Goal: Transaction & Acquisition: Purchase product/service

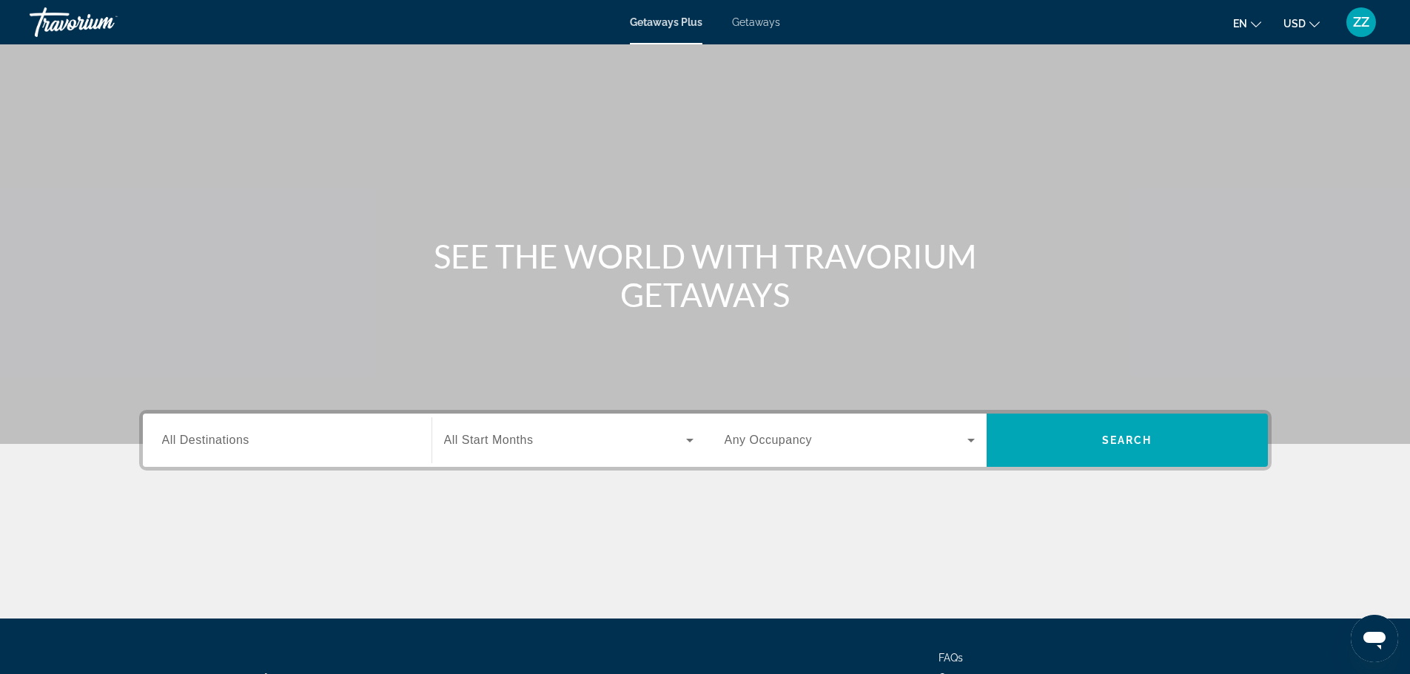
click at [324, 413] on div "Destination All Destinations Start Month All Start Months Occupancy Any Occupan…" at bounding box center [705, 440] width 1132 height 61
click at [311, 444] on input "Destination All Destinations" at bounding box center [287, 441] width 250 height 18
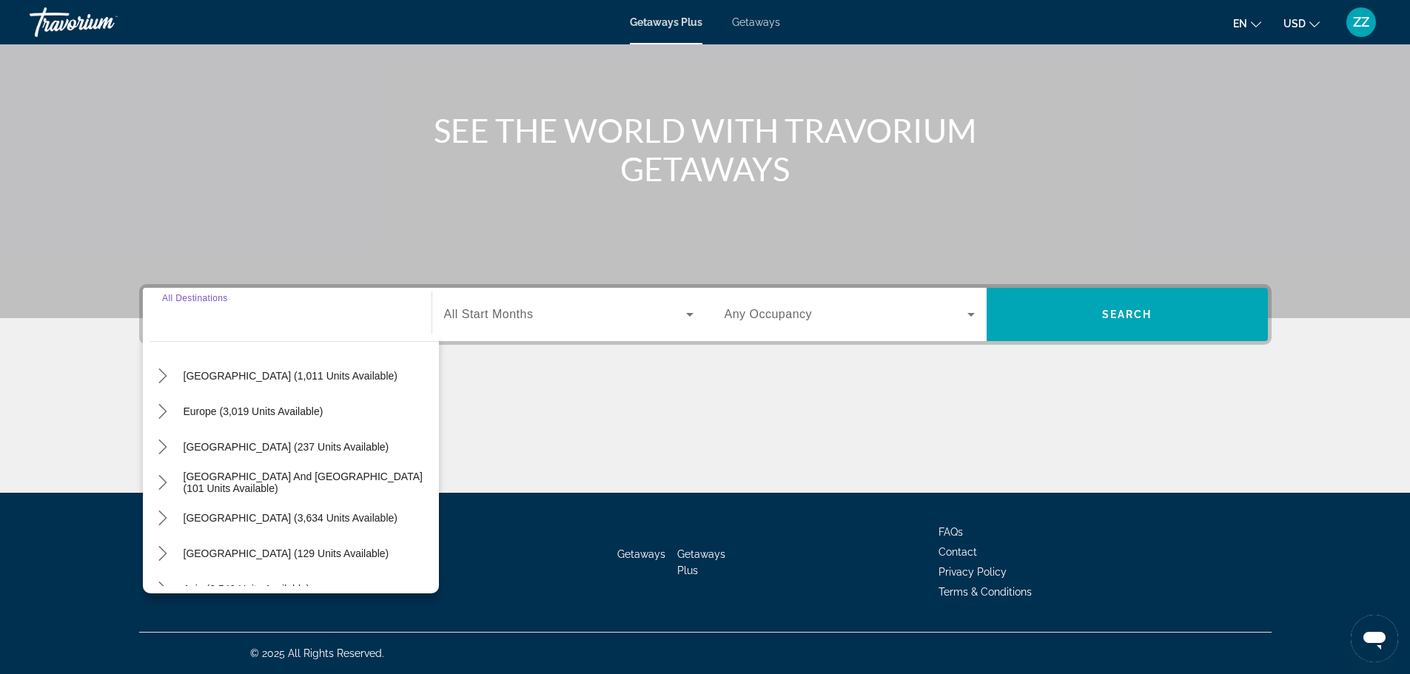
scroll to position [222, 0]
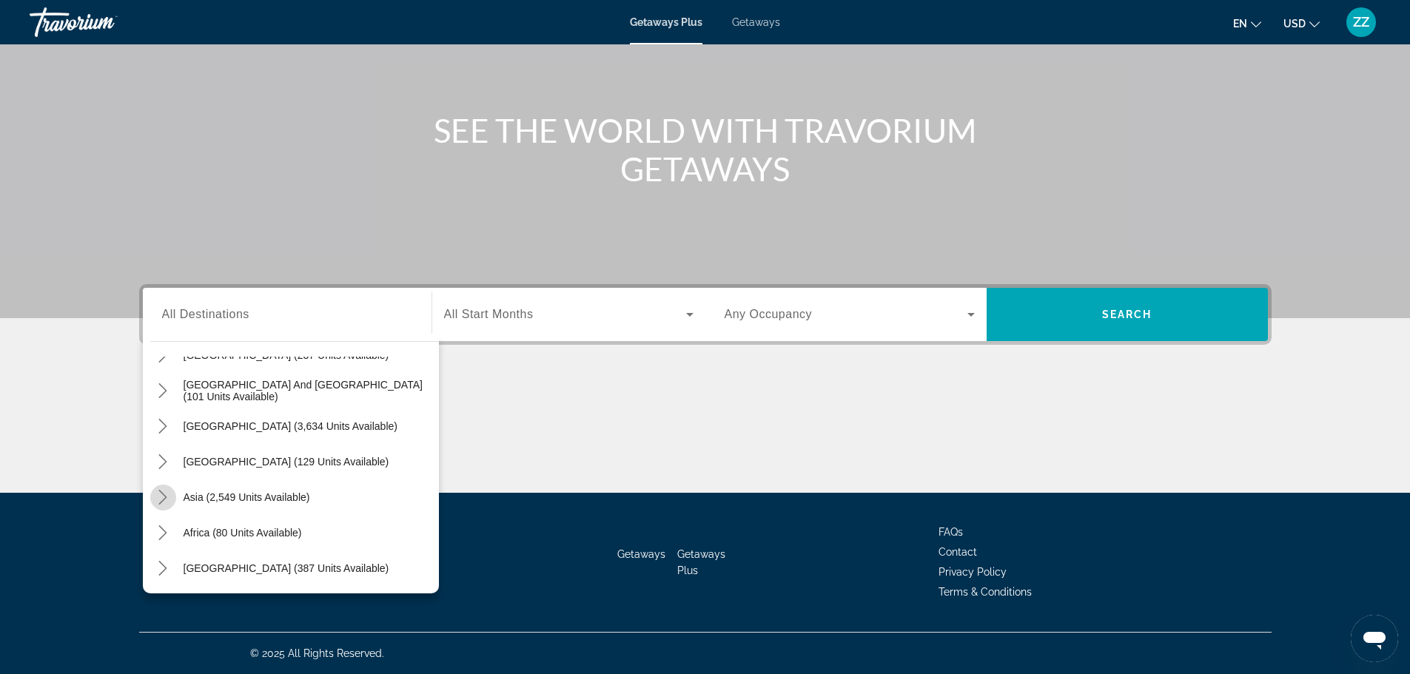
click at [165, 494] on icon "Toggle Asia (2,549 units available) submenu" at bounding box center [162, 497] width 15 height 15
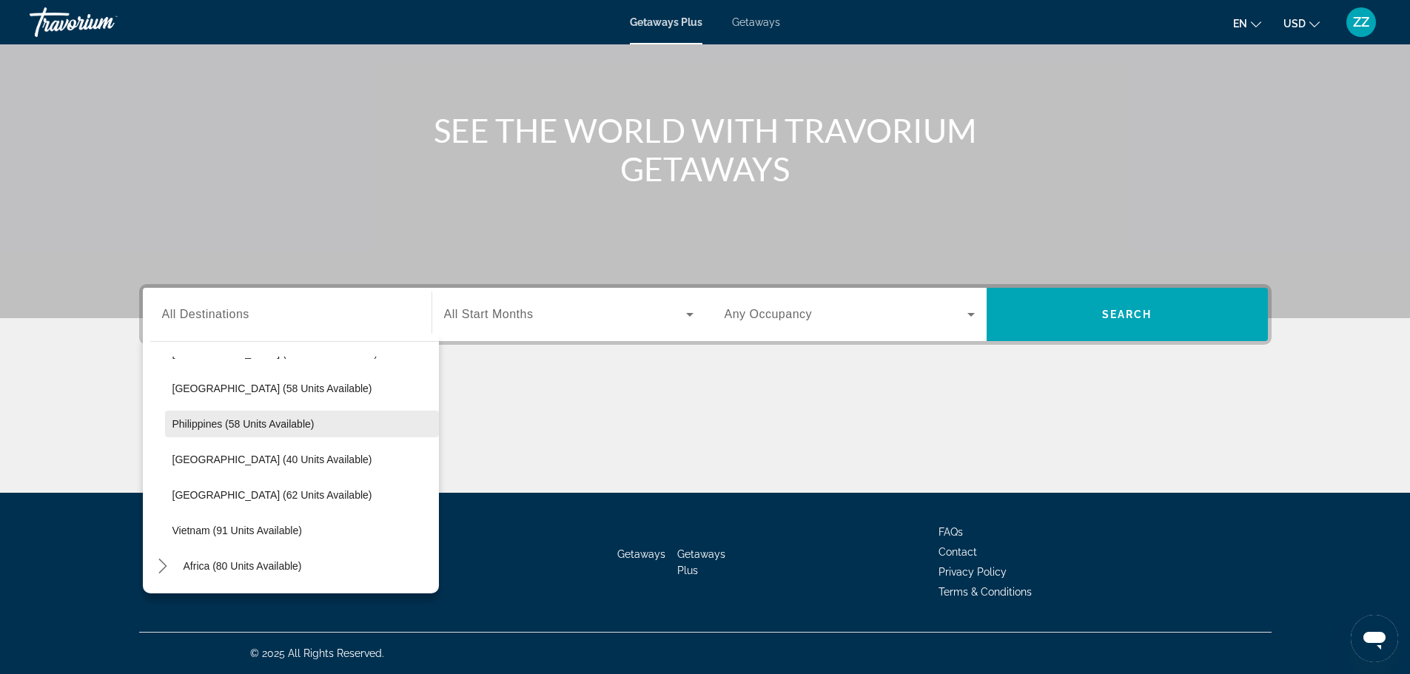
scroll to position [585, 0]
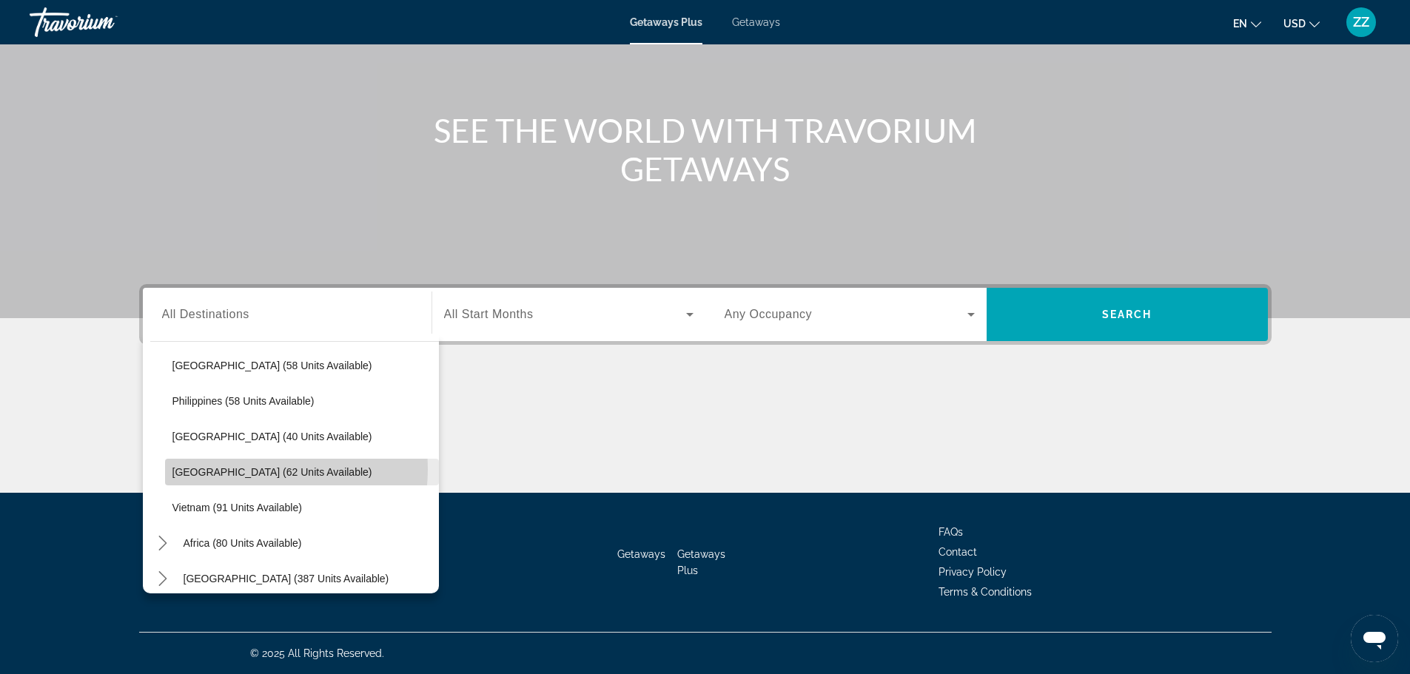
click at [246, 469] on span "[GEOGRAPHIC_DATA] (62 units available)" at bounding box center [272, 472] width 200 height 12
type input "**********"
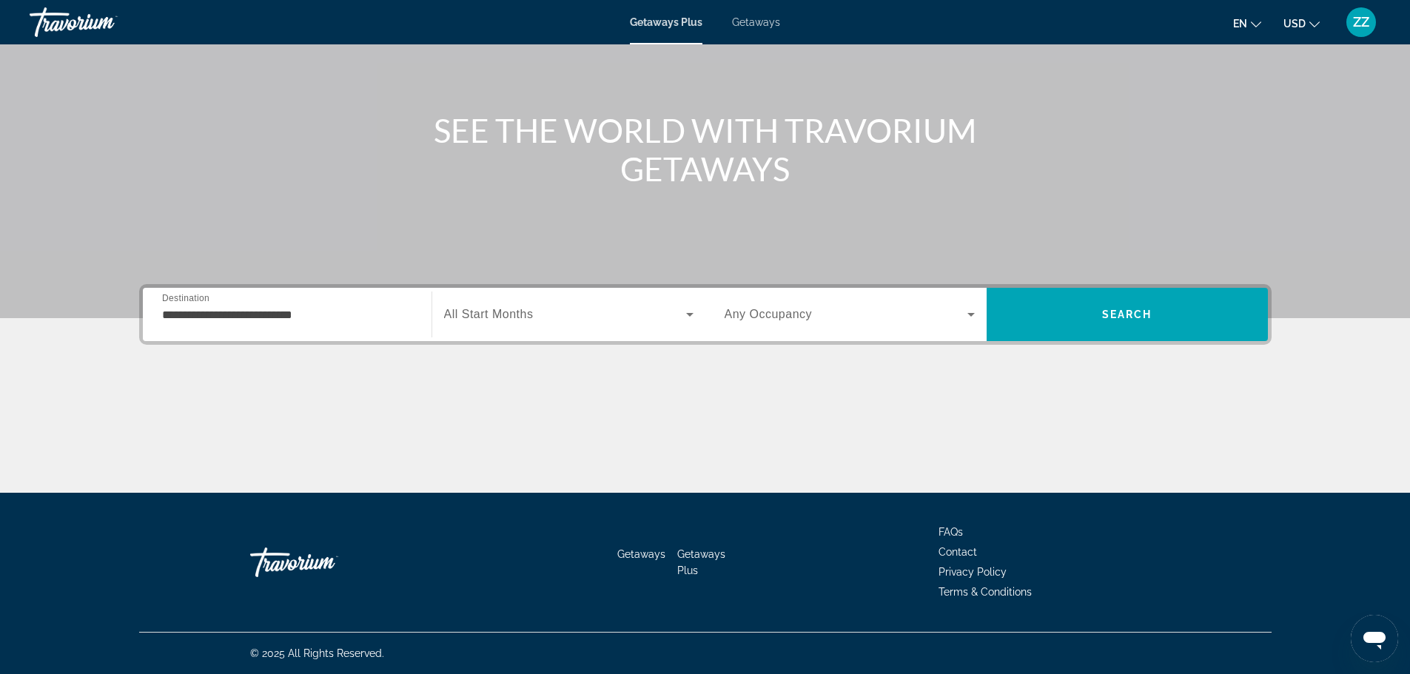
click at [642, 331] on div "Search widget" at bounding box center [568, 314] width 249 height 41
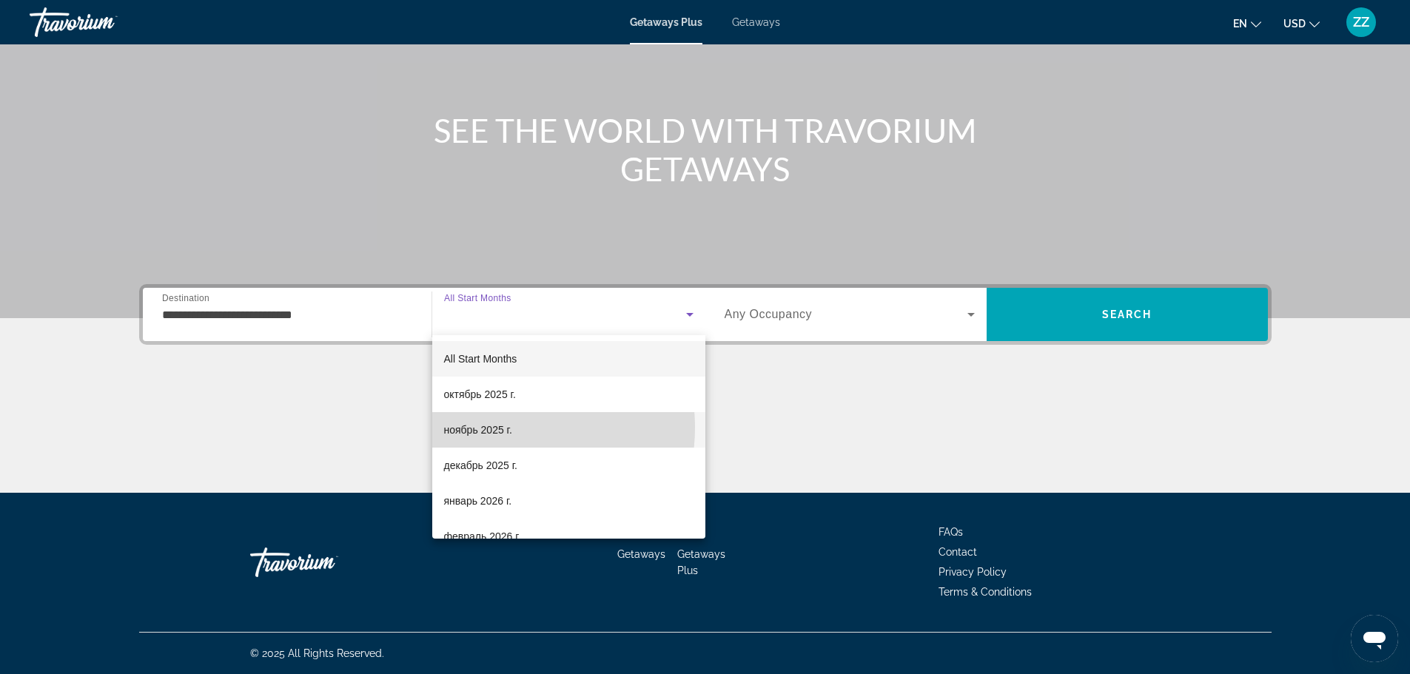
click at [501, 428] on span "ноябрь 2025 г." at bounding box center [478, 430] width 68 height 18
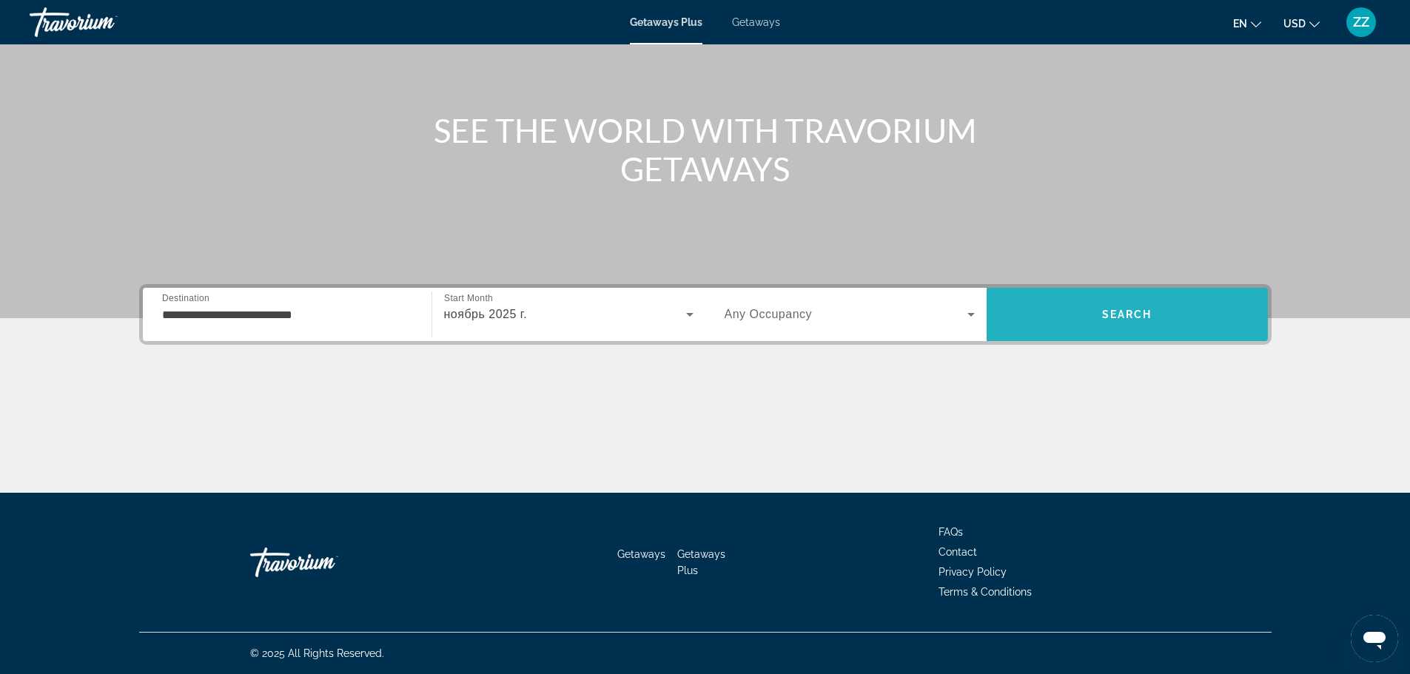
click at [1196, 324] on span "Search" at bounding box center [1126, 315] width 281 height 36
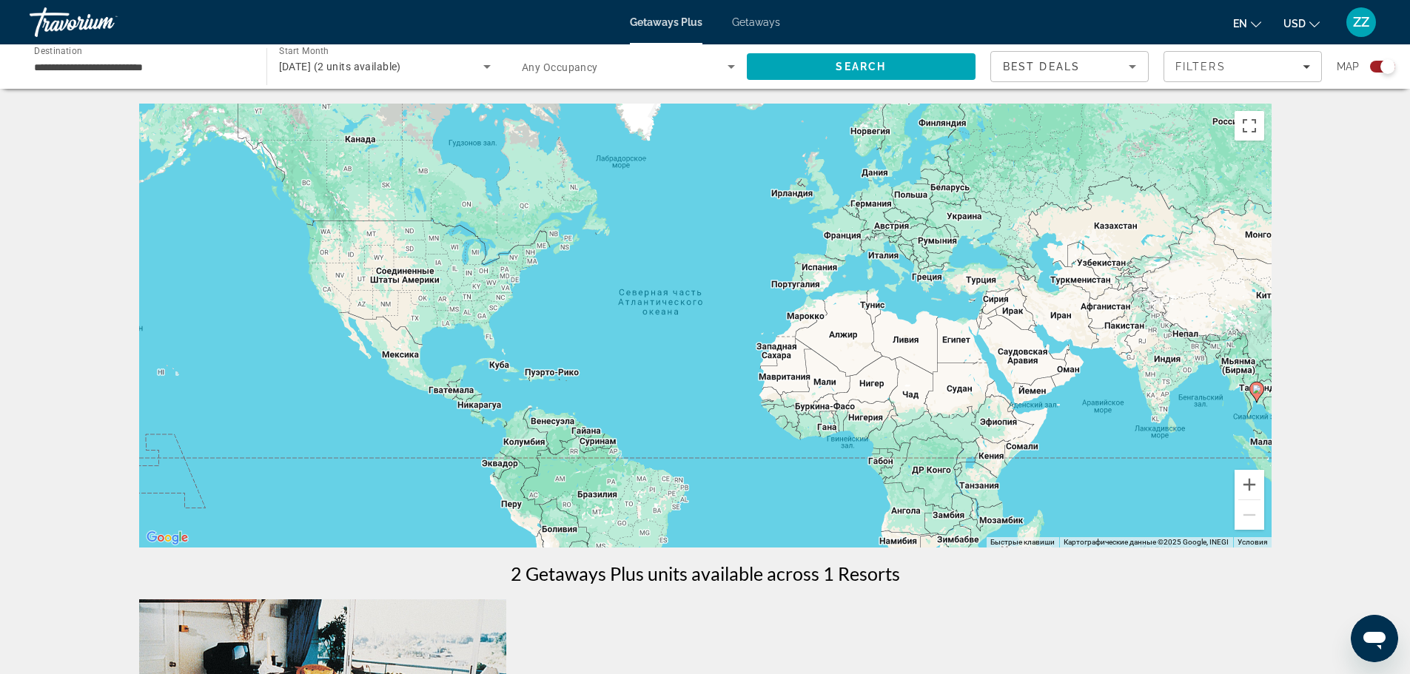
click at [378, 77] on div "[DATE] (2 units available)" at bounding box center [385, 66] width 212 height 41
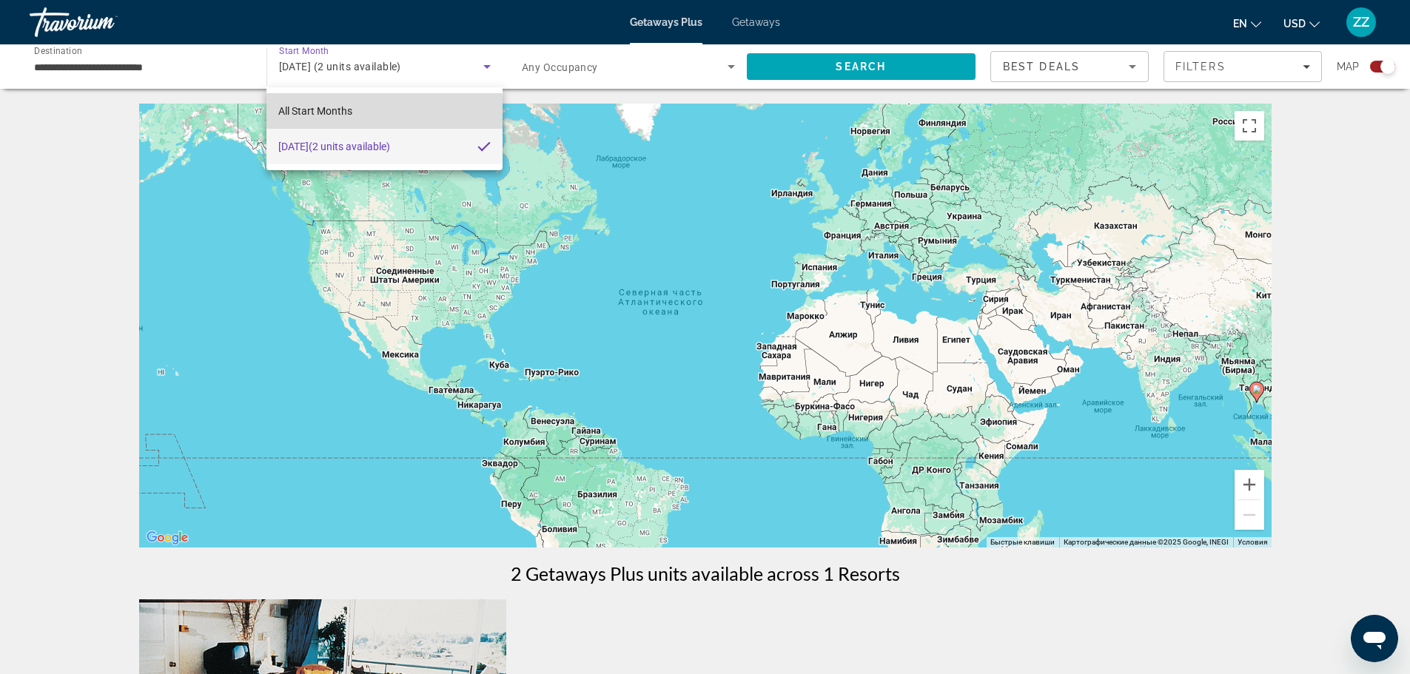
click at [331, 112] on span "All Start Months" at bounding box center [315, 111] width 74 height 12
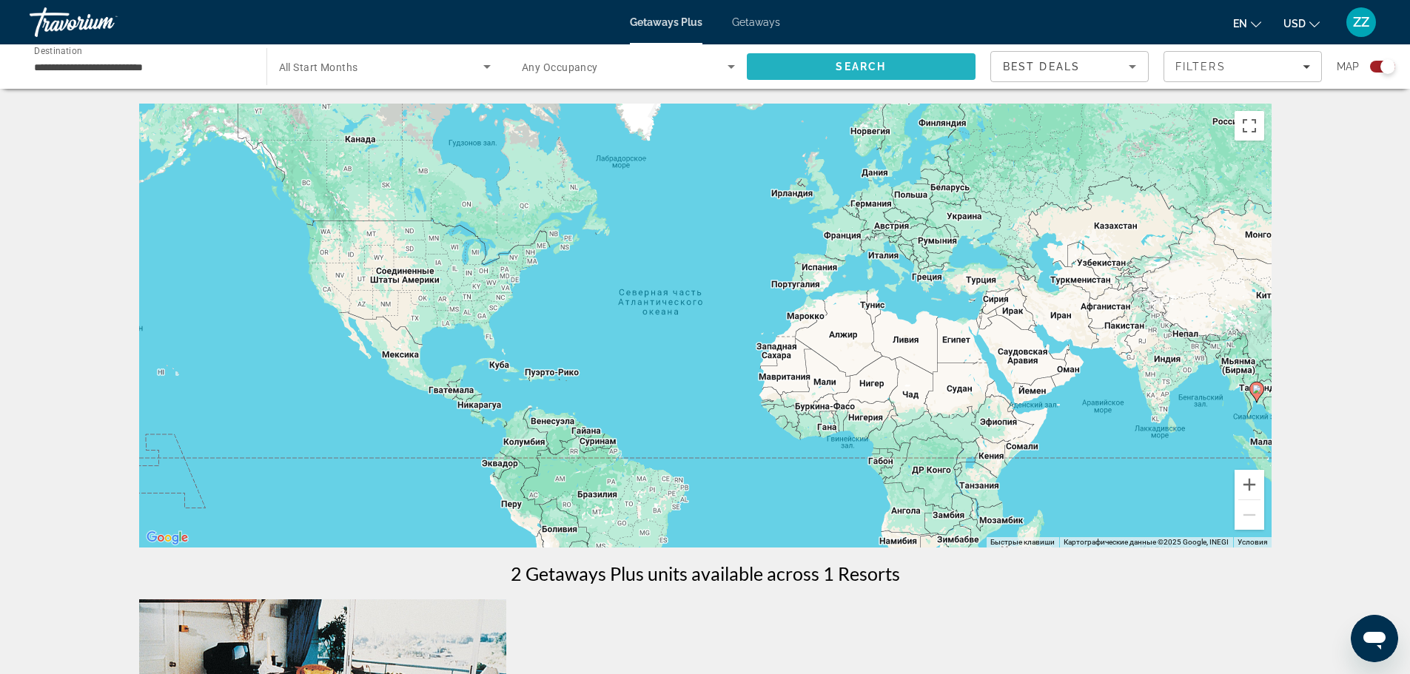
click at [818, 67] on span "Search" at bounding box center [861, 67] width 229 height 36
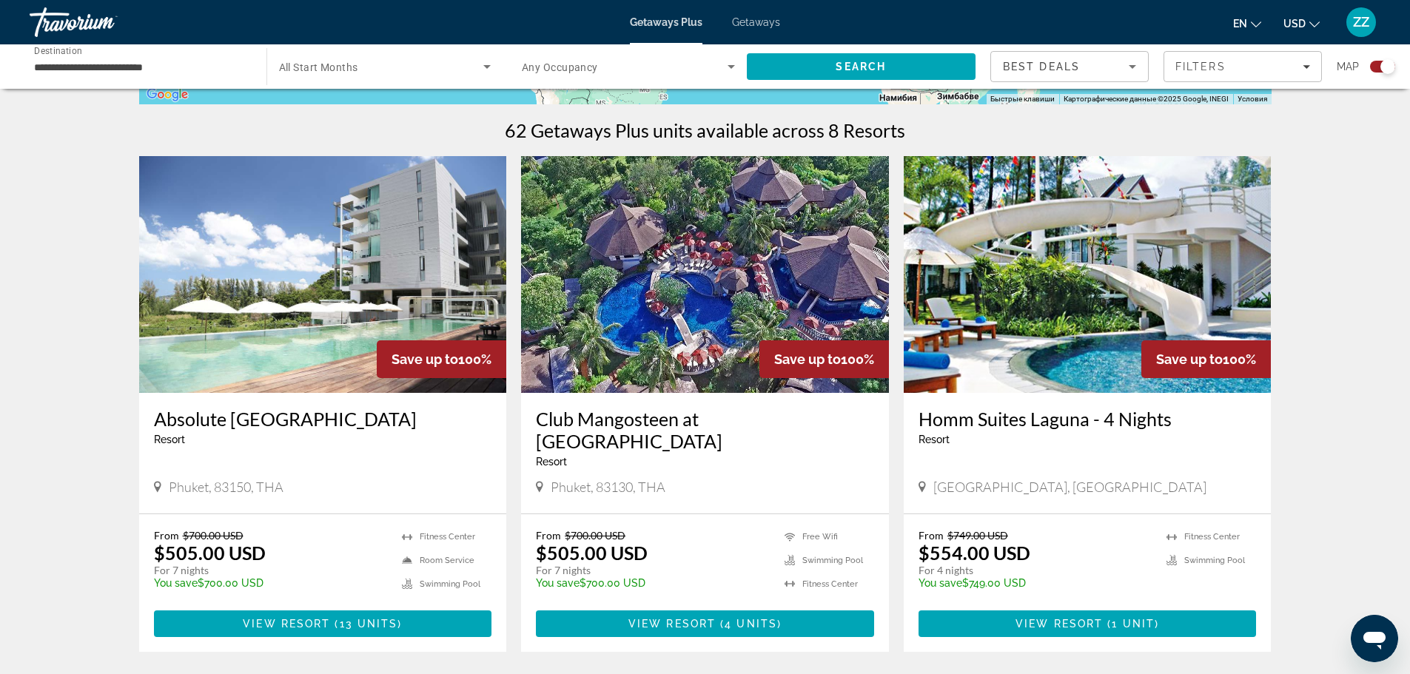
scroll to position [444, 0]
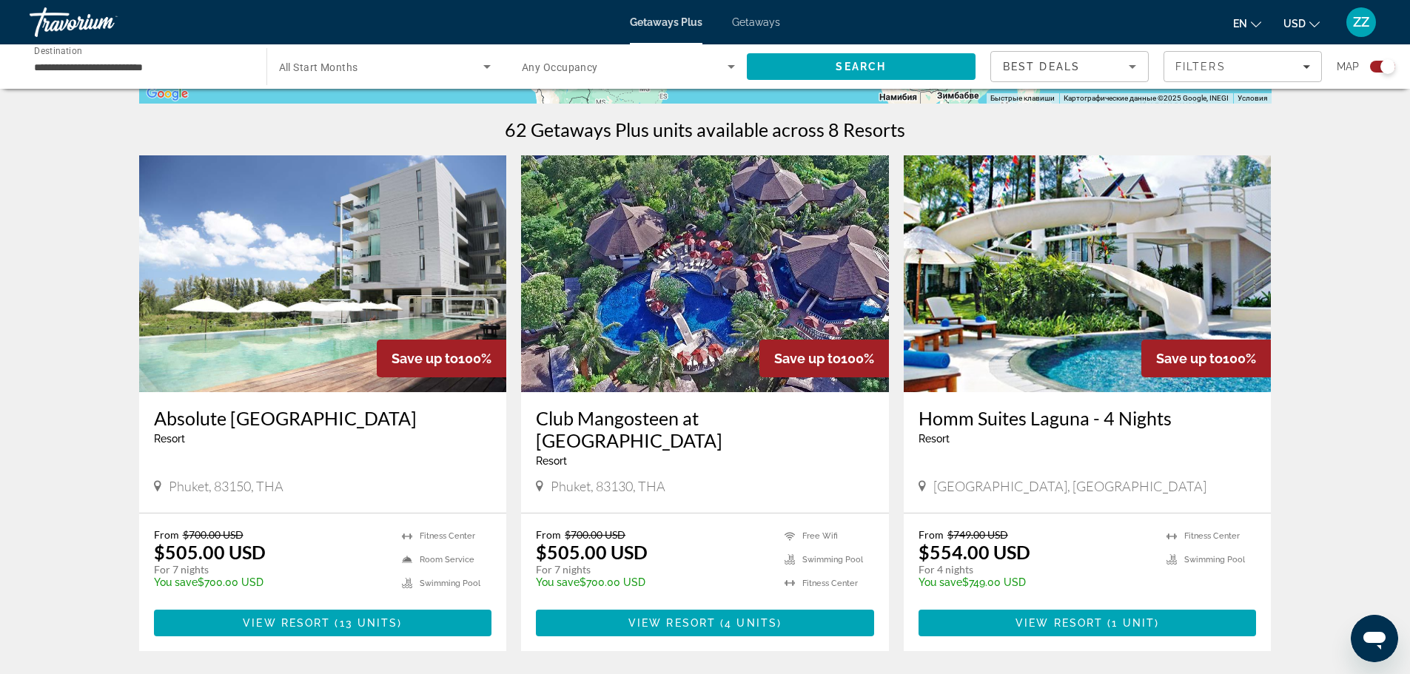
click at [773, 21] on span "Getaways" at bounding box center [756, 22] width 48 height 12
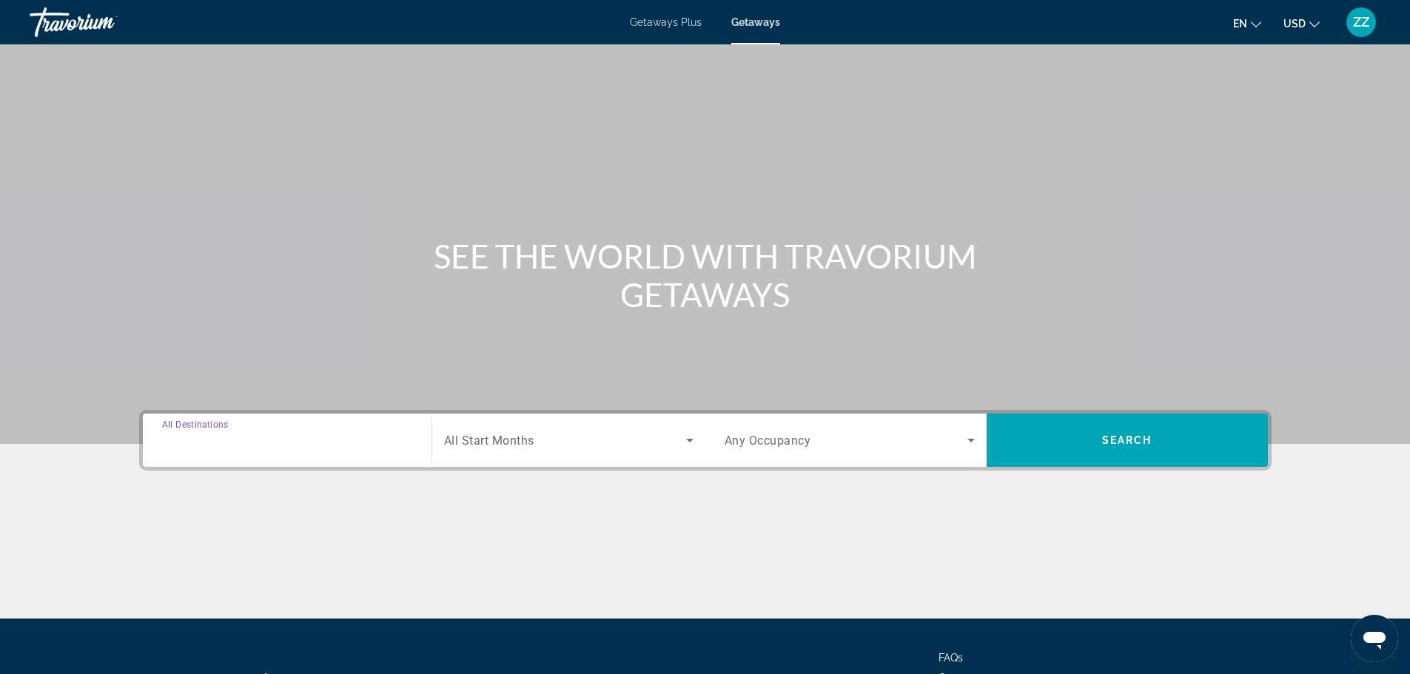
click at [278, 445] on input "Destination All Destinations" at bounding box center [287, 441] width 250 height 18
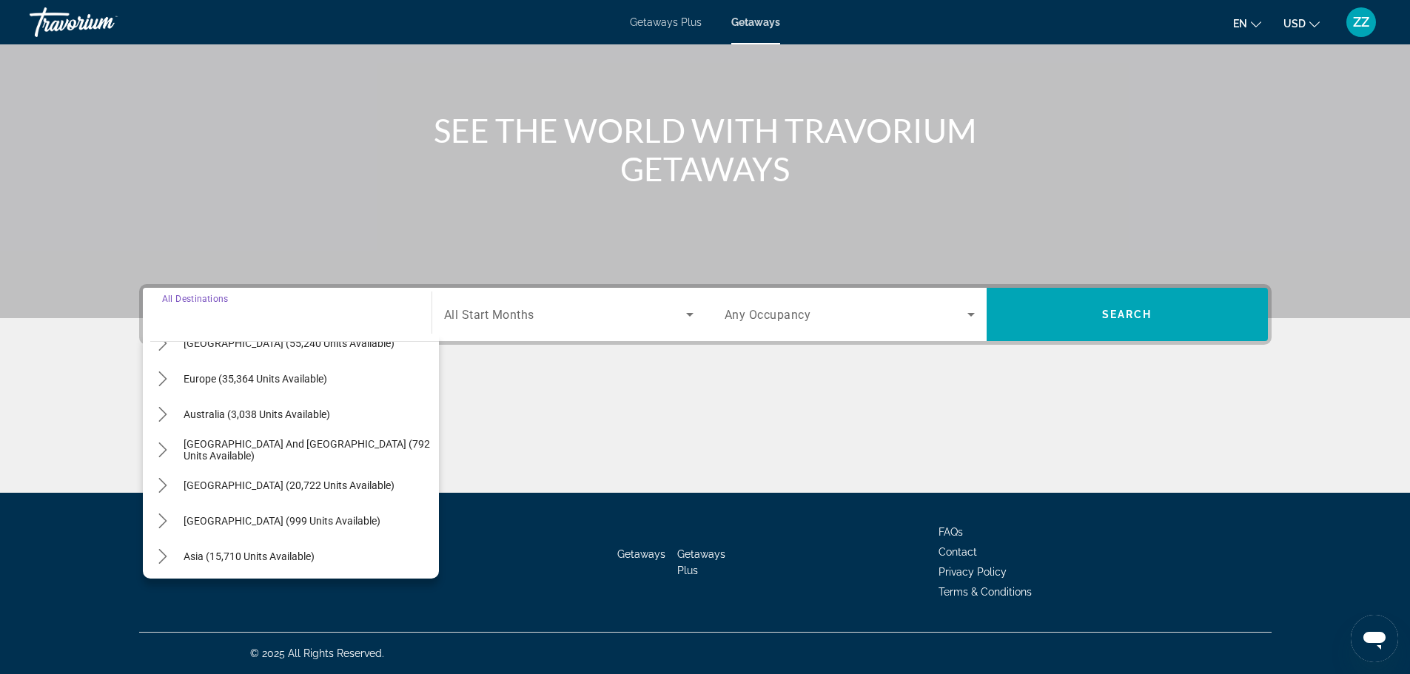
scroll to position [222, 0]
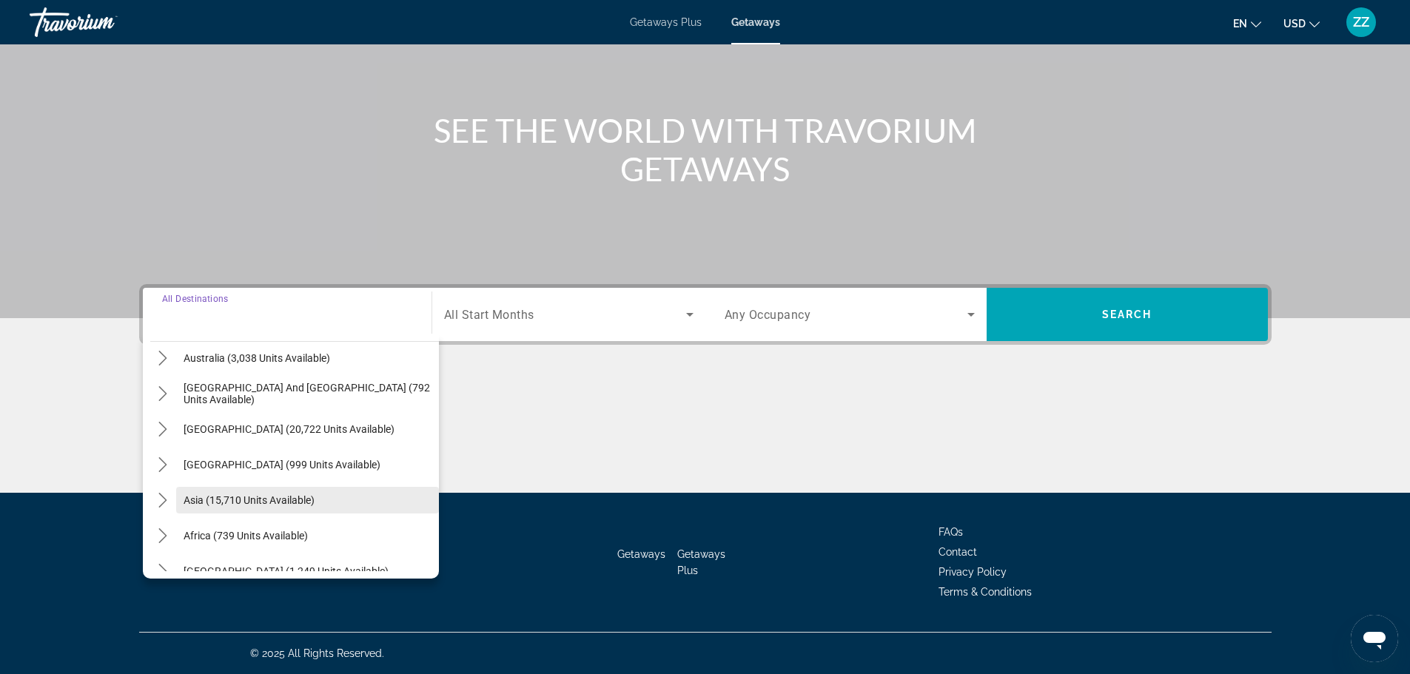
click at [247, 502] on span "Asia (15,710 units available)" at bounding box center [249, 500] width 131 height 12
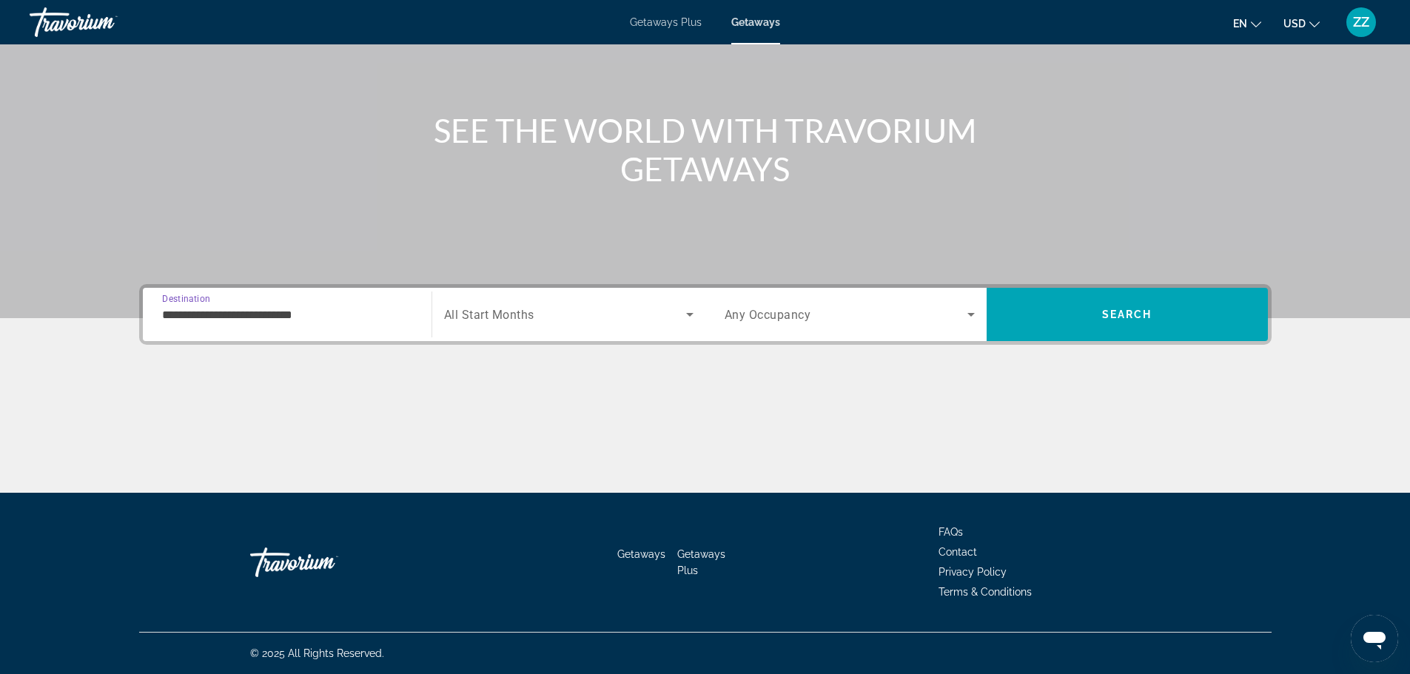
click at [283, 320] on input "**********" at bounding box center [287, 315] width 250 height 18
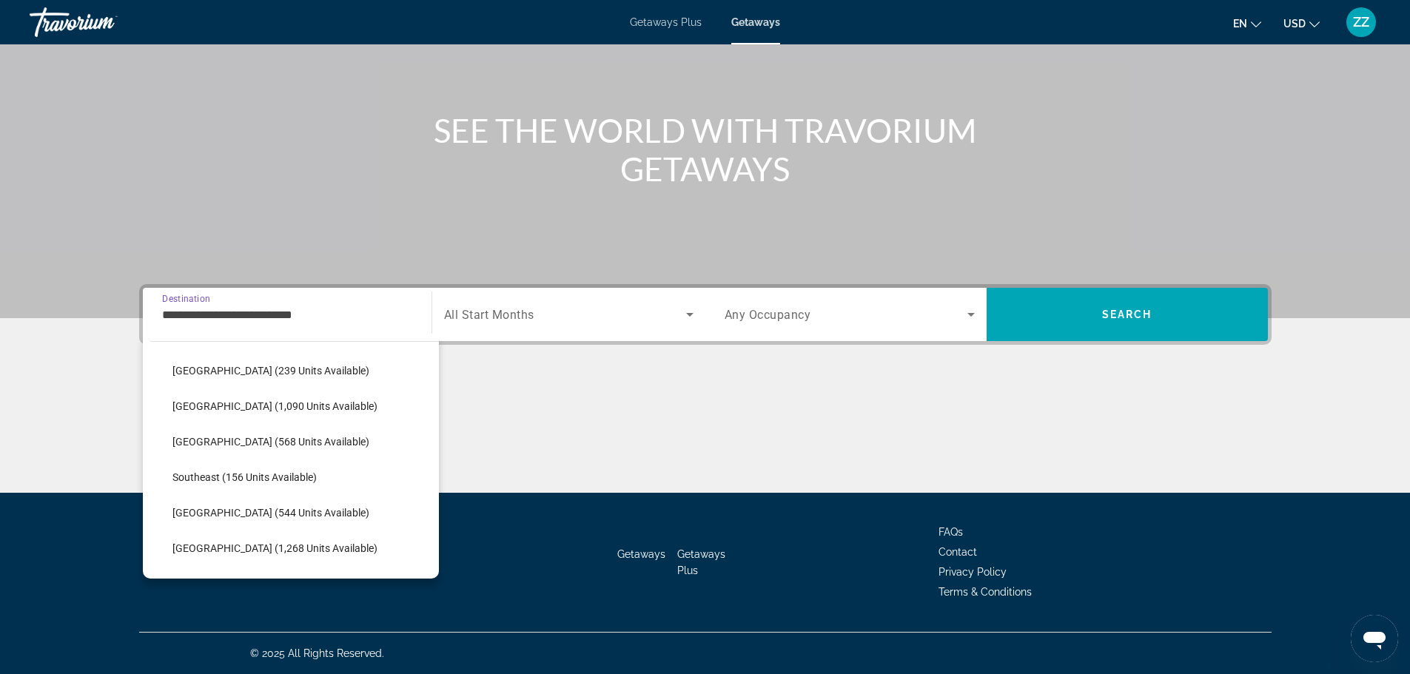
scroll to position [710, 0]
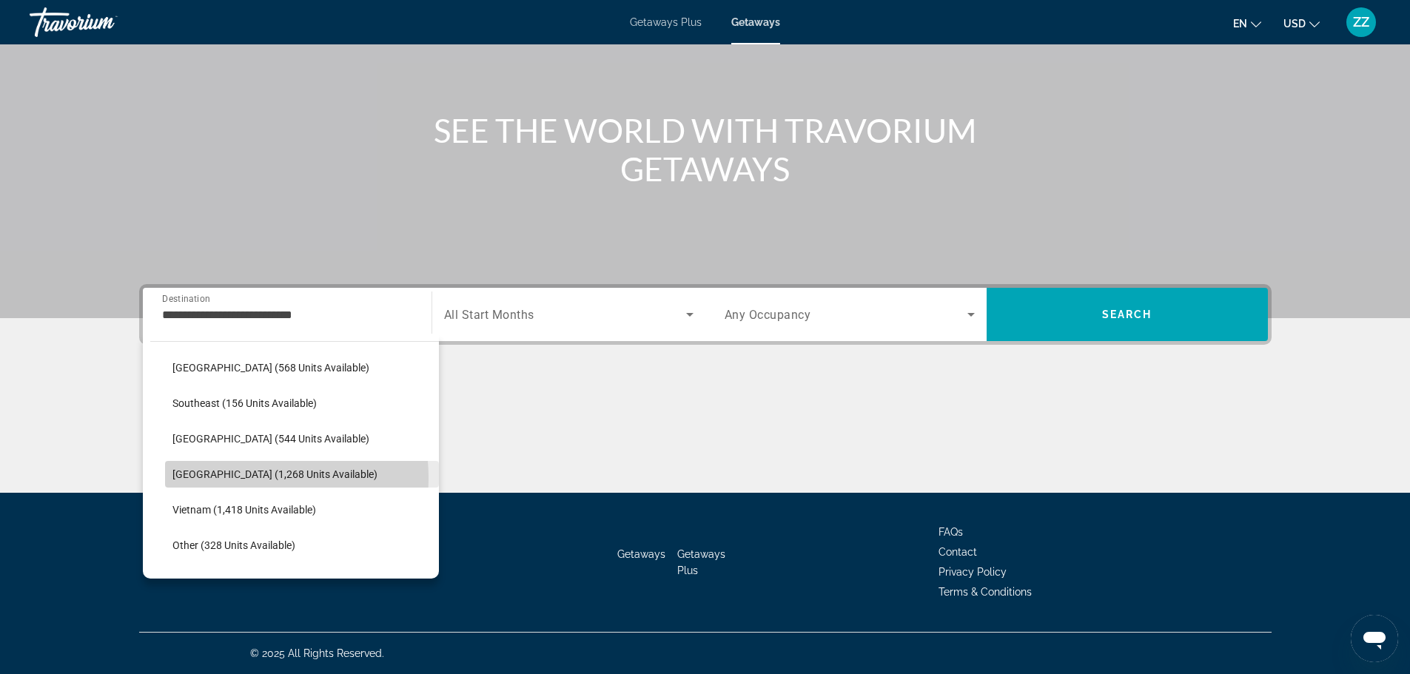
click at [240, 478] on span "[GEOGRAPHIC_DATA] (1,268 units available)" at bounding box center [274, 474] width 205 height 12
type input "**********"
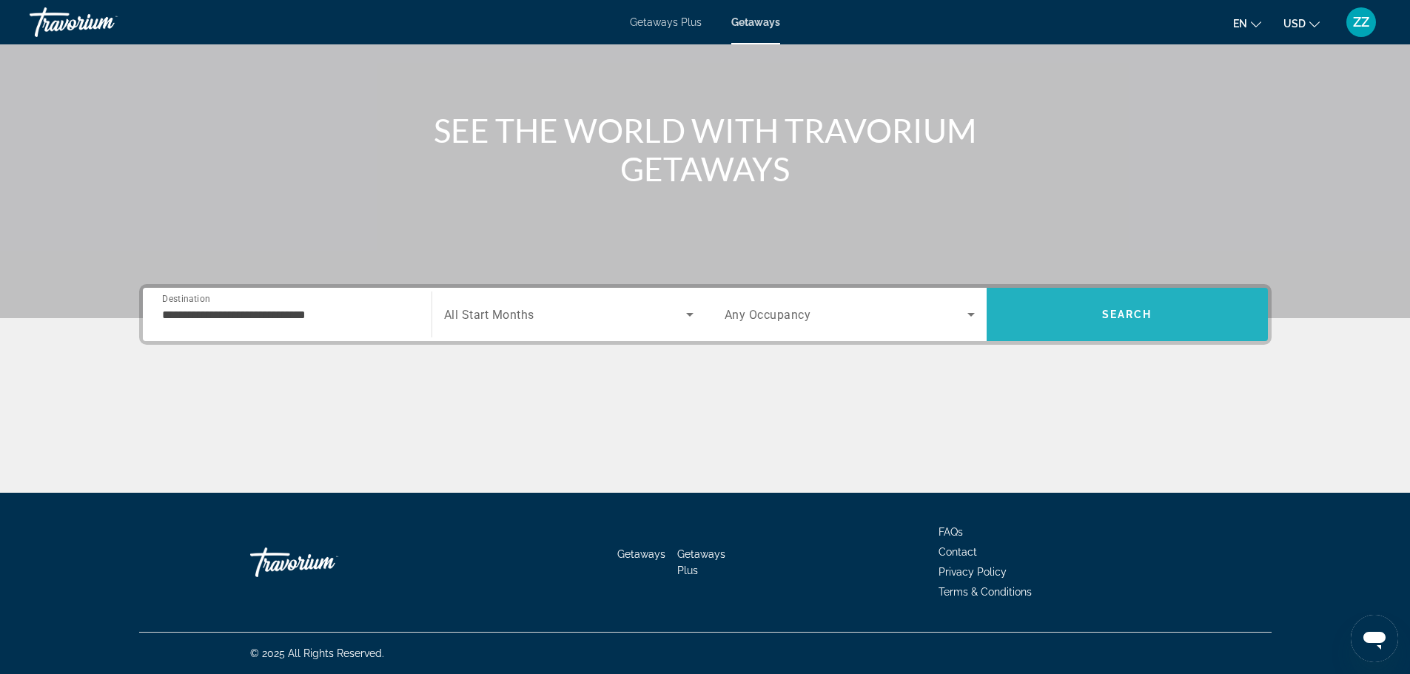
click at [1081, 333] on span "Search" at bounding box center [1126, 314] width 281 height 53
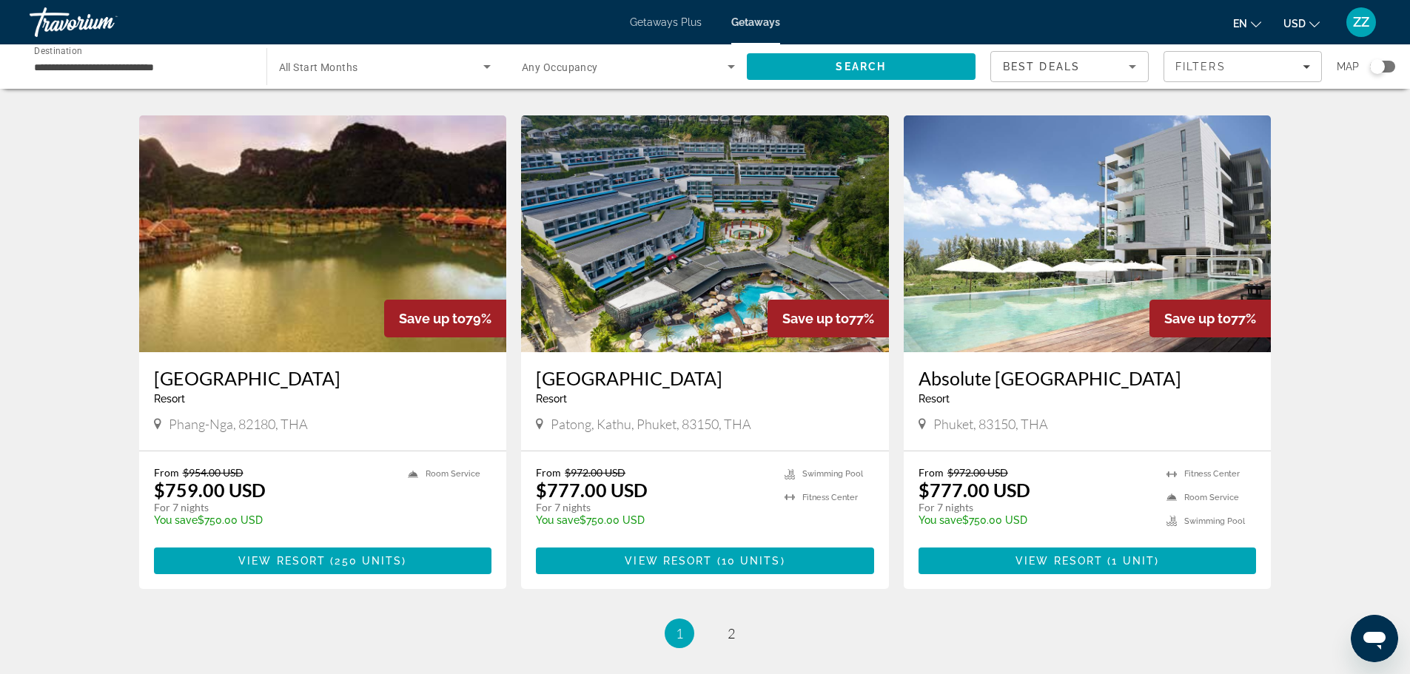
scroll to position [1764, 0]
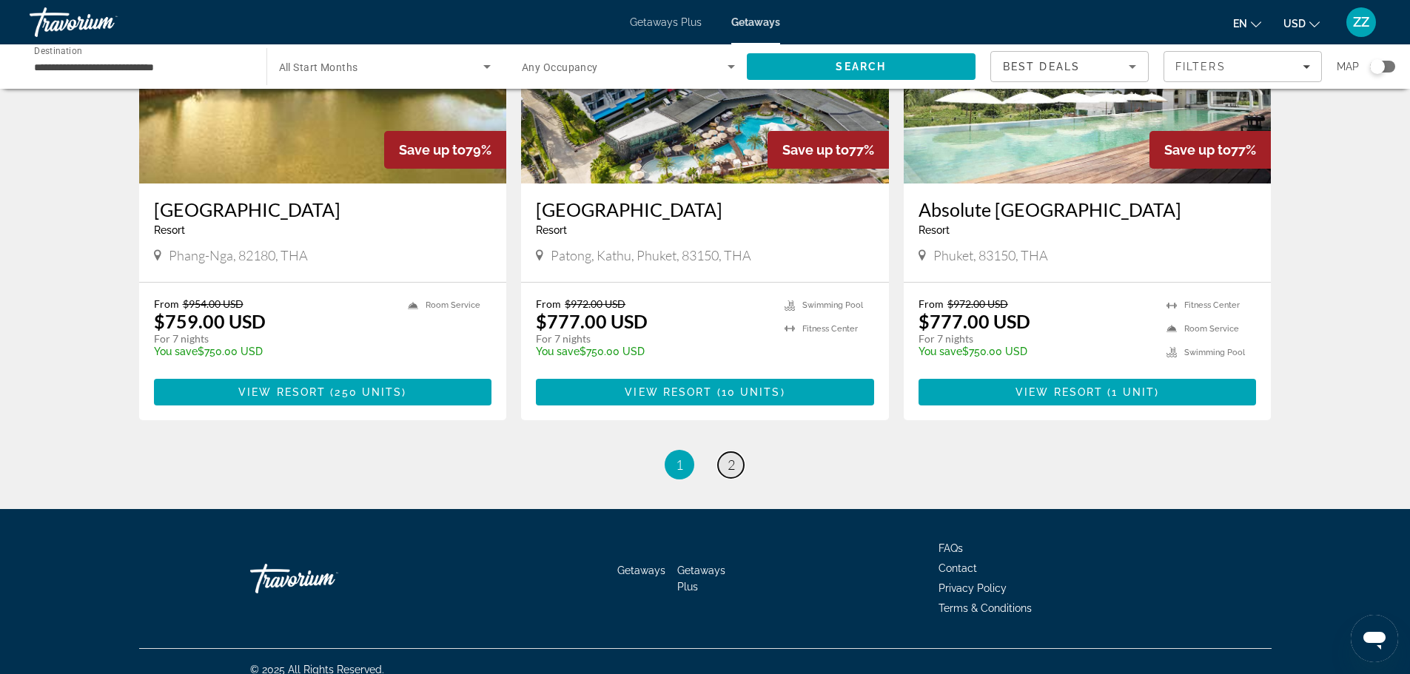
click at [731, 457] on span "2" at bounding box center [730, 465] width 7 height 16
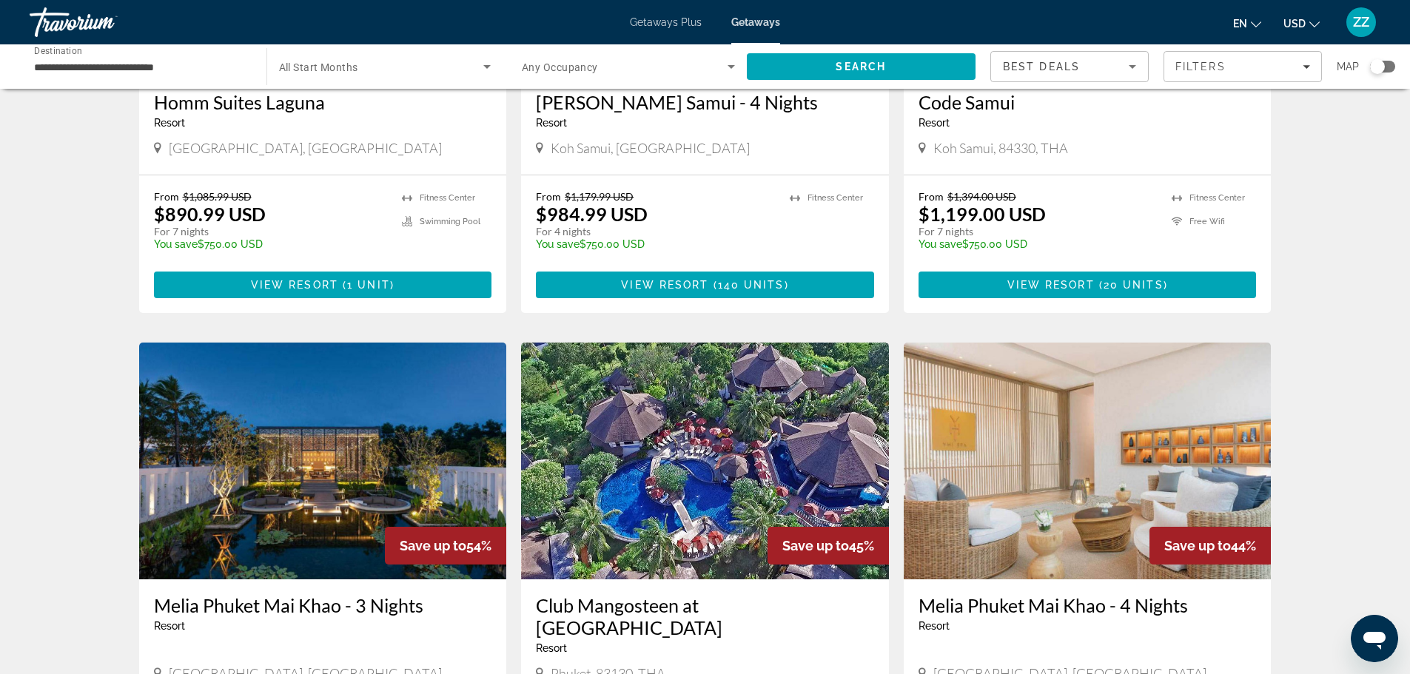
scroll to position [558, 0]
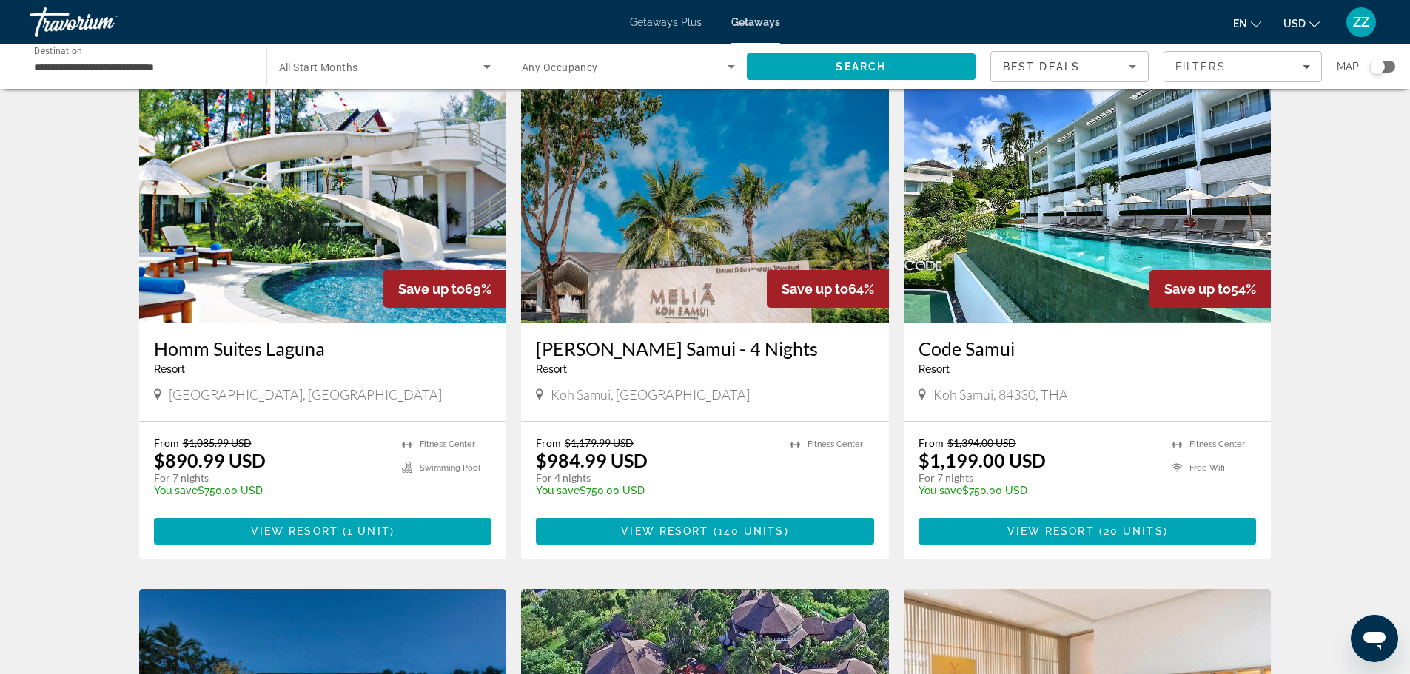
click at [148, 45] on div "**********" at bounding box center [140, 66] width 237 height 44
click at [144, 56] on div "**********" at bounding box center [140, 67] width 213 height 42
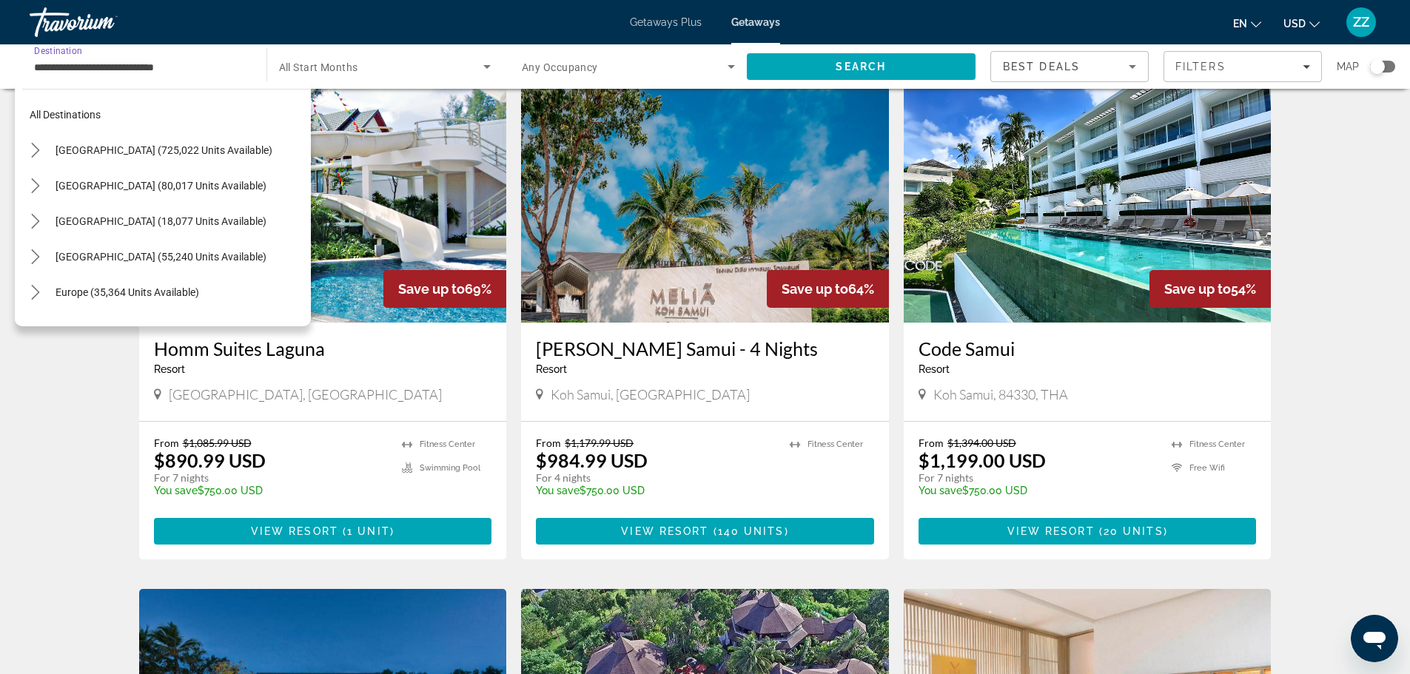
scroll to position [727, 0]
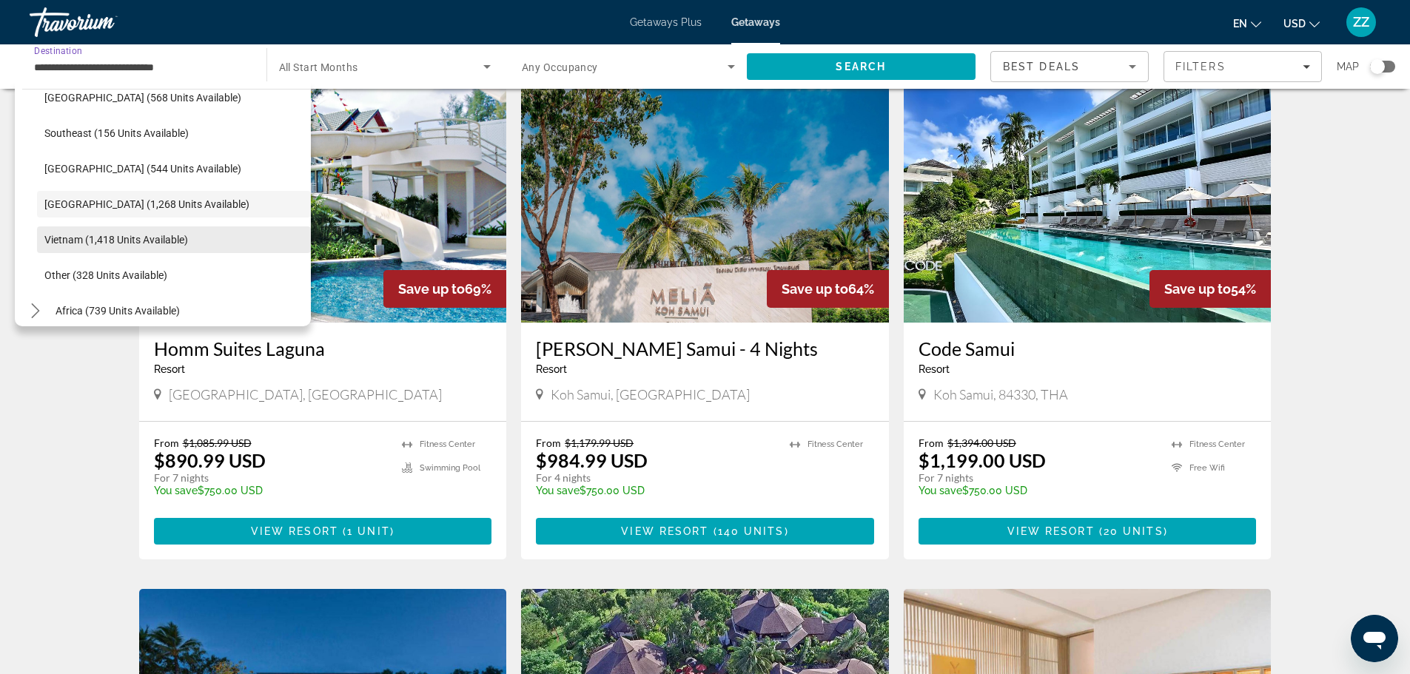
click at [121, 234] on span "Vietnam (1,418 units available)" at bounding box center [116, 240] width 144 height 12
type input "**********"
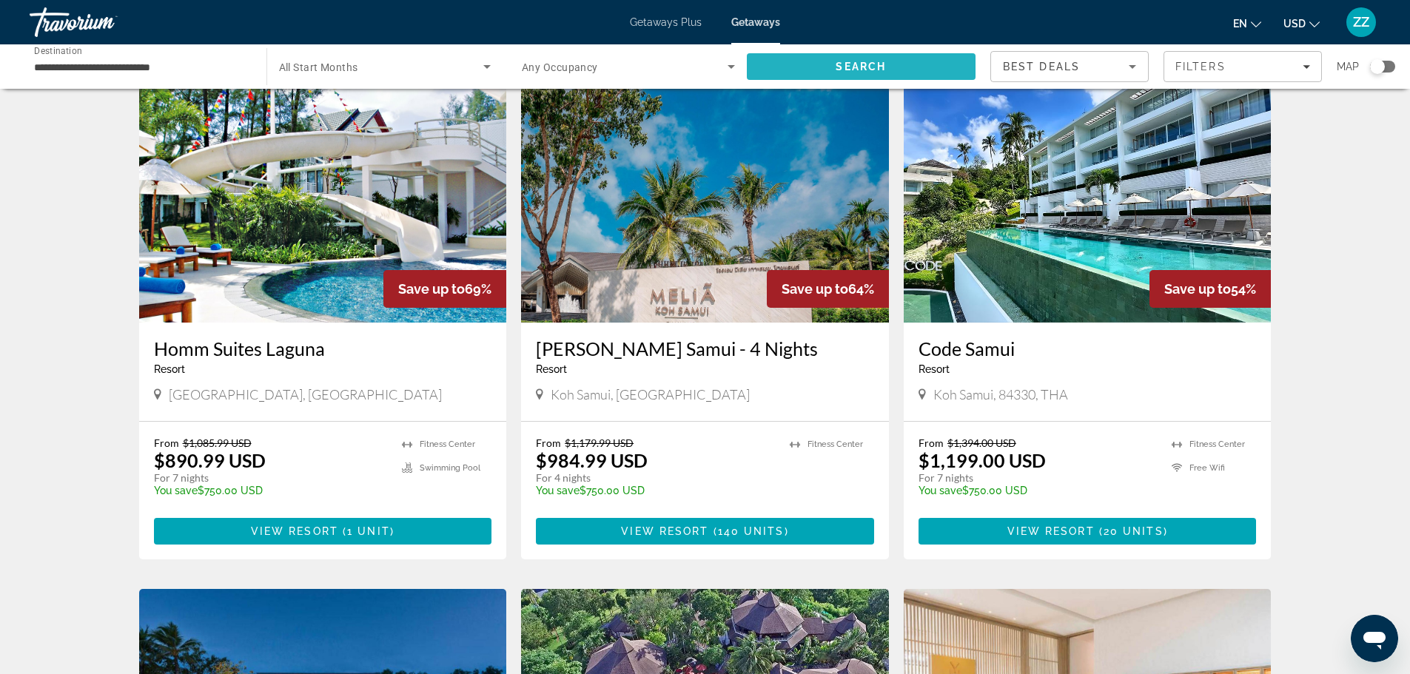
click at [920, 70] on span "Search" at bounding box center [861, 67] width 229 height 36
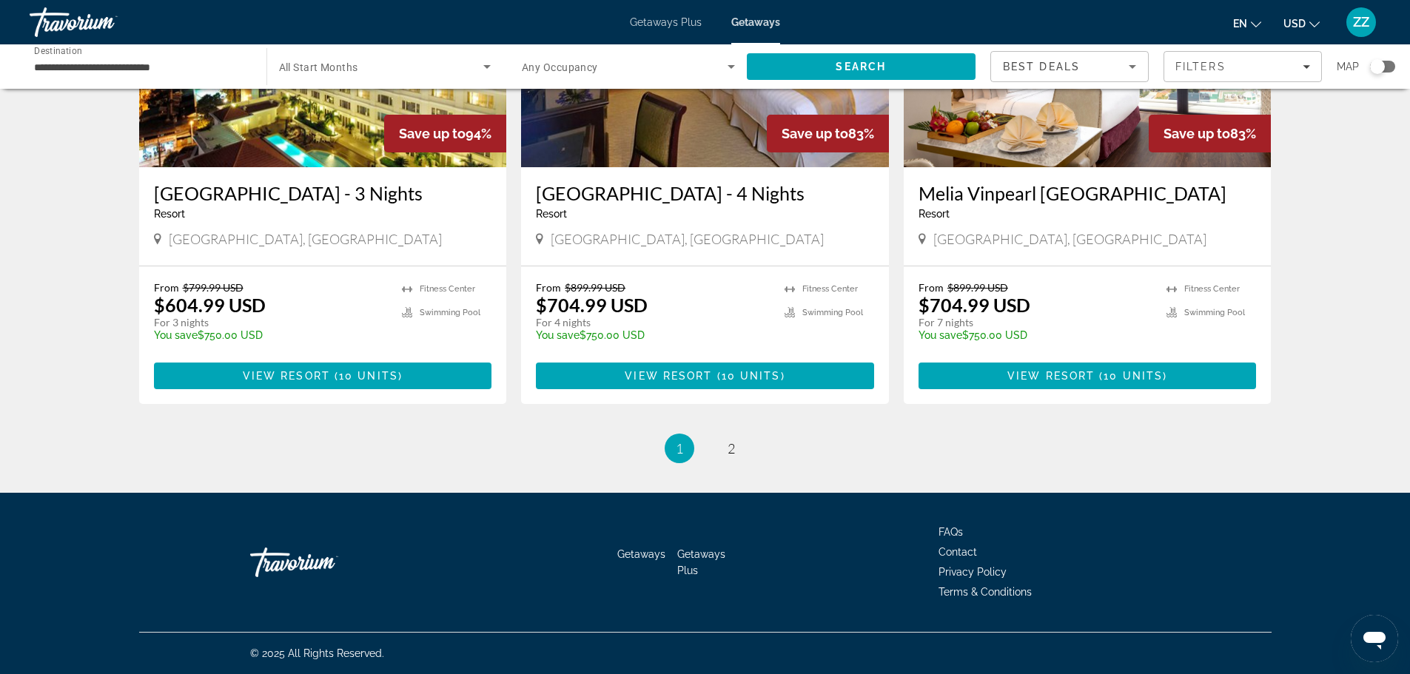
scroll to position [1786, 0]
click at [745, 445] on li "page 2" at bounding box center [731, 449] width 30 height 30
click at [740, 446] on link "page 2" at bounding box center [731, 449] width 26 height 26
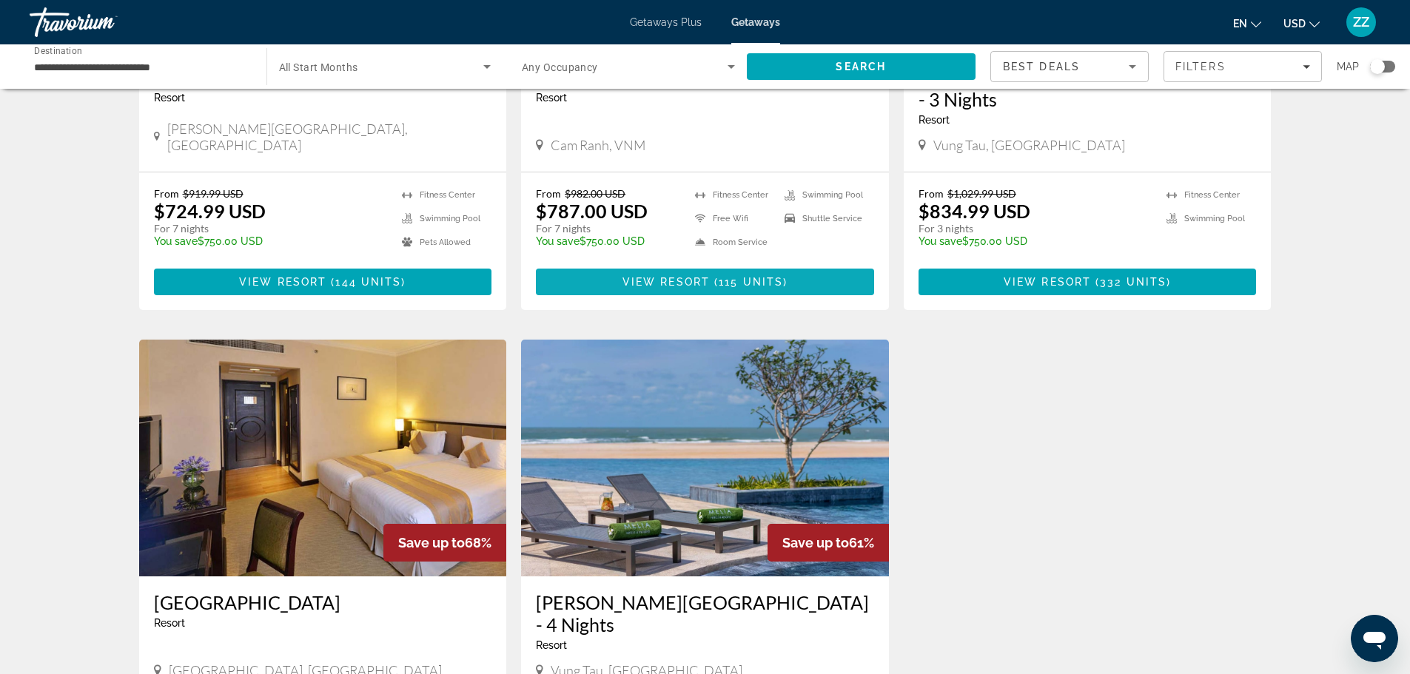
scroll to position [296, 0]
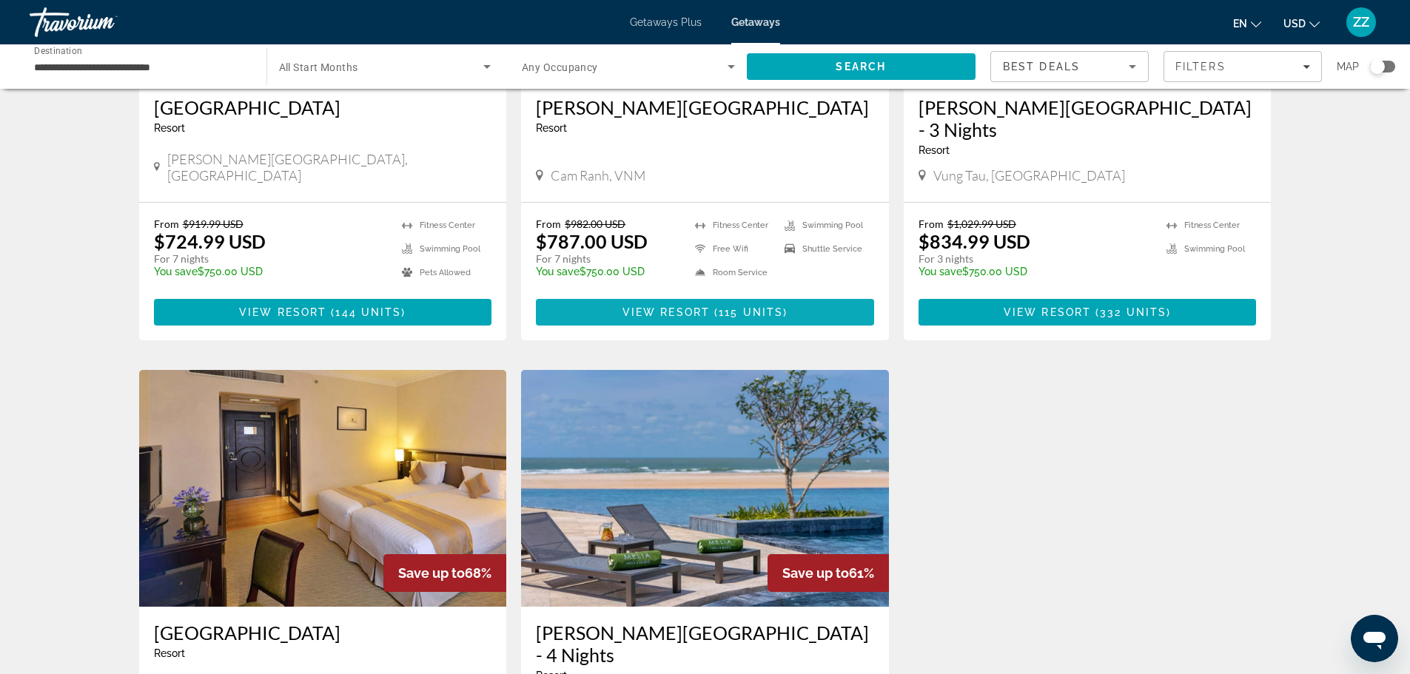
click at [797, 294] on span "Main content" at bounding box center [705, 312] width 338 height 36
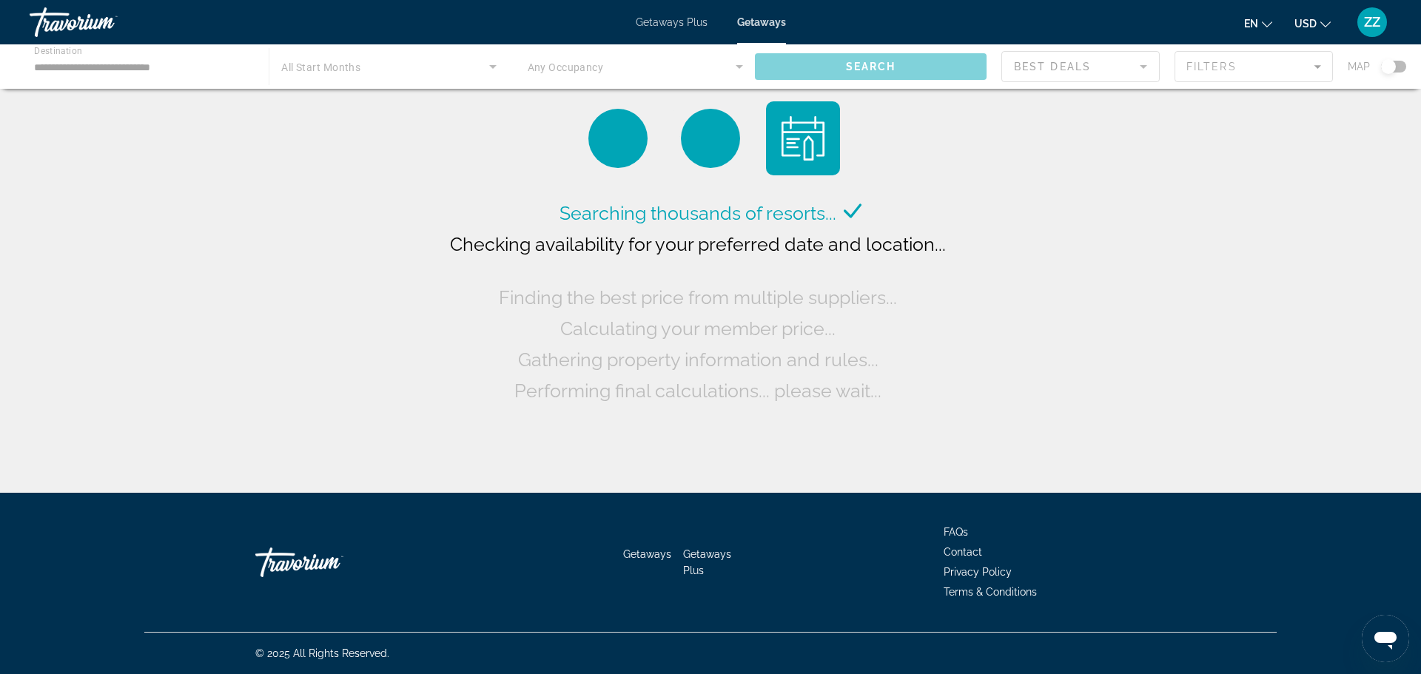
click at [129, 69] on div "Main content" at bounding box center [710, 66] width 1421 height 44
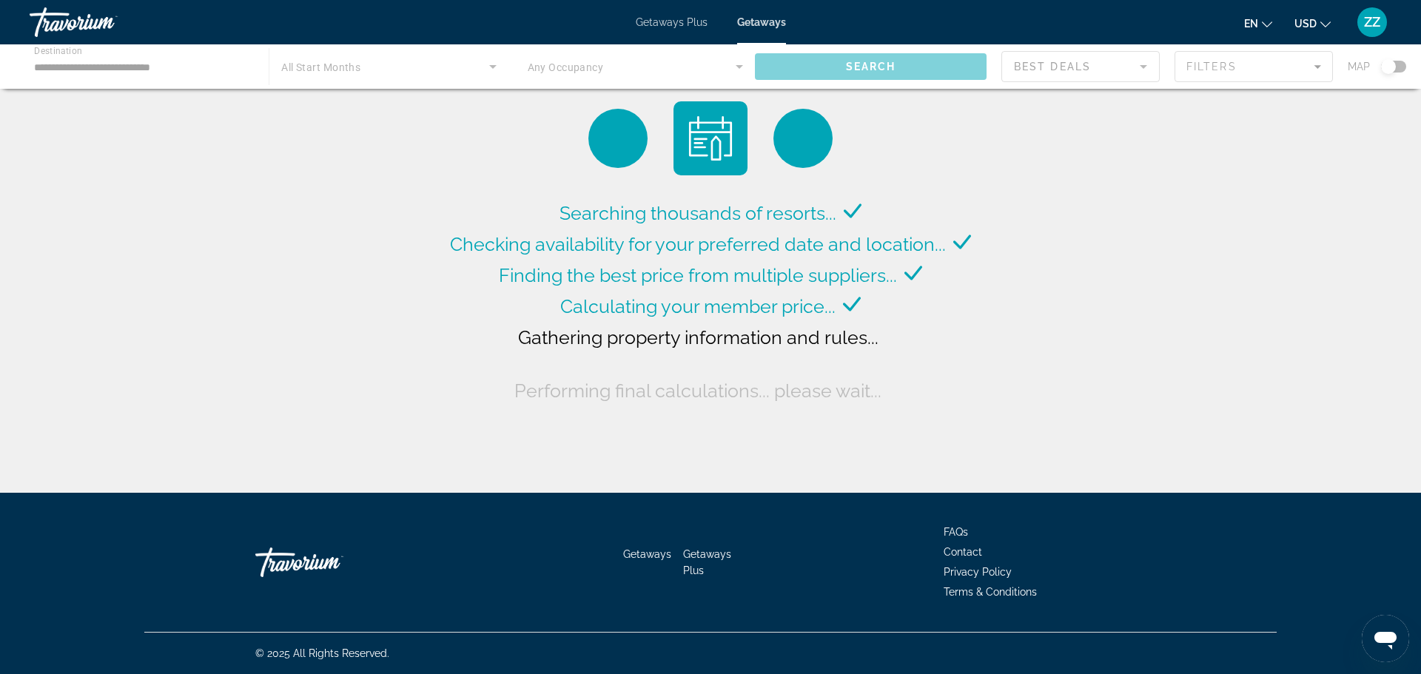
click at [771, 18] on span "Getaways" at bounding box center [761, 22] width 49 height 12
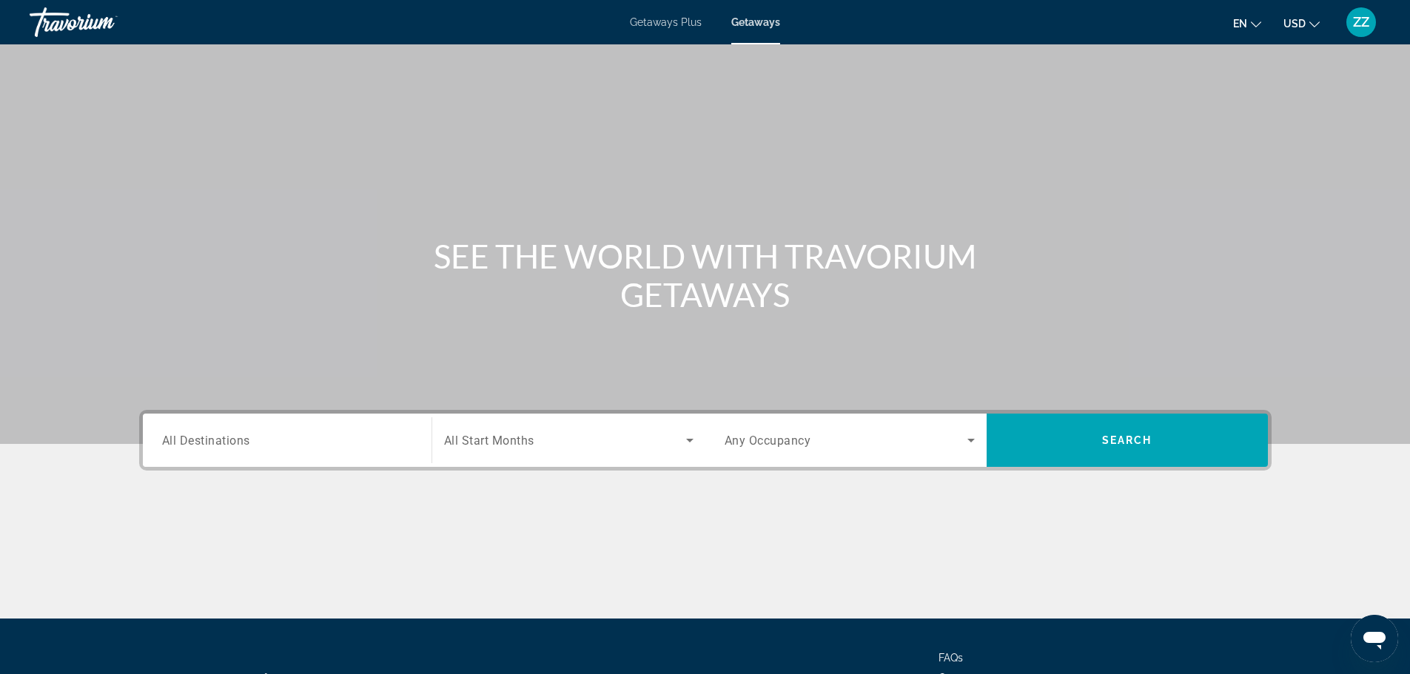
click at [275, 434] on div "Search widget" at bounding box center [287, 441] width 250 height 42
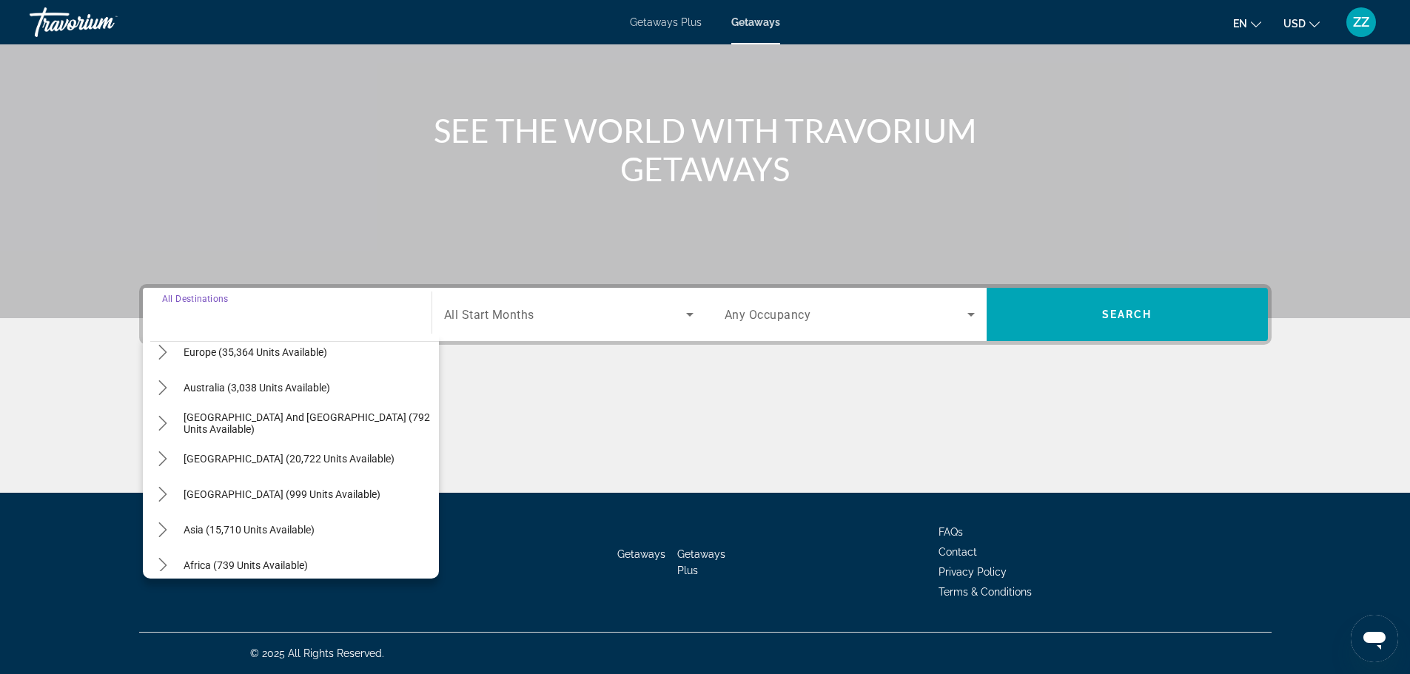
scroll to position [240, 0]
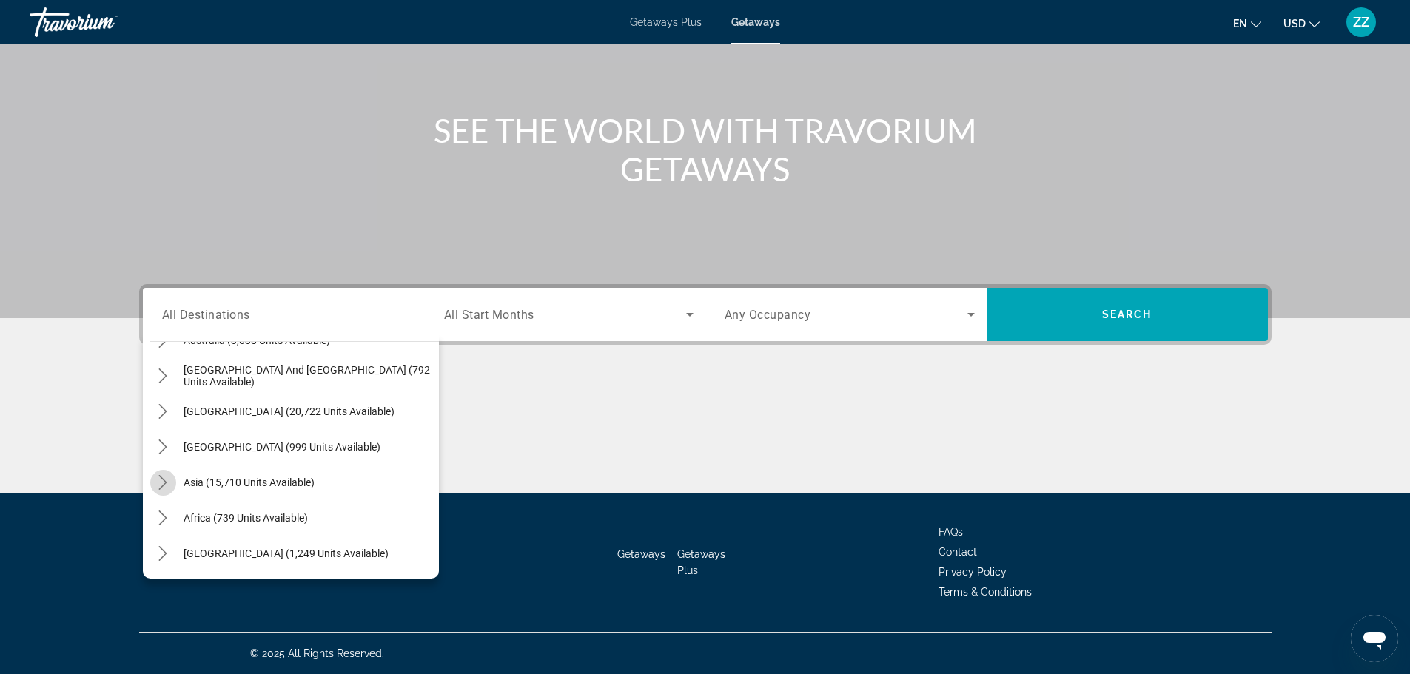
click at [164, 485] on icon "Toggle Asia (15,710 units available) submenu" at bounding box center [163, 482] width 8 height 15
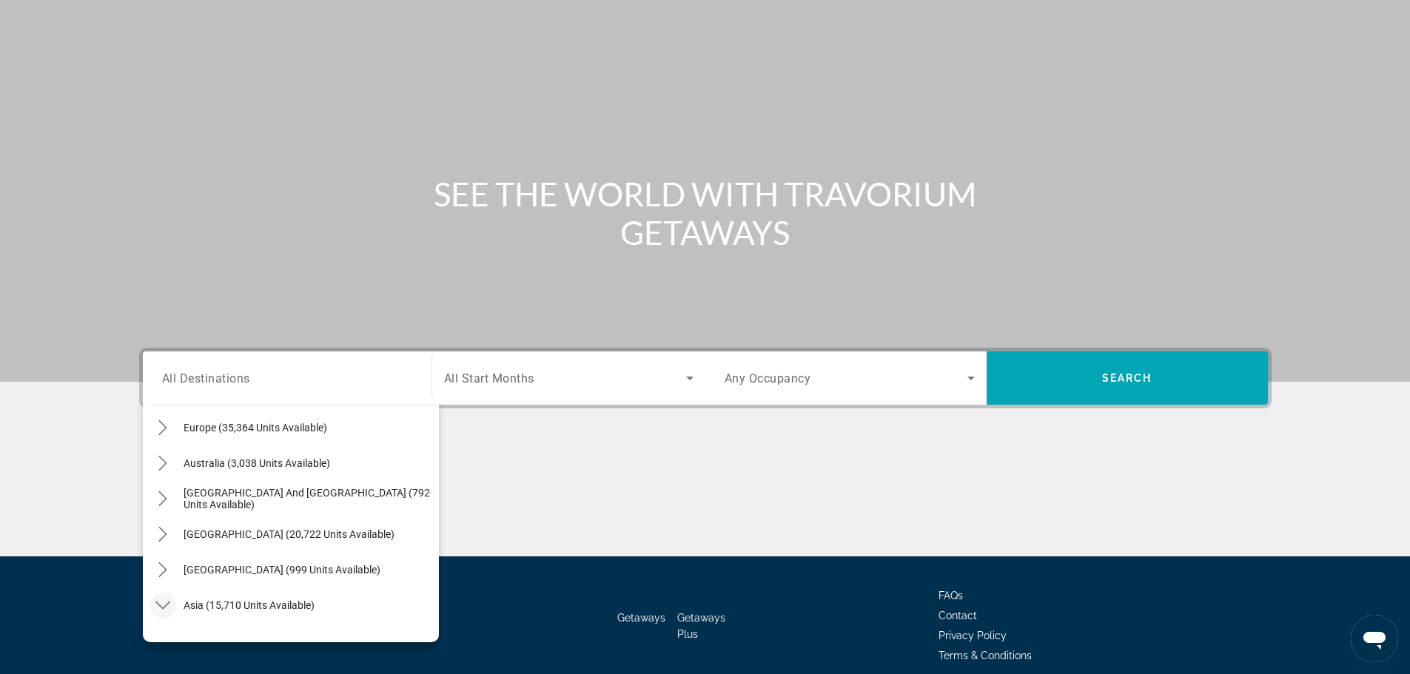
scroll to position [0, 0]
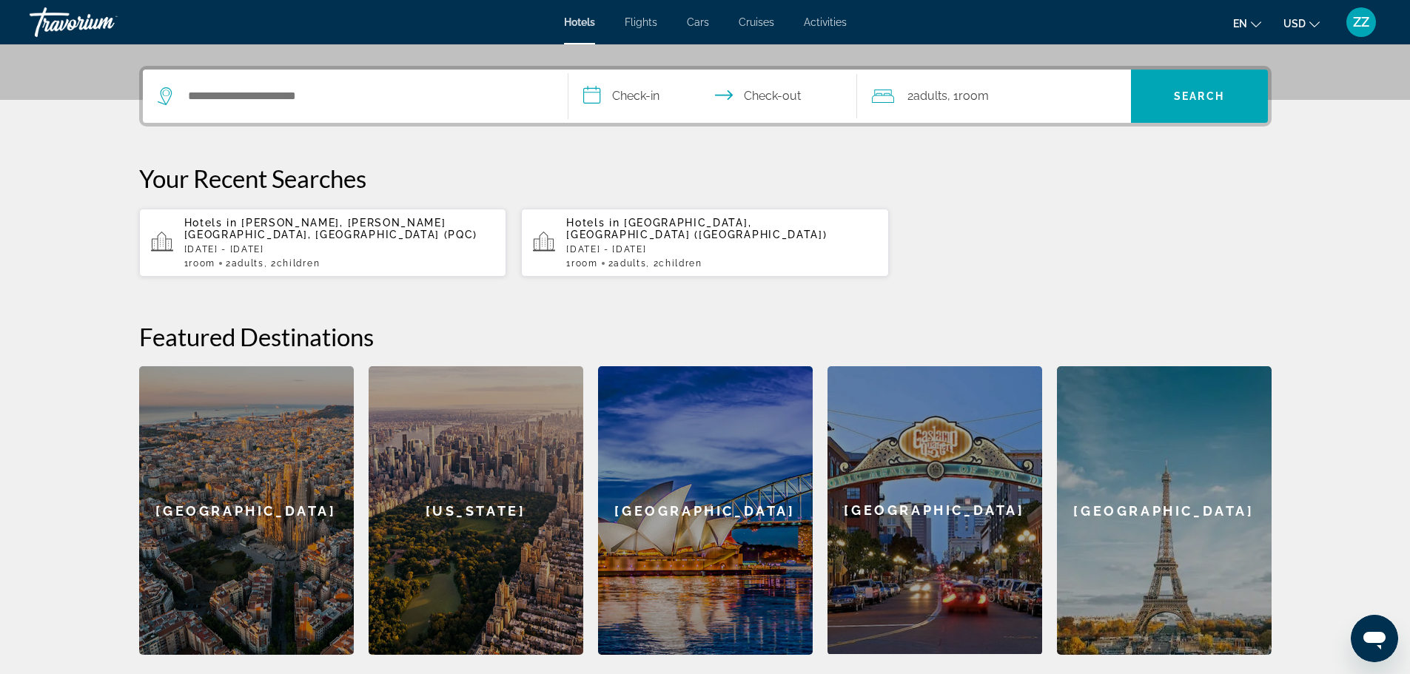
scroll to position [370, 0]
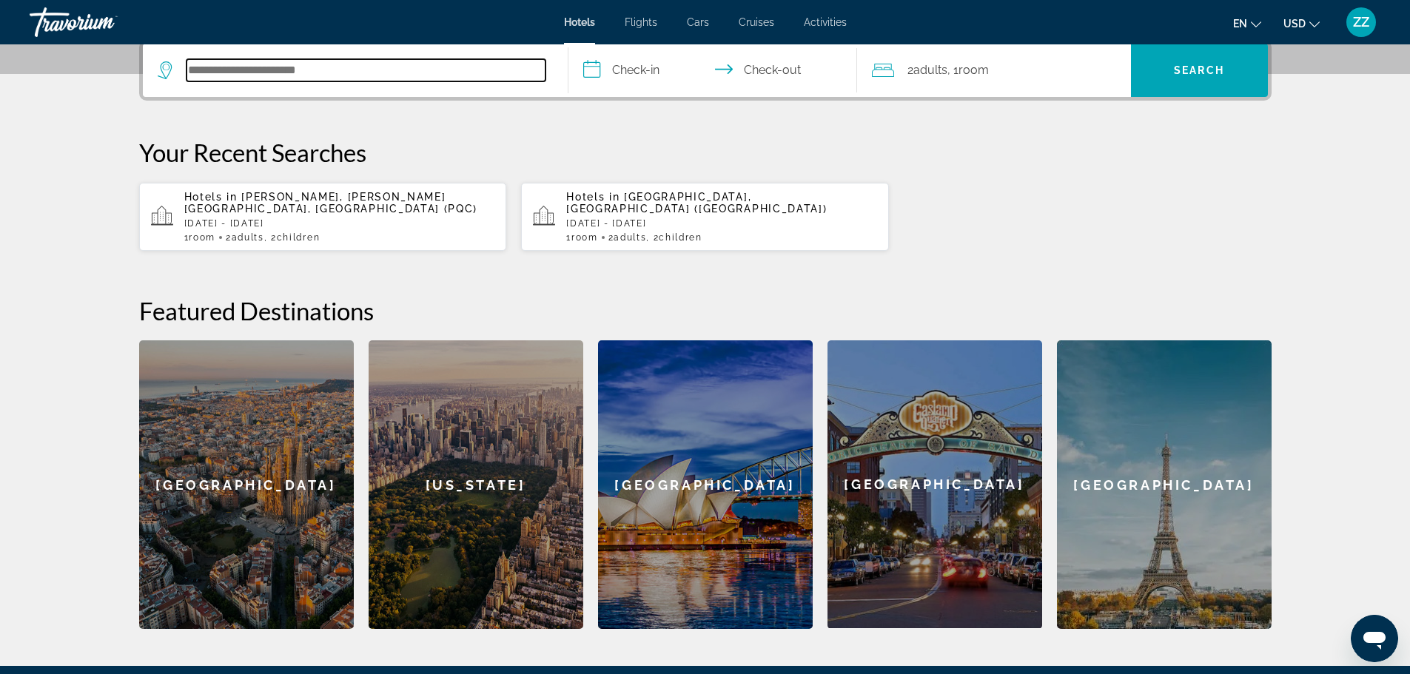
click at [374, 63] on input "Search hotel destination" at bounding box center [365, 70] width 359 height 22
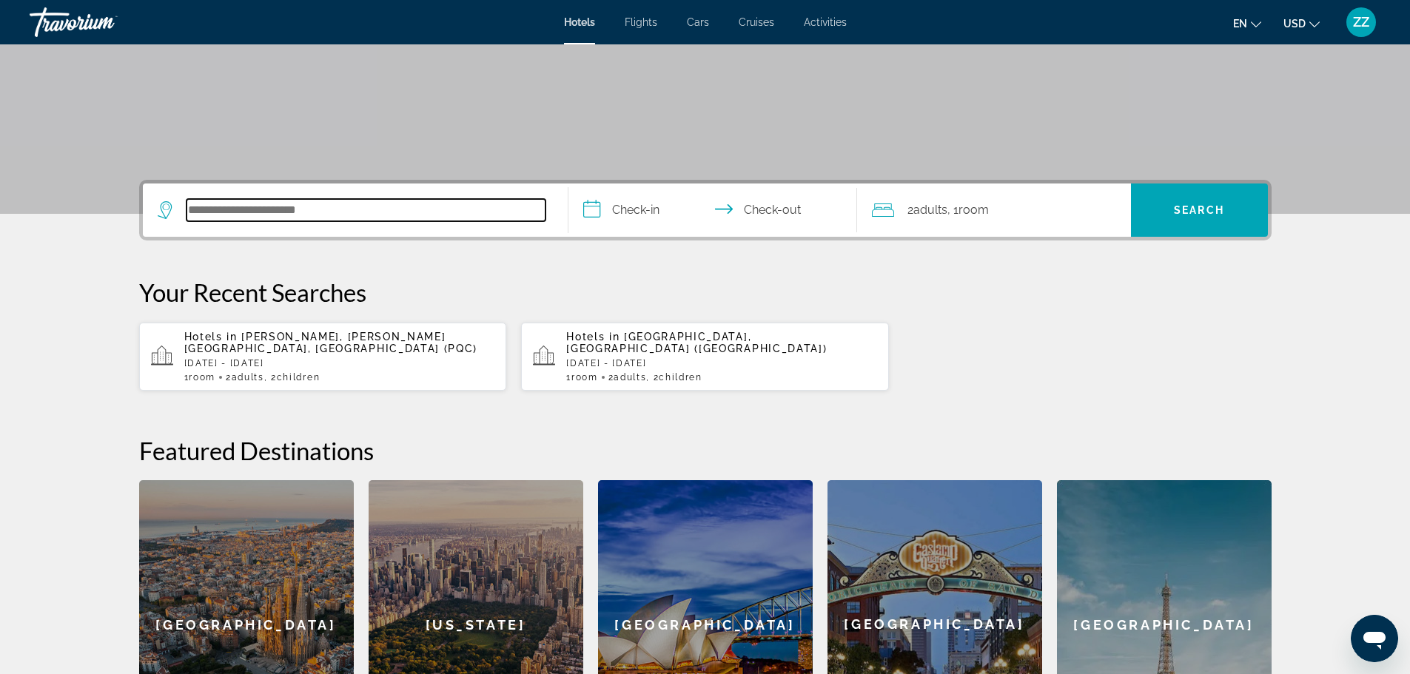
scroll to position [214, 0]
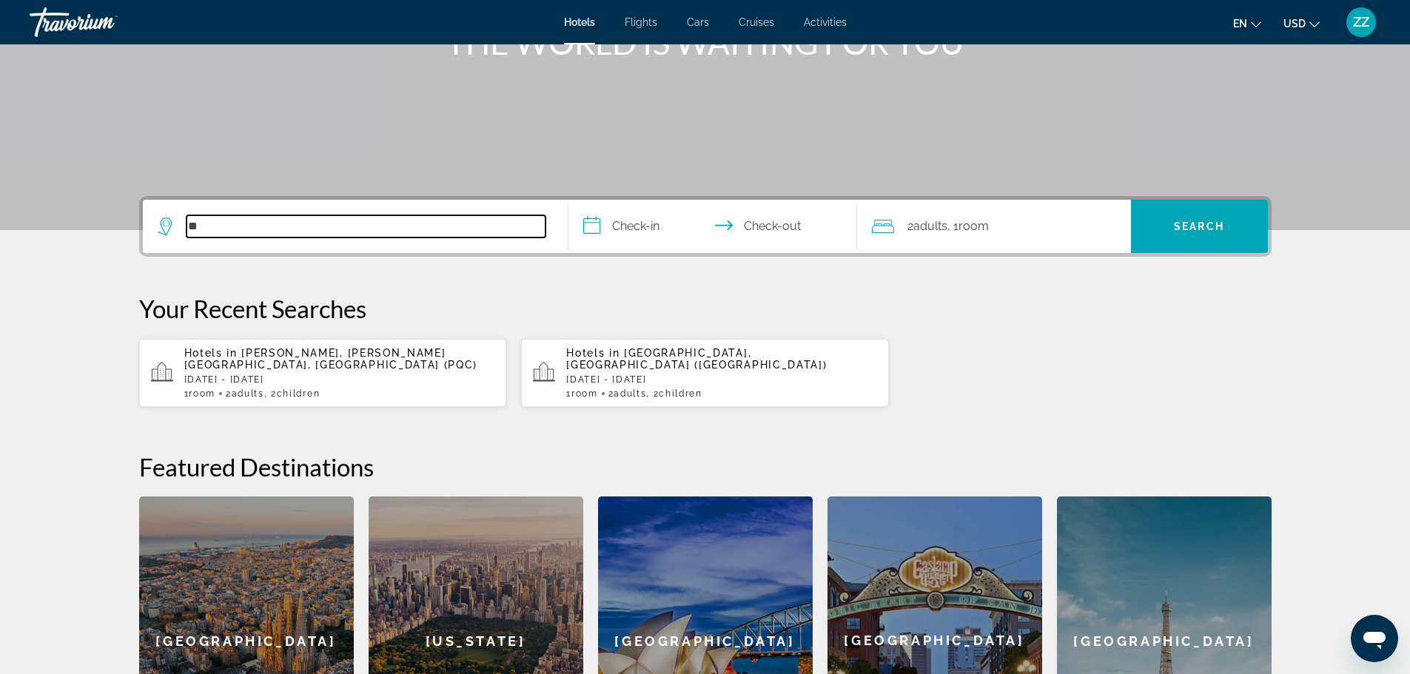
type input "*"
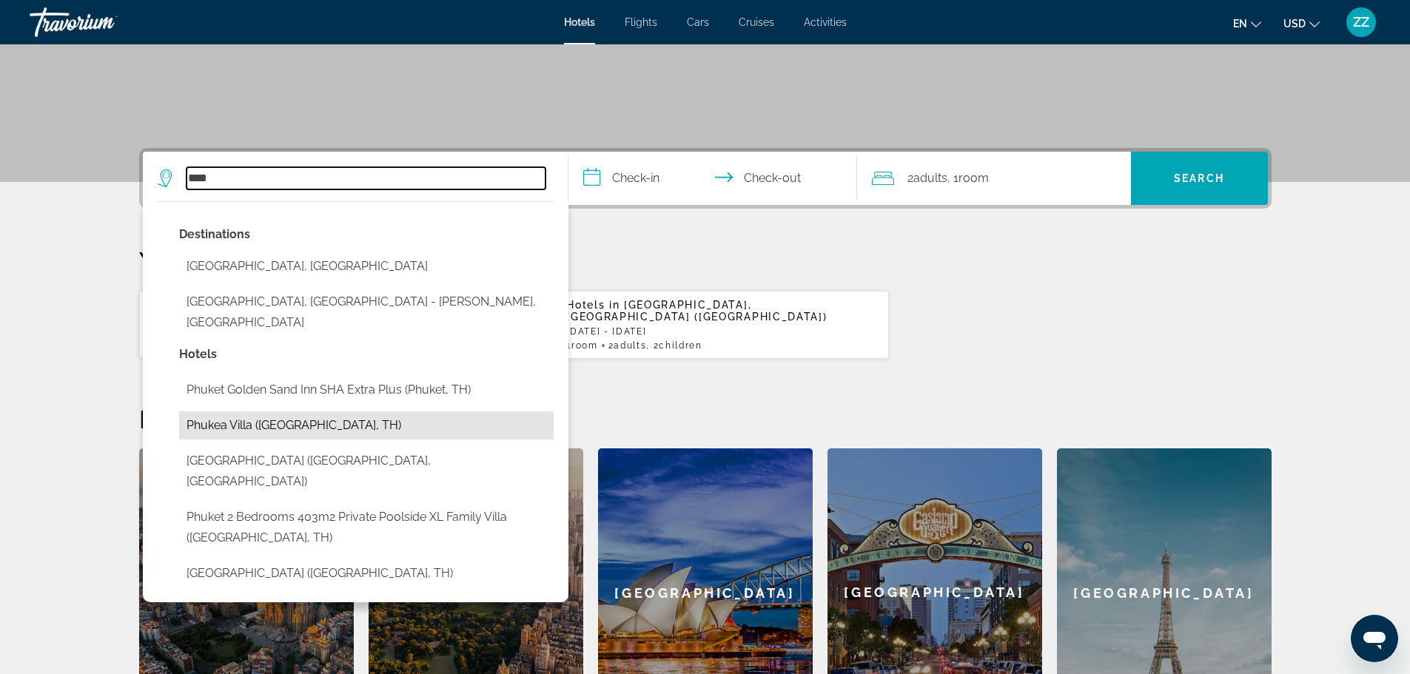
scroll to position [288, 0]
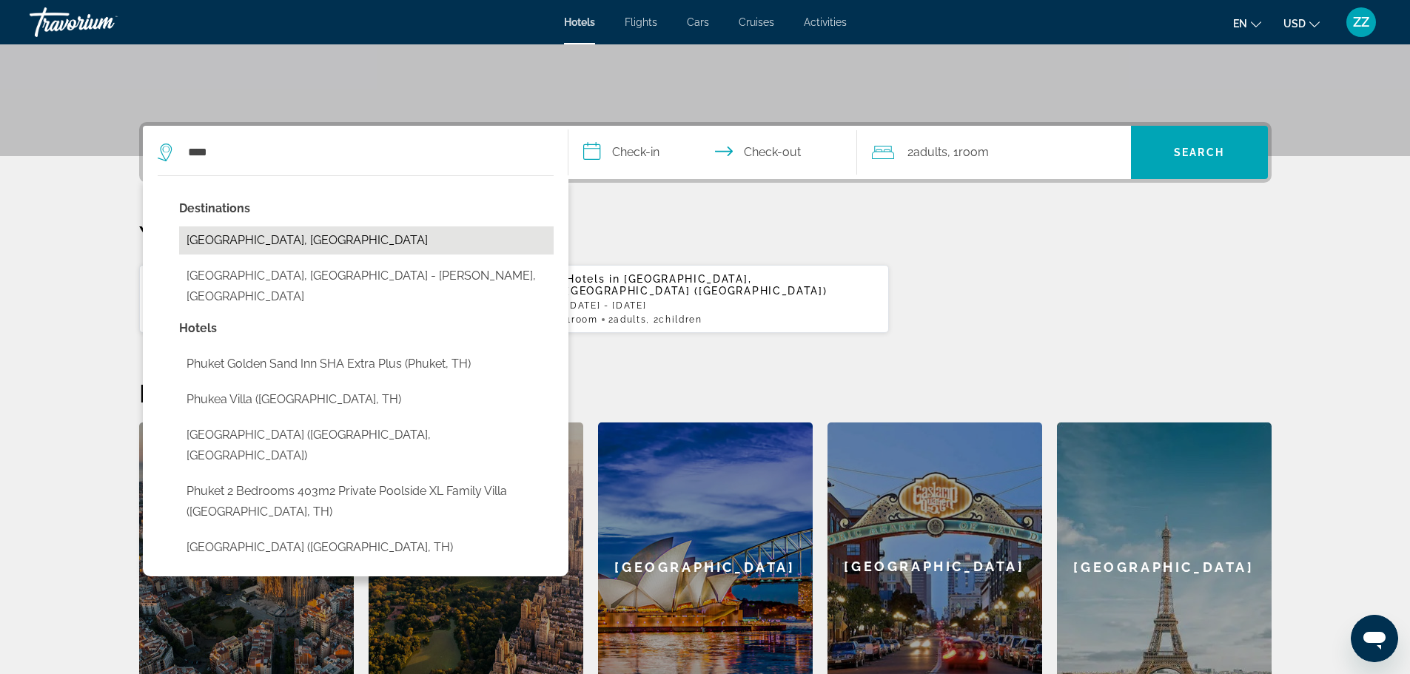
click at [239, 239] on button "Phuket Island, Thailand" at bounding box center [366, 240] width 374 height 28
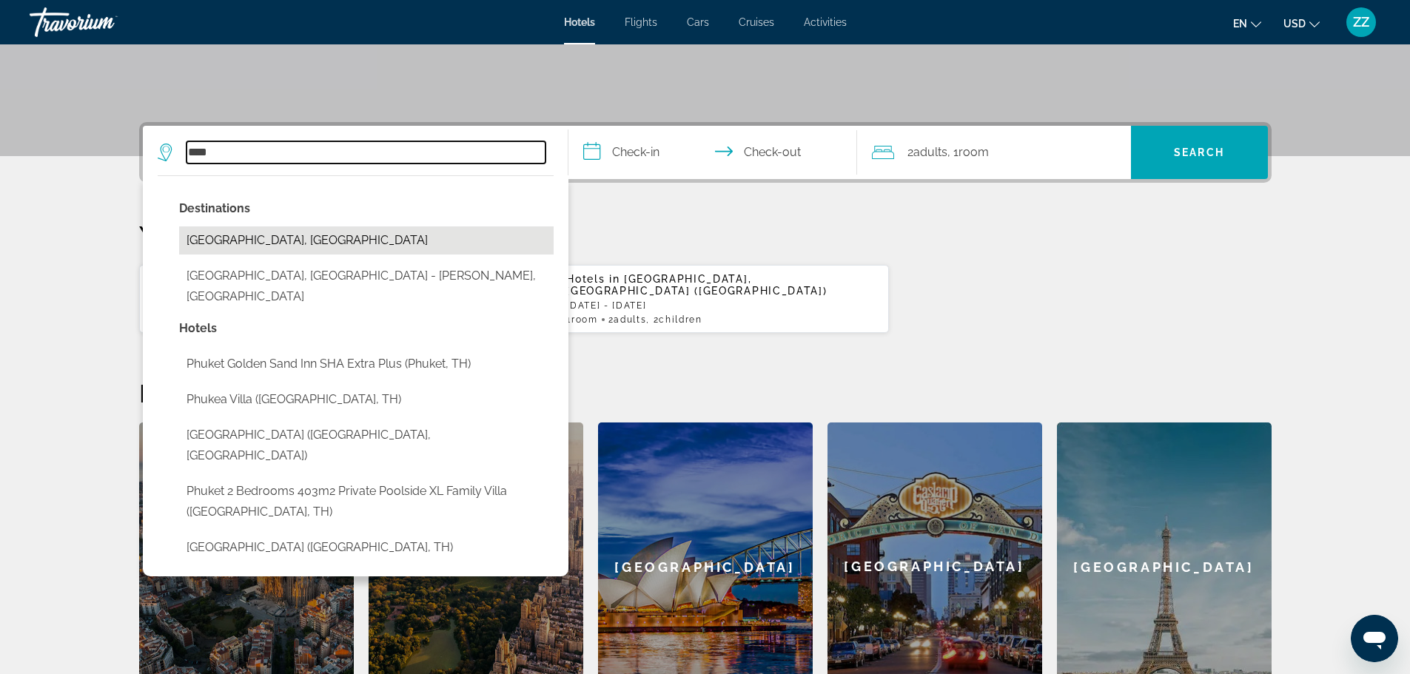
type input "**********"
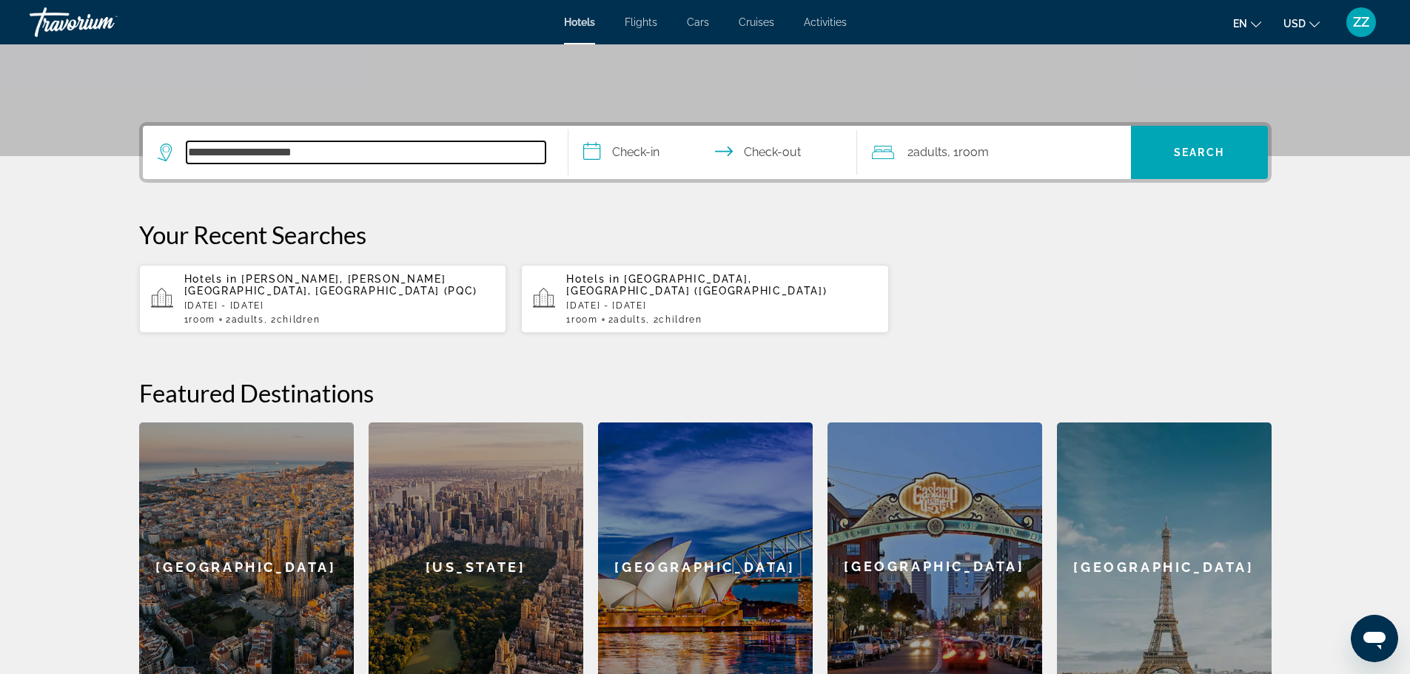
scroll to position [362, 0]
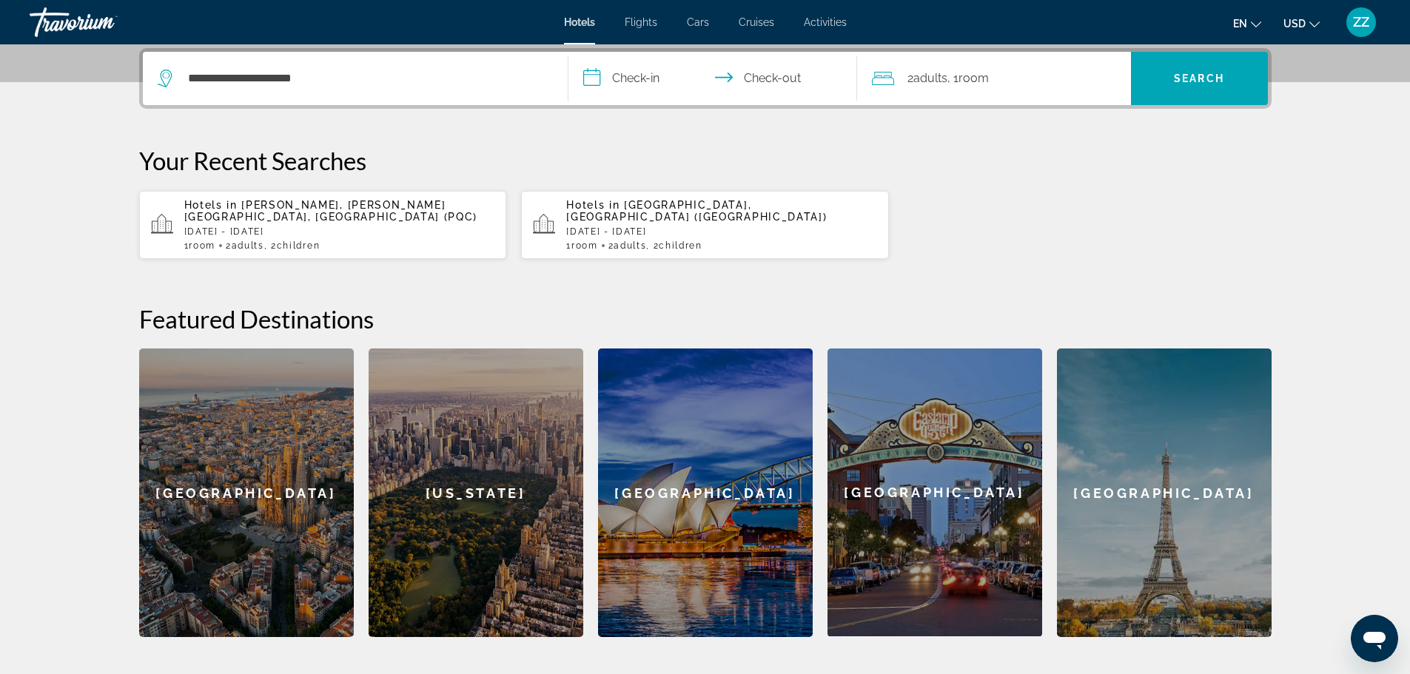
click at [617, 84] on input "**********" at bounding box center [715, 81] width 294 height 58
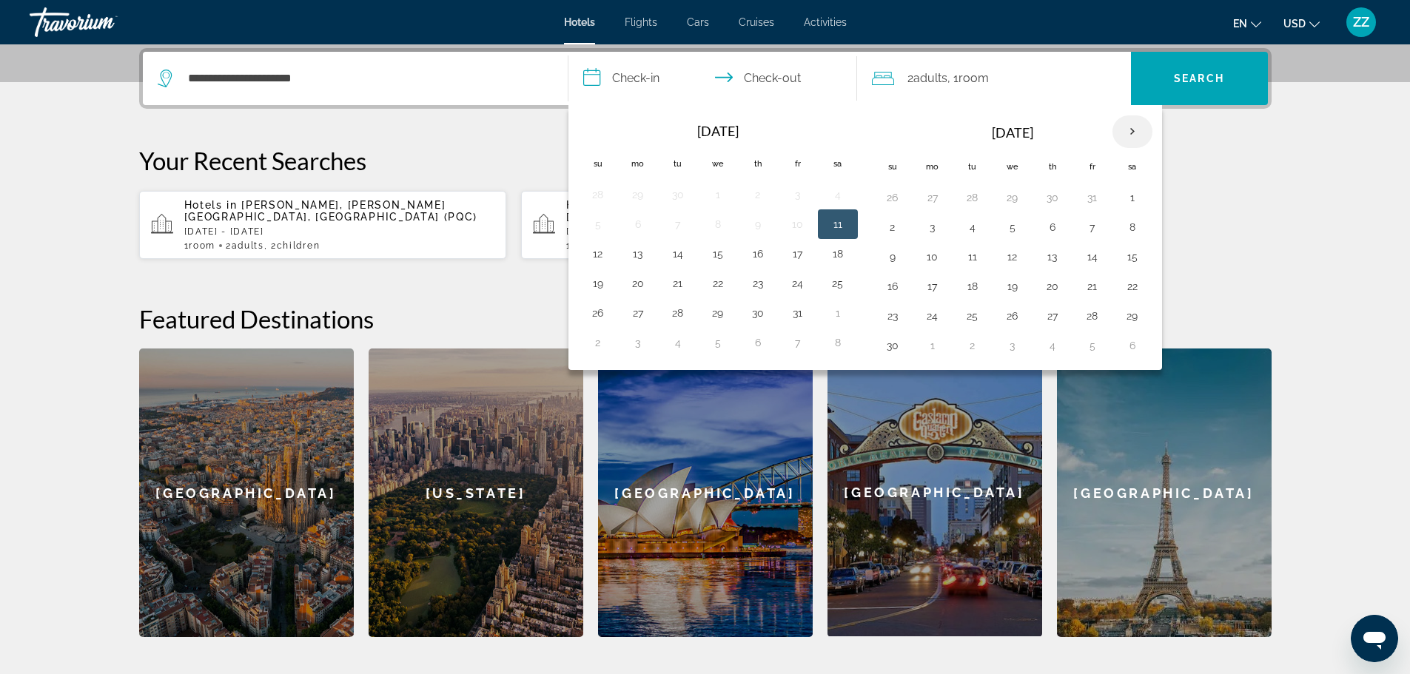
click at [1136, 130] on th "Next month" at bounding box center [1132, 131] width 40 height 33
click at [1012, 198] on button "3" at bounding box center [1012, 197] width 24 height 21
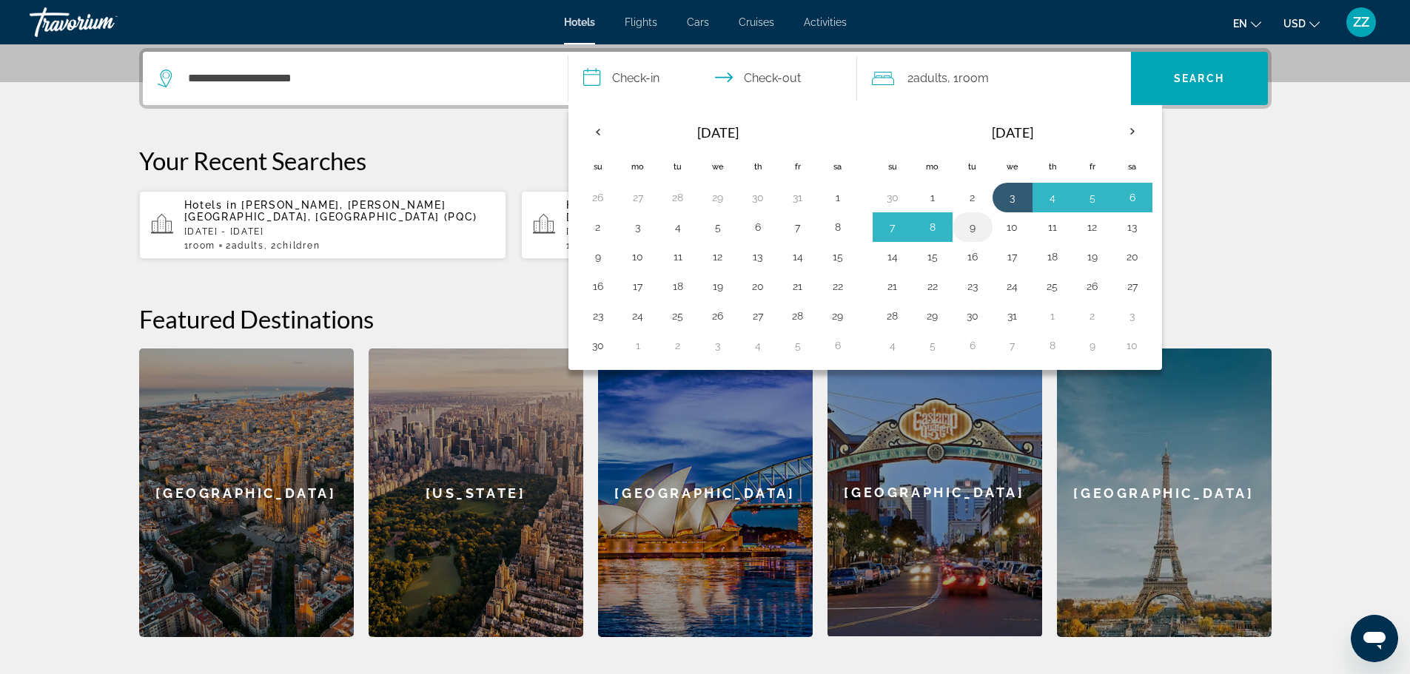
click at [973, 229] on button "9" at bounding box center [972, 227] width 24 height 21
type input "**********"
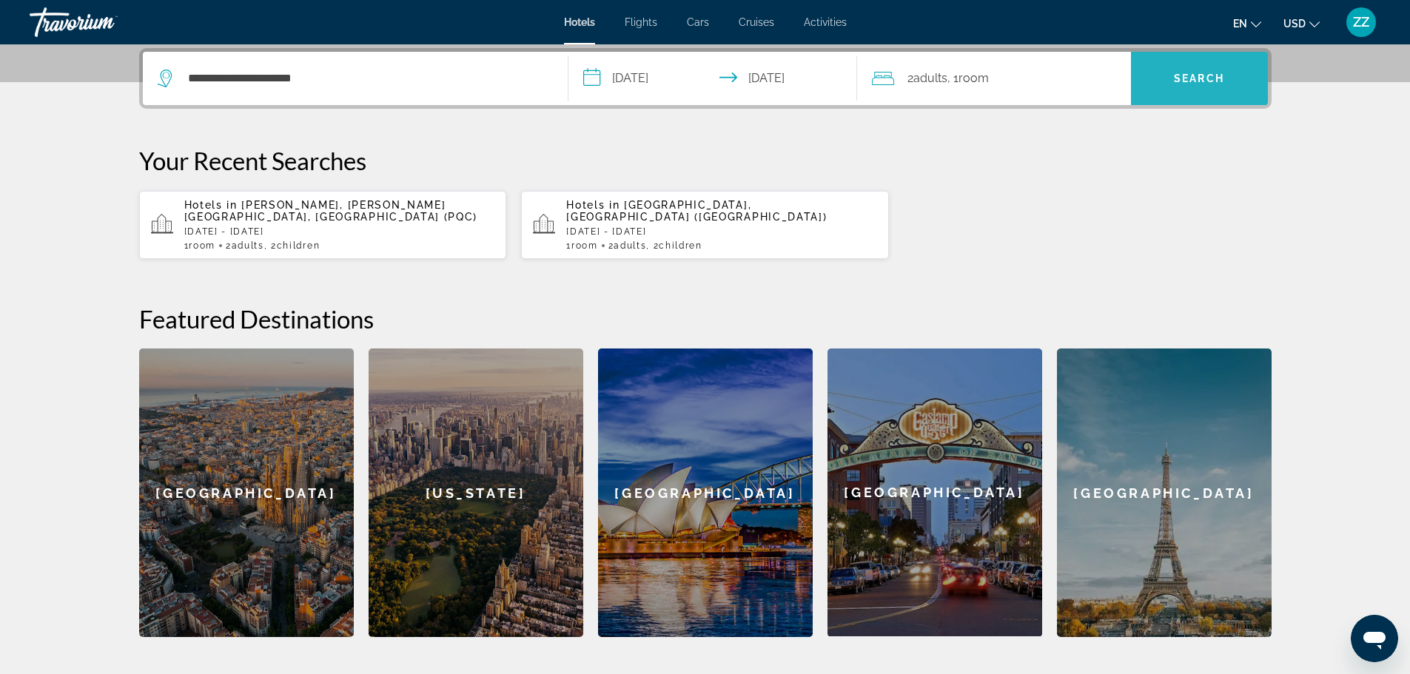
click at [1189, 87] on span "Search" at bounding box center [1199, 79] width 137 height 36
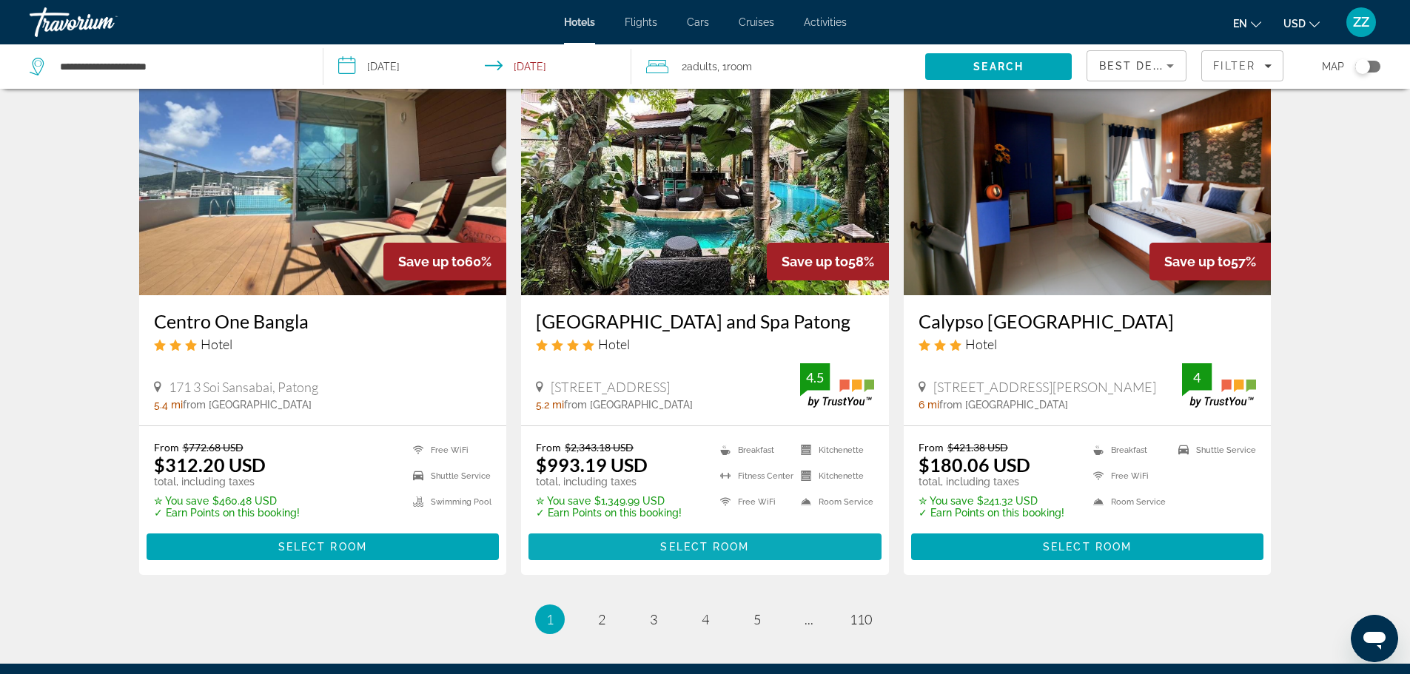
scroll to position [1702, 0]
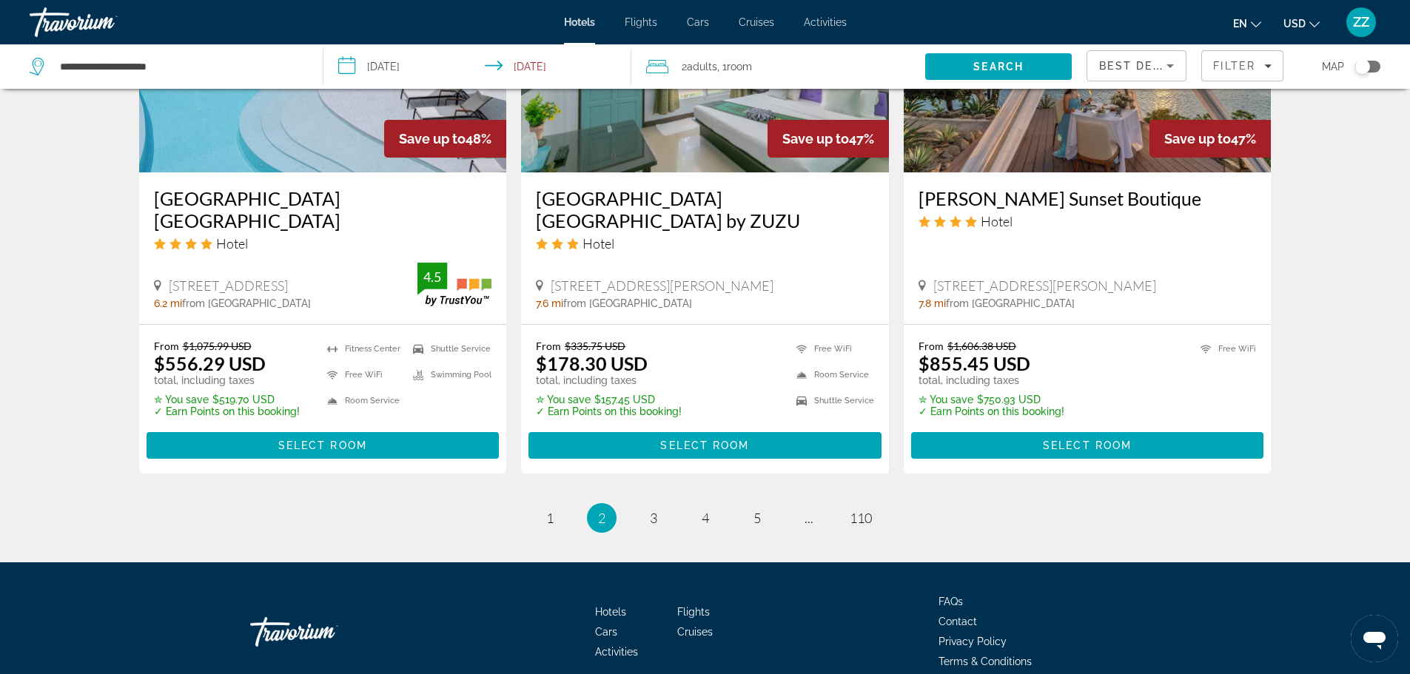
scroll to position [1937, 0]
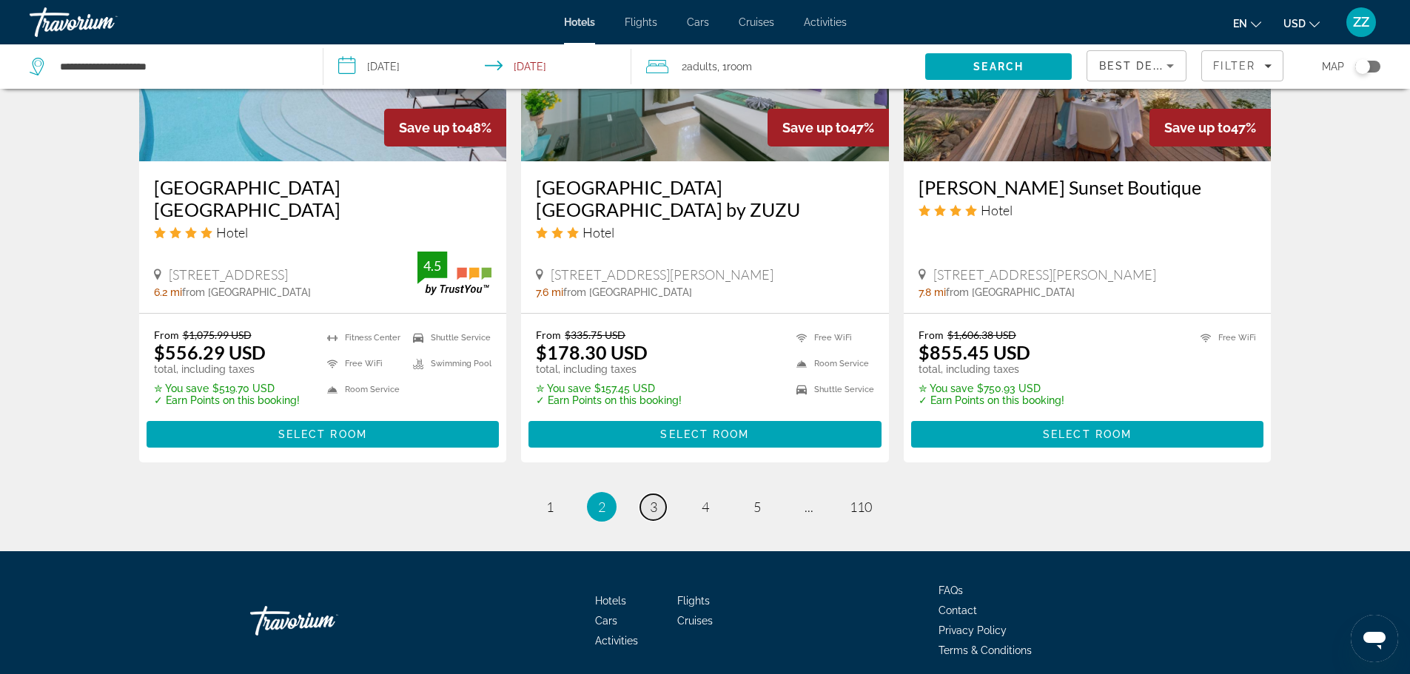
click at [650, 499] on span "3" at bounding box center [653, 507] width 7 height 16
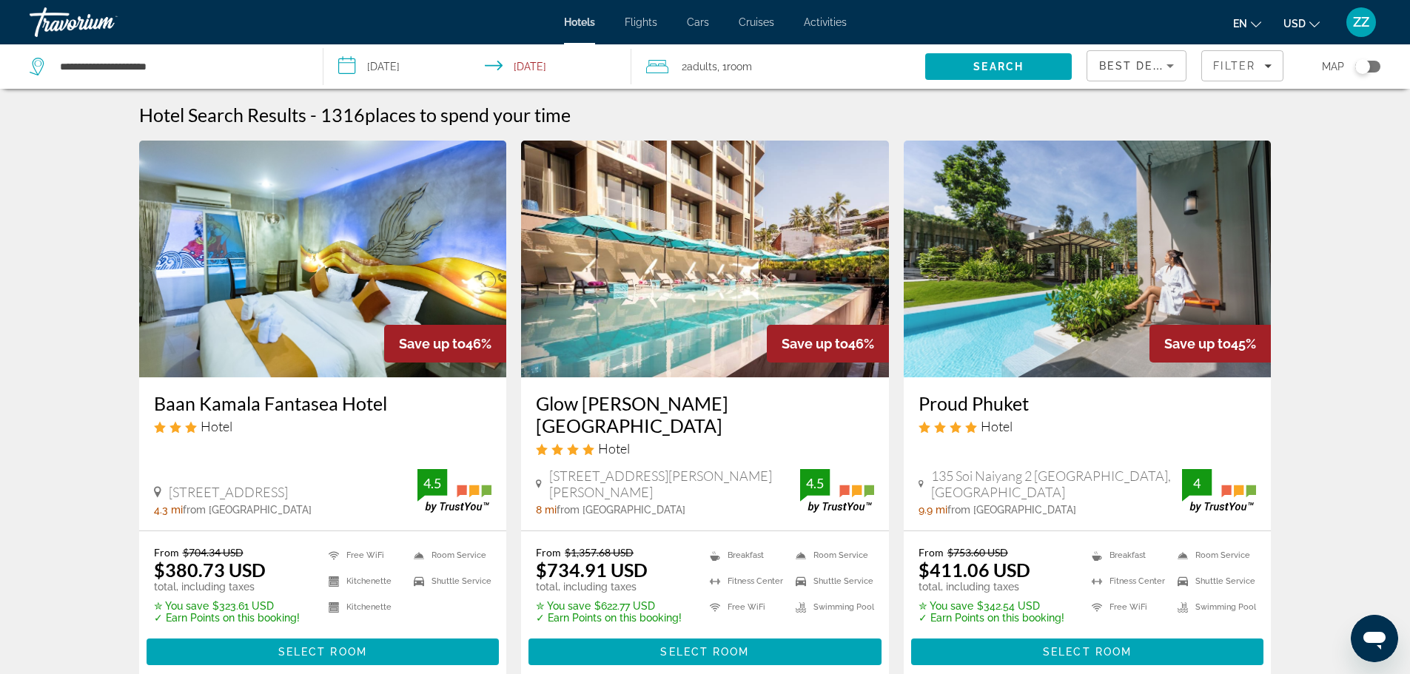
click at [1168, 248] on img "Main content" at bounding box center [1087, 259] width 368 height 237
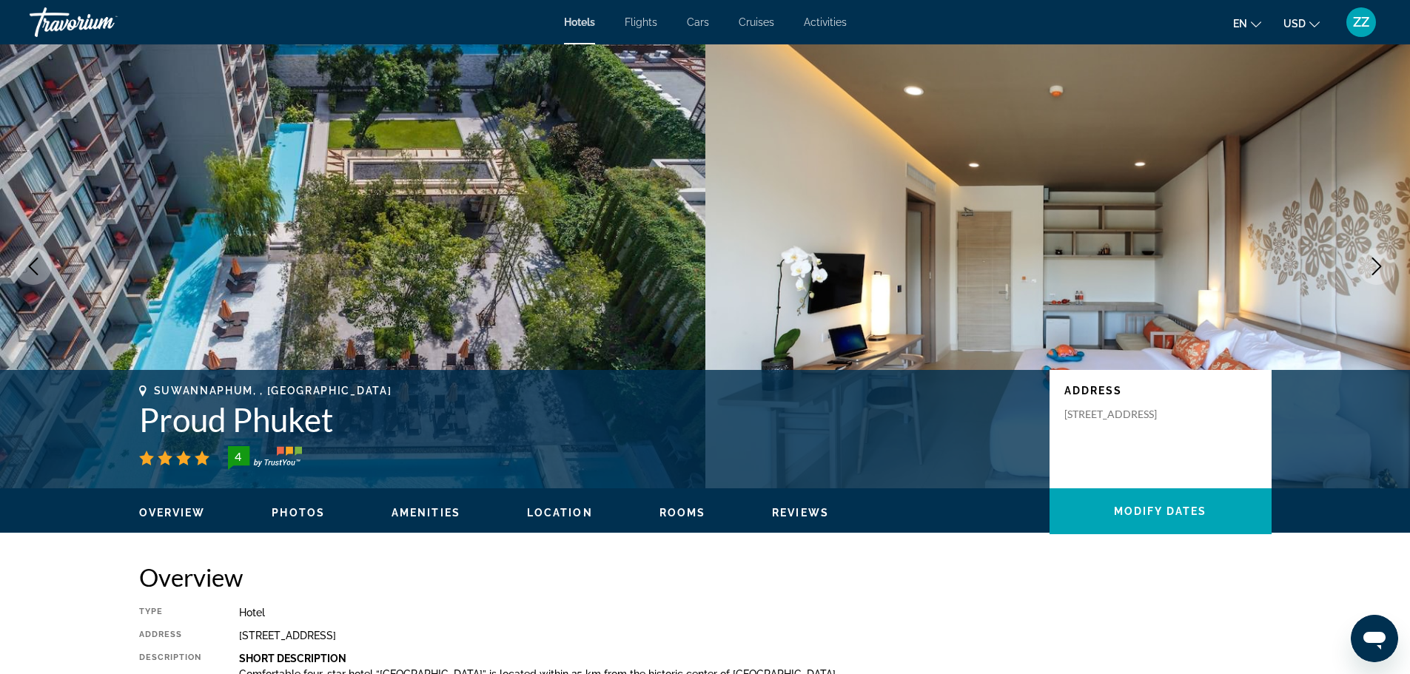
click at [1364, 260] on button "Next image" at bounding box center [1376, 266] width 37 height 37
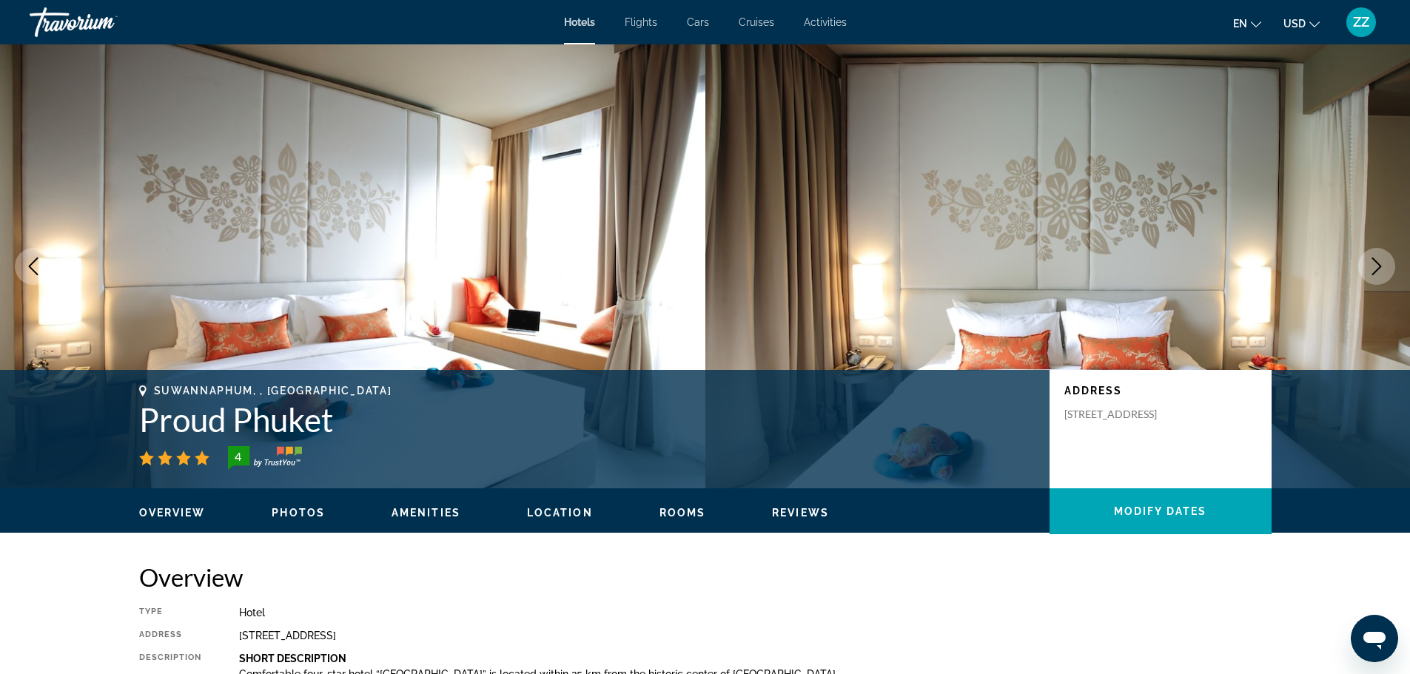
click at [1364, 260] on button "Next image" at bounding box center [1376, 266] width 37 height 37
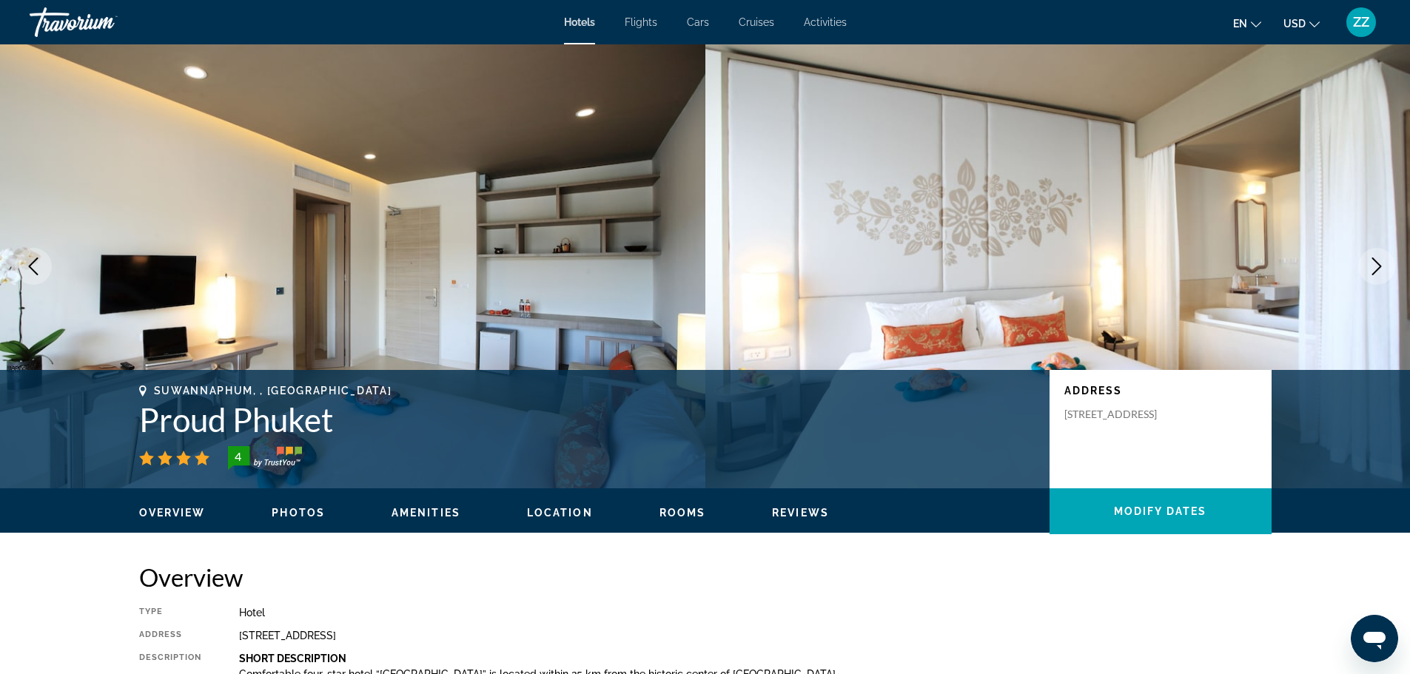
click at [1364, 260] on button "Next image" at bounding box center [1376, 266] width 37 height 37
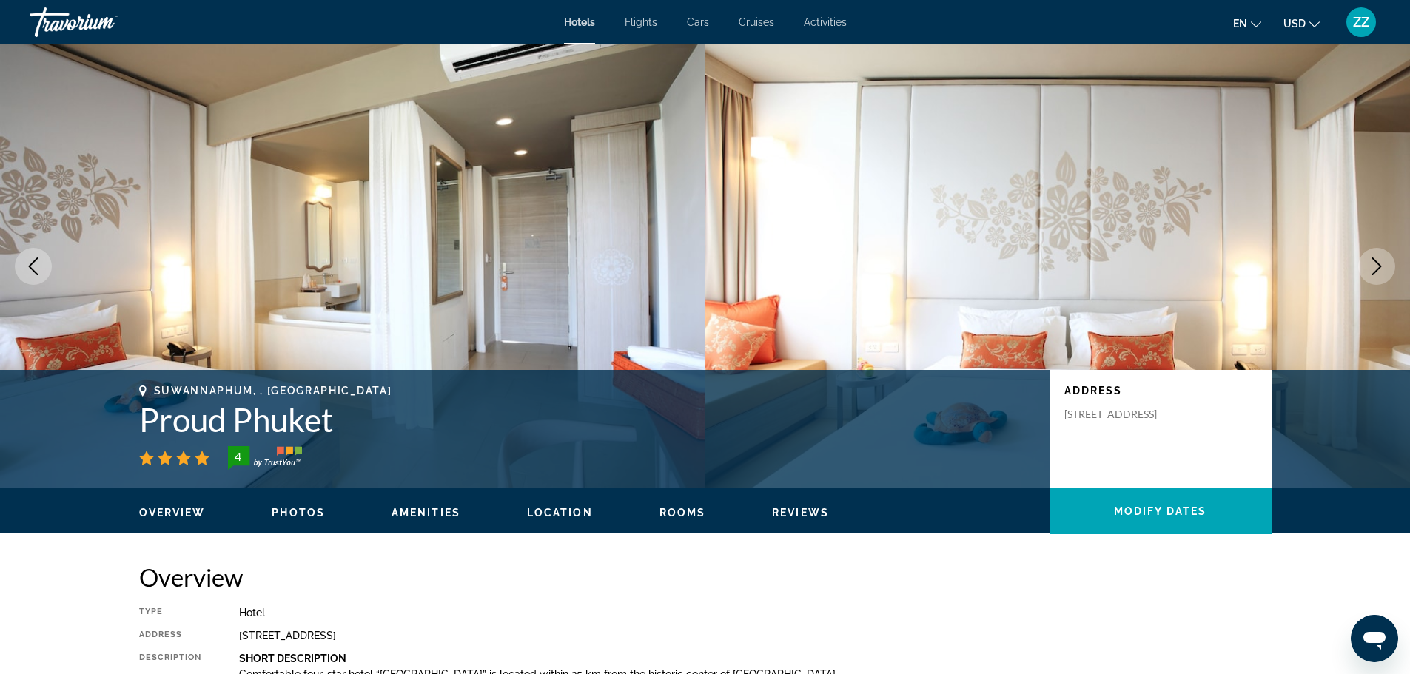
click at [1364, 260] on button "Next image" at bounding box center [1376, 266] width 37 height 37
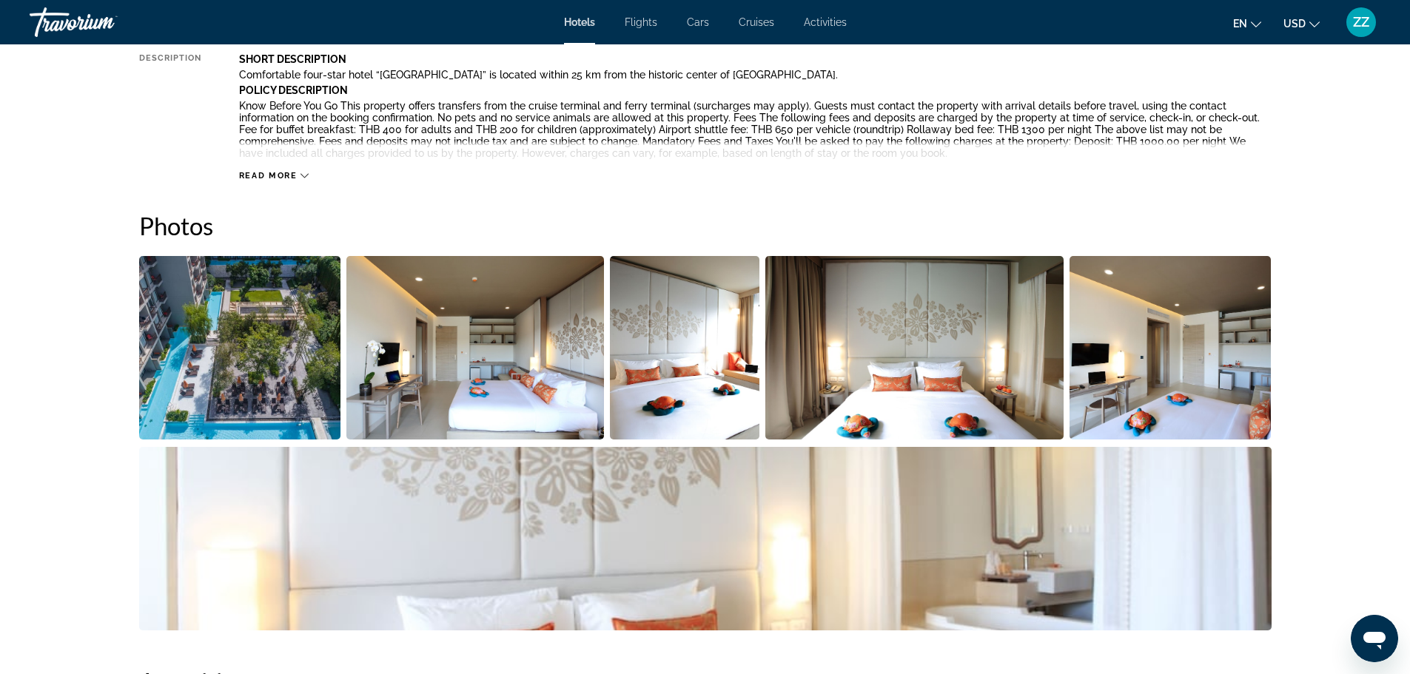
scroll to position [592, 0]
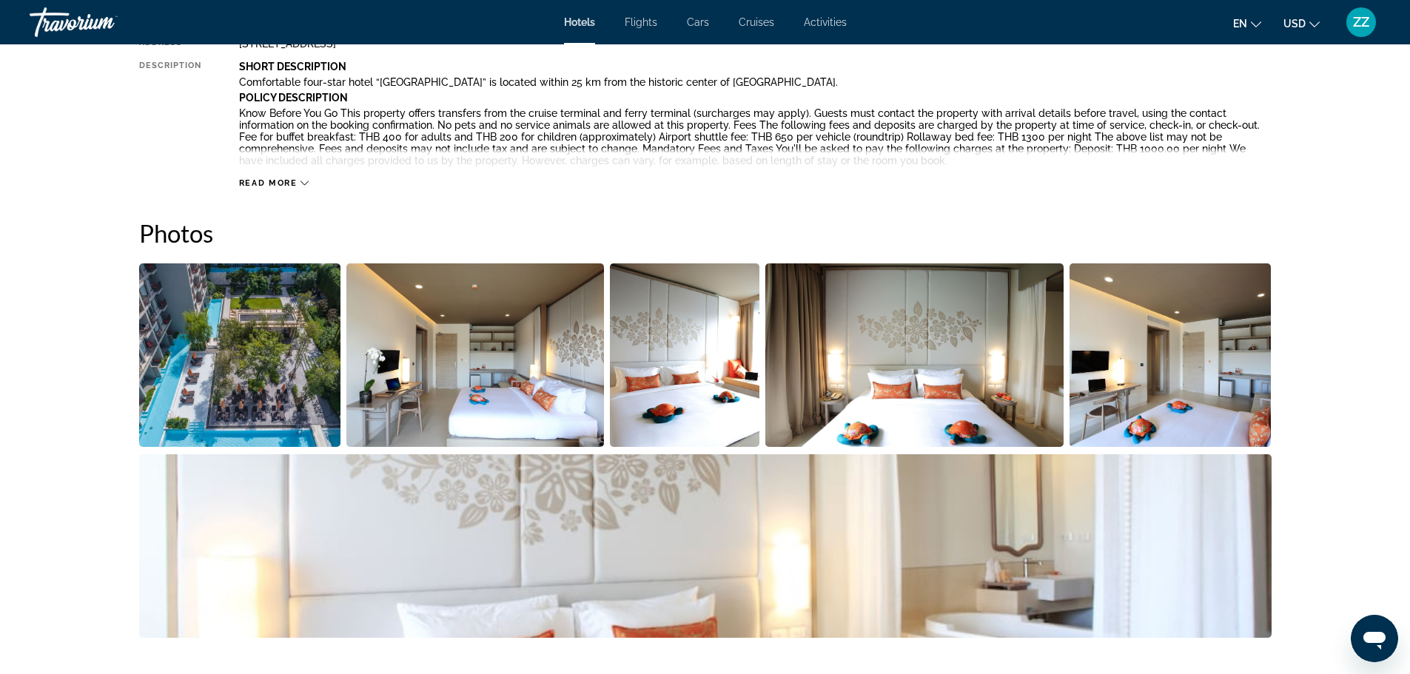
click at [479, 368] on img "Open full-screen image slider" at bounding box center [475, 355] width 258 height 184
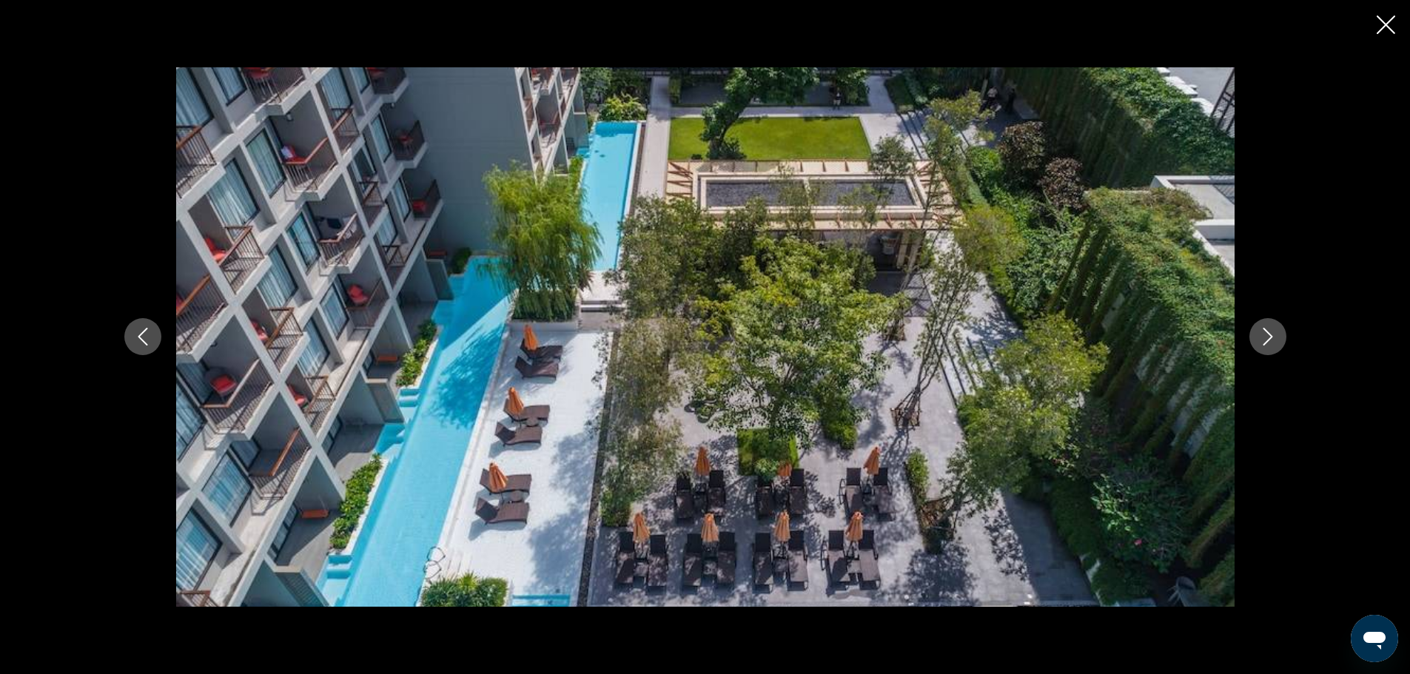
click at [1247, 326] on div "prev next" at bounding box center [705, 336] width 1191 height 539
click at [1265, 334] on icon "Next image" at bounding box center [1268, 337] width 18 height 18
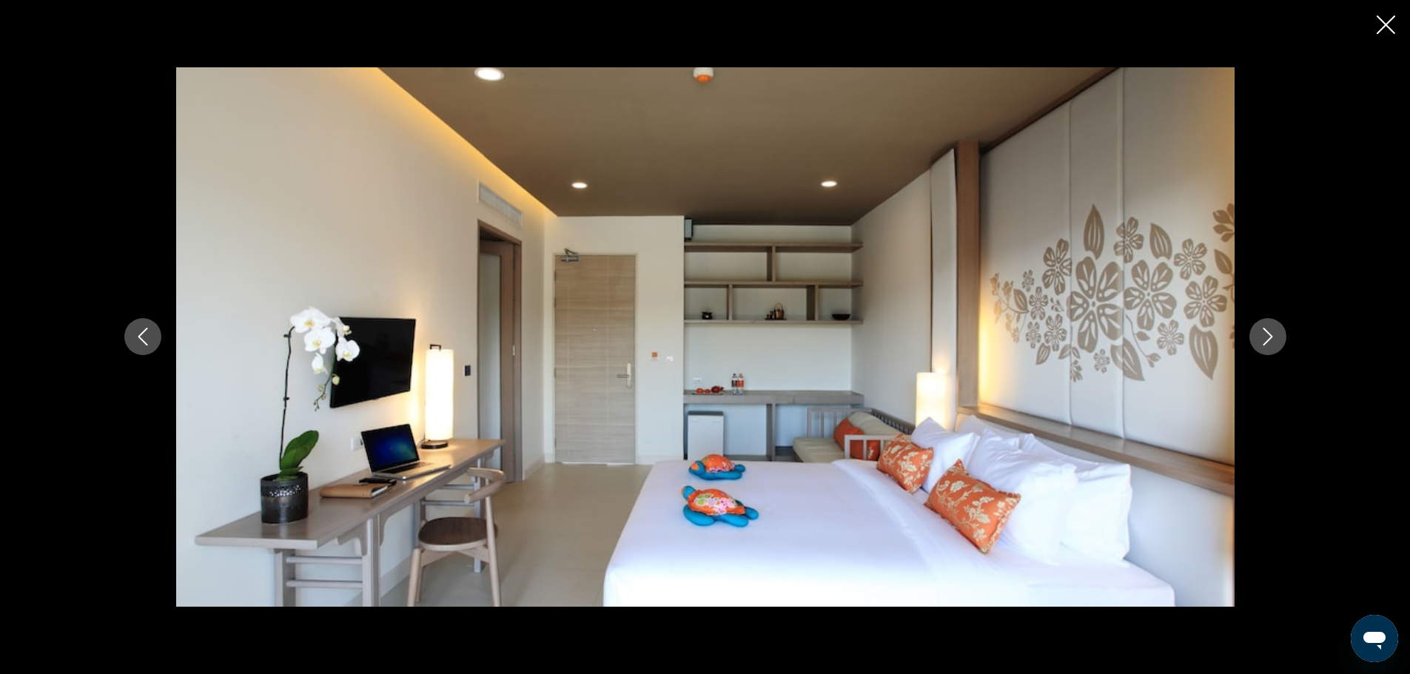
click at [1265, 334] on icon "Next image" at bounding box center [1268, 337] width 18 height 18
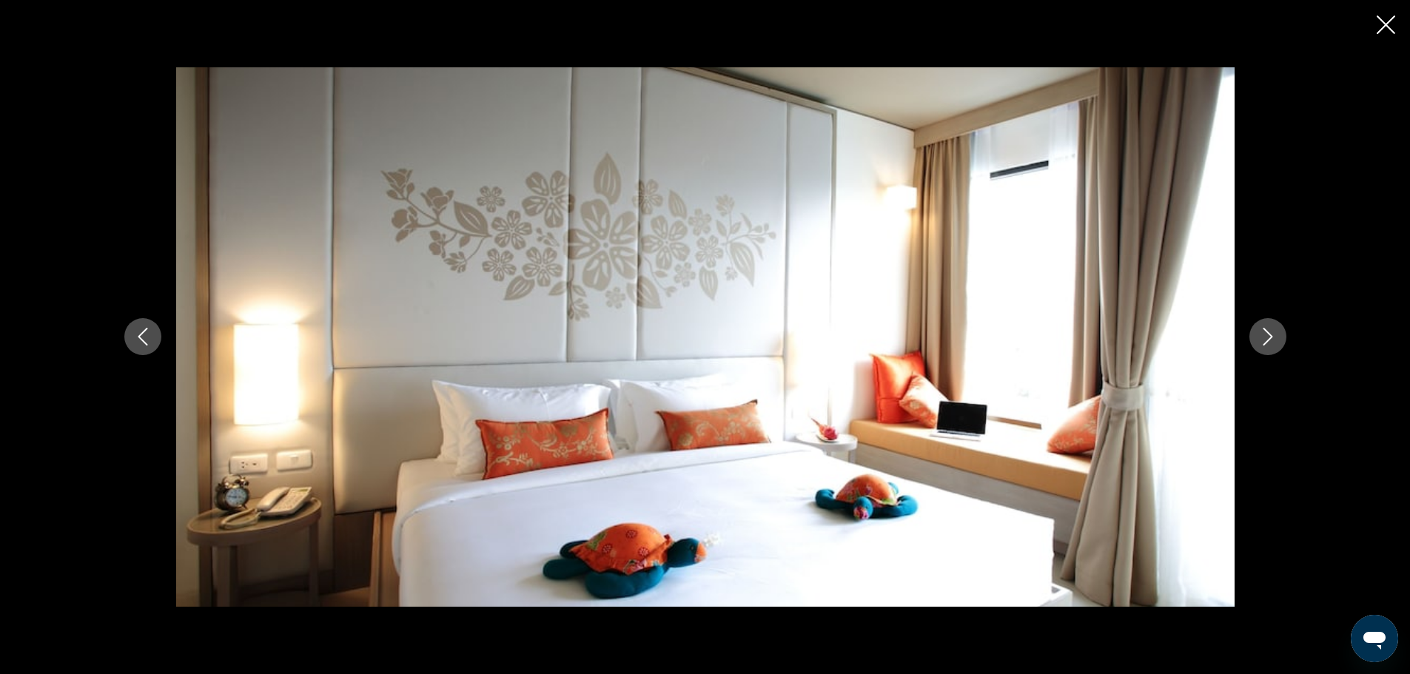
click at [1265, 334] on icon "Next image" at bounding box center [1268, 337] width 18 height 18
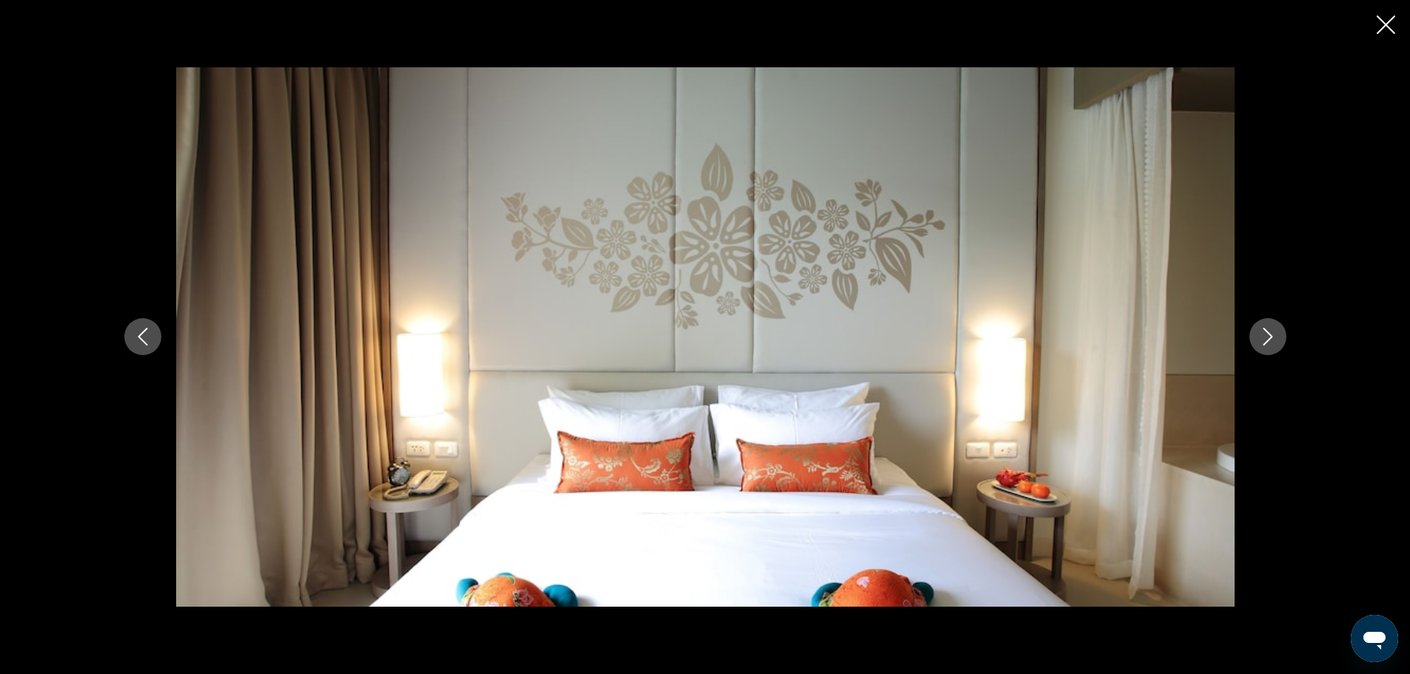
click at [1265, 334] on icon "Next image" at bounding box center [1268, 337] width 18 height 18
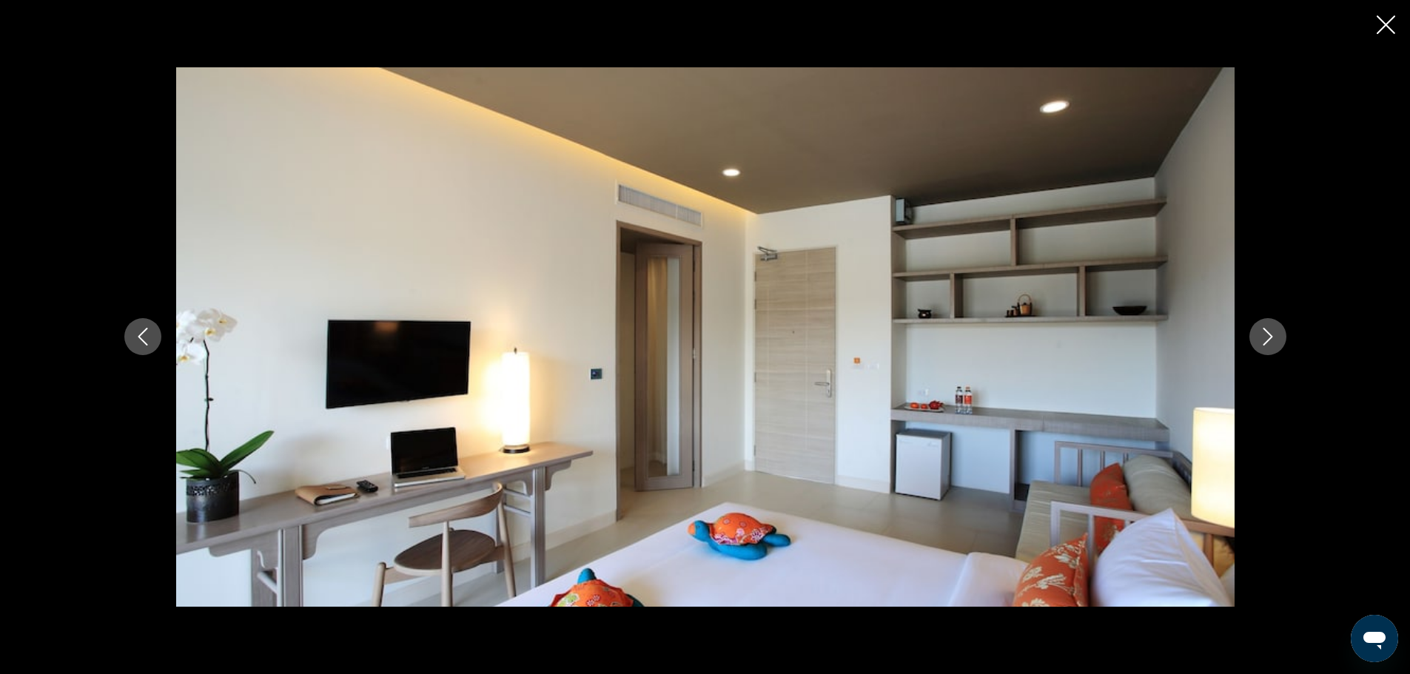
click at [1265, 334] on icon "Next image" at bounding box center [1268, 337] width 18 height 18
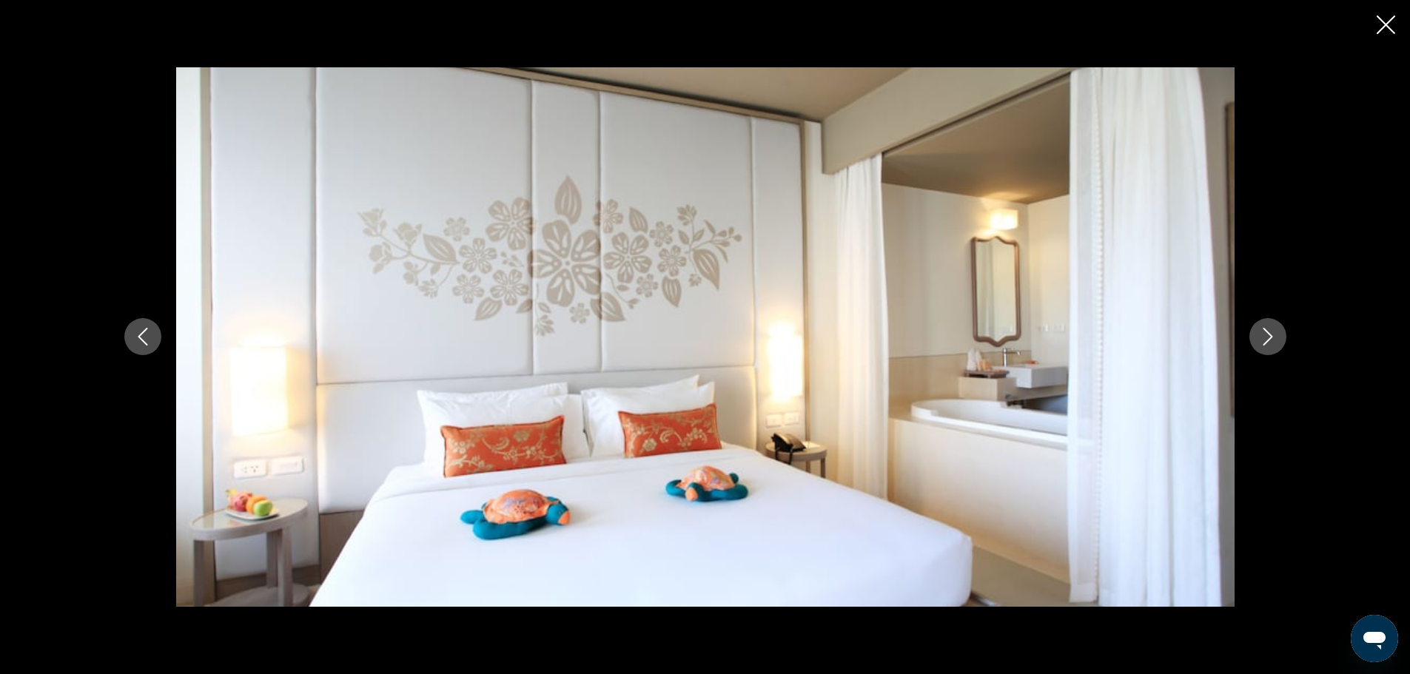
click at [1265, 334] on icon "Next image" at bounding box center [1268, 337] width 18 height 18
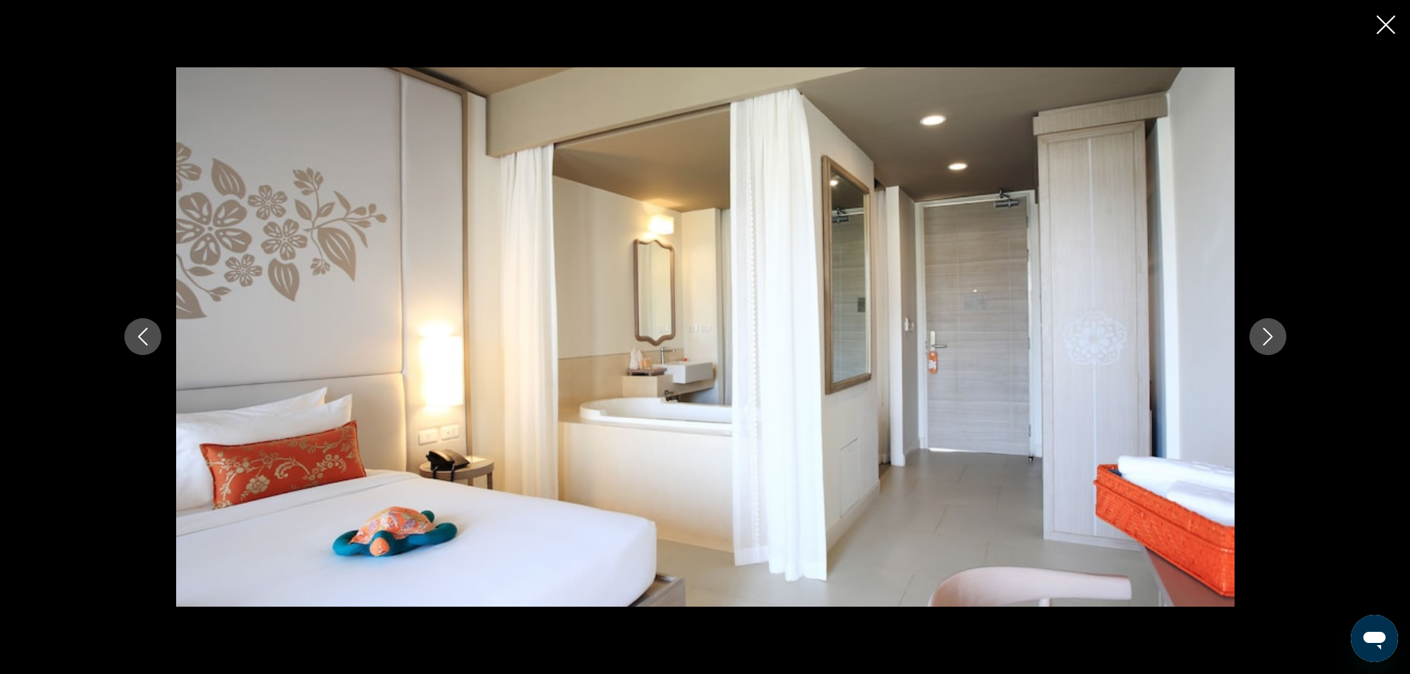
click at [1265, 334] on icon "Next image" at bounding box center [1268, 337] width 18 height 18
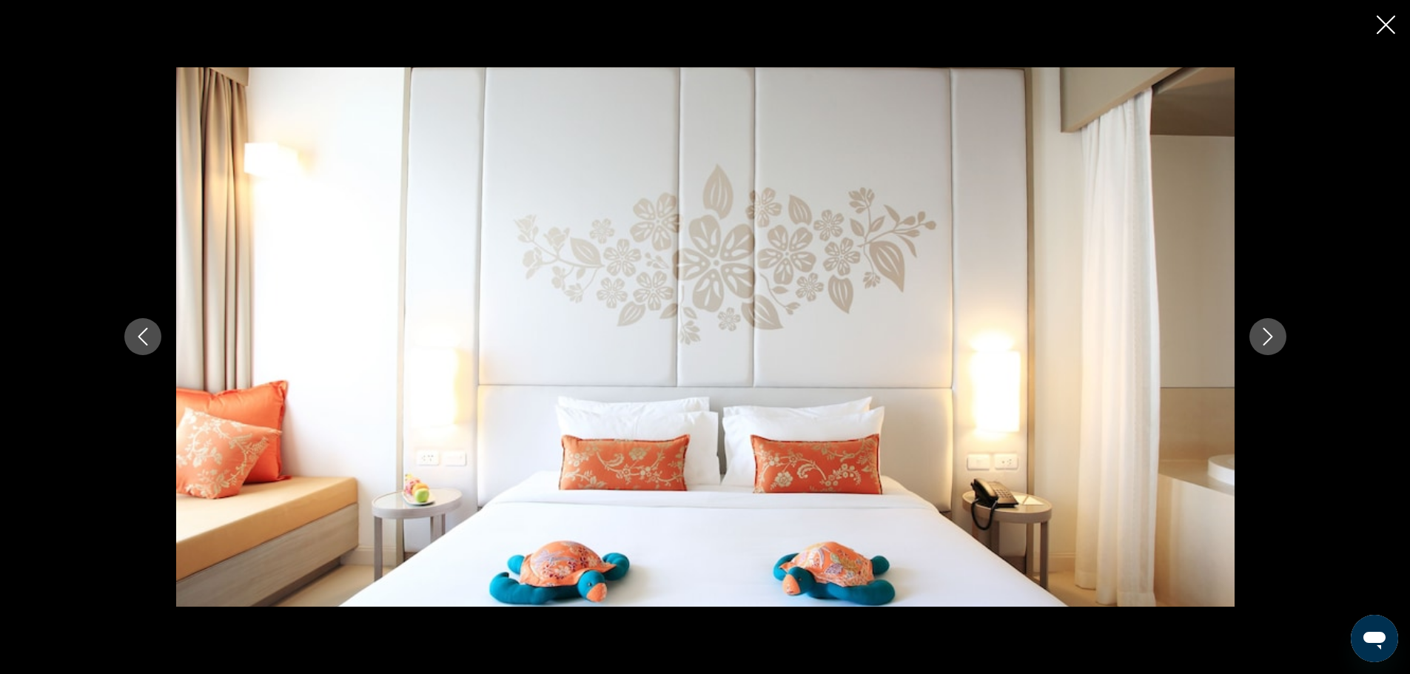
click at [1368, 24] on div "prev next" at bounding box center [705, 337] width 1410 height 674
click at [1377, 24] on div "prev next" at bounding box center [705, 337] width 1410 height 674
click at [1391, 26] on icon "Close slideshow" at bounding box center [1385, 25] width 18 height 18
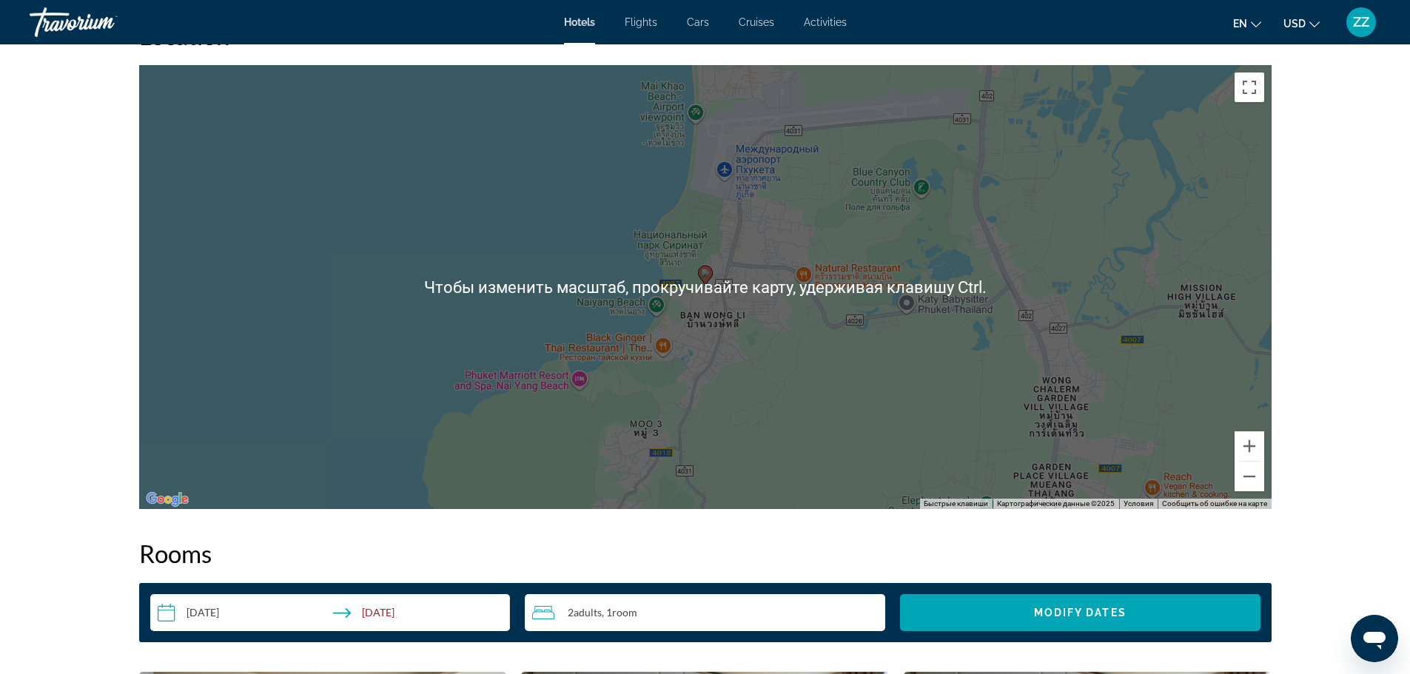
scroll to position [1406, 0]
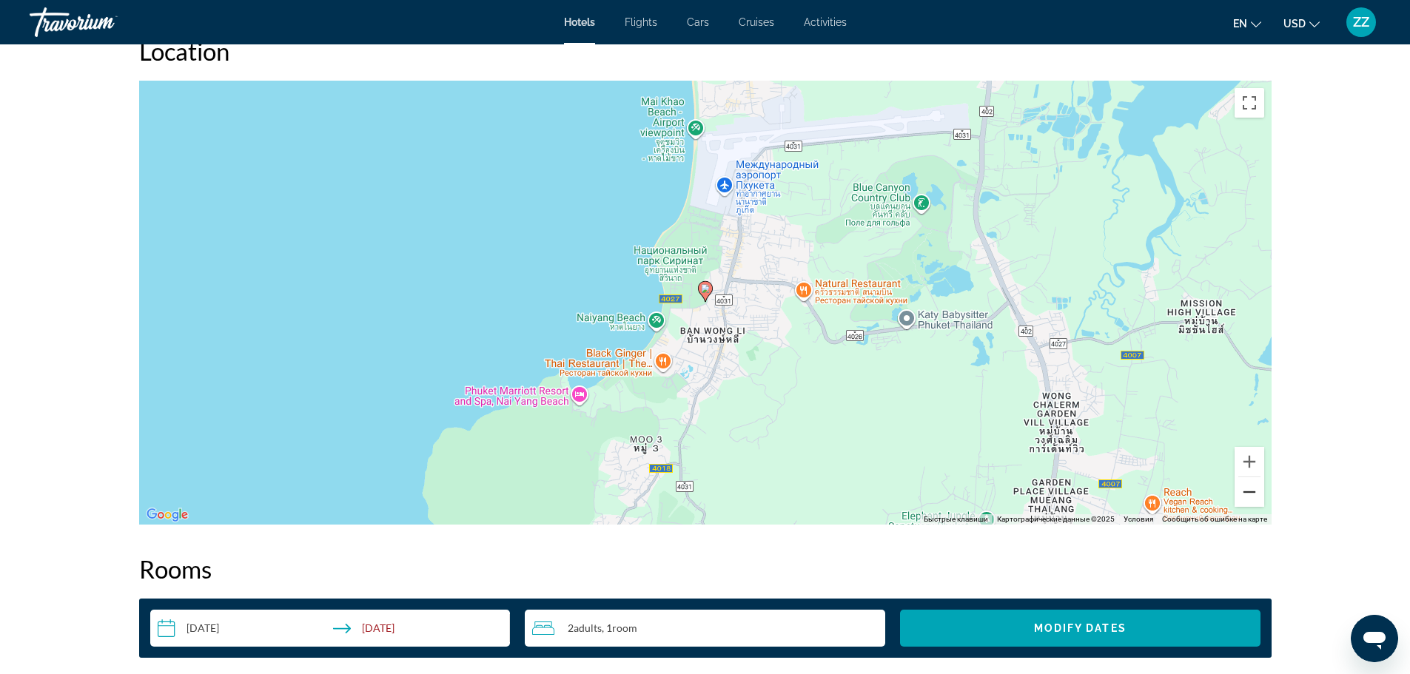
click at [1245, 486] on button "Уменьшить" at bounding box center [1249, 492] width 30 height 30
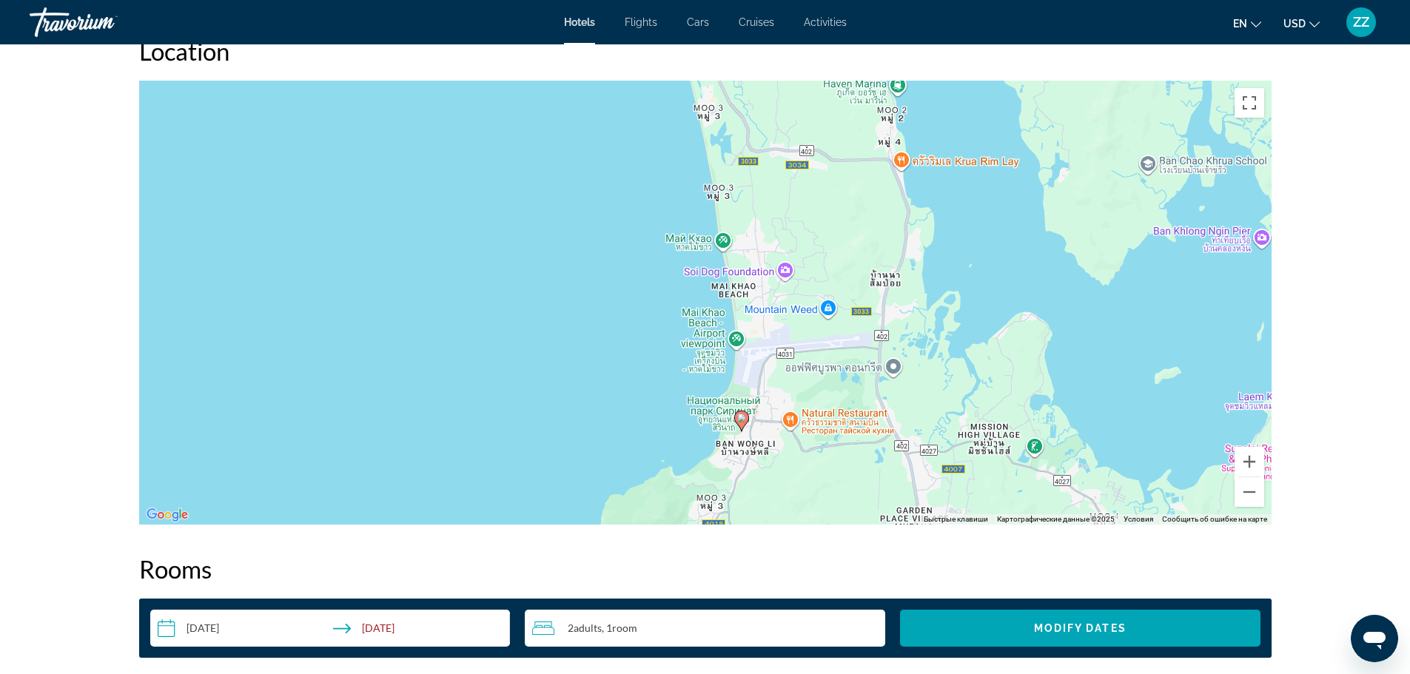
drag, startPoint x: 859, startPoint y: 395, endPoint x: 895, endPoint y: 526, distance: 135.9
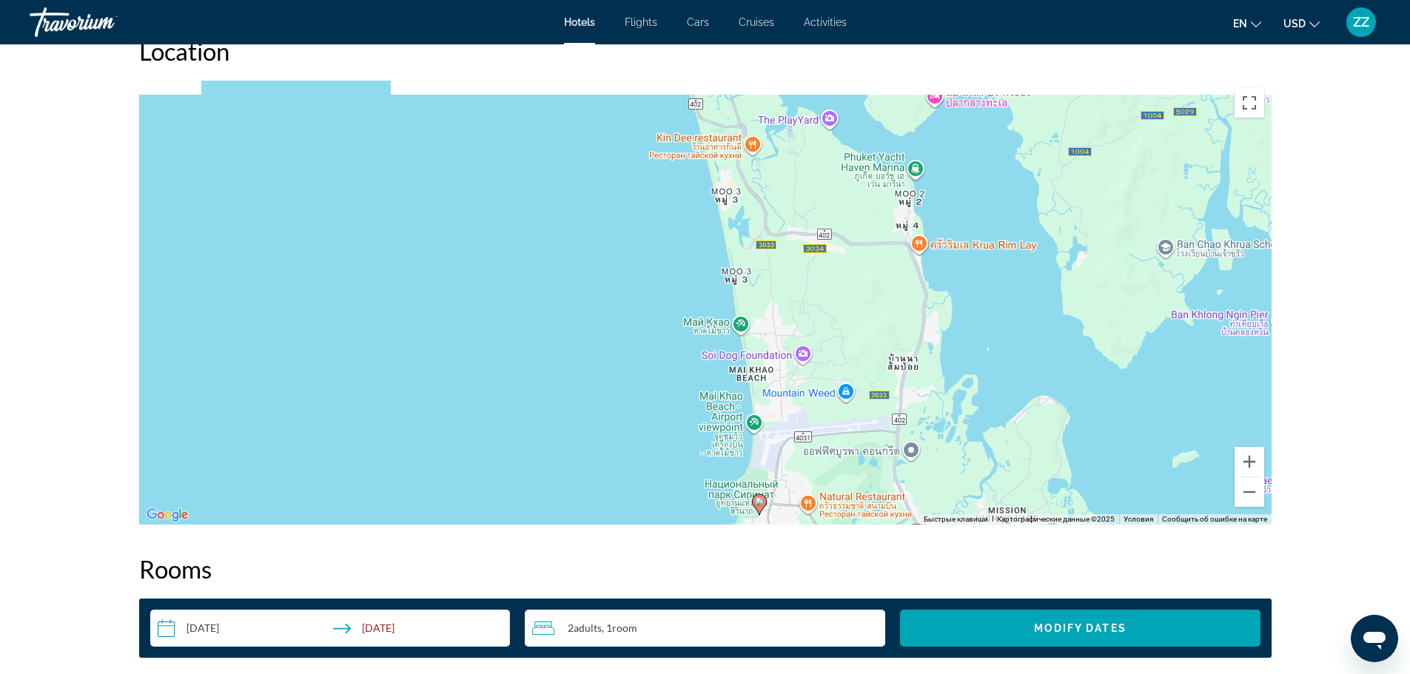
drag, startPoint x: 861, startPoint y: 340, endPoint x: 881, endPoint y: 423, distance: 86.1
click at [881, 423] on div "Чтобы активировать перетаскивание с помощью клавиатуры, нажмите Alt + Ввод. Пос…" at bounding box center [705, 303] width 1132 height 444
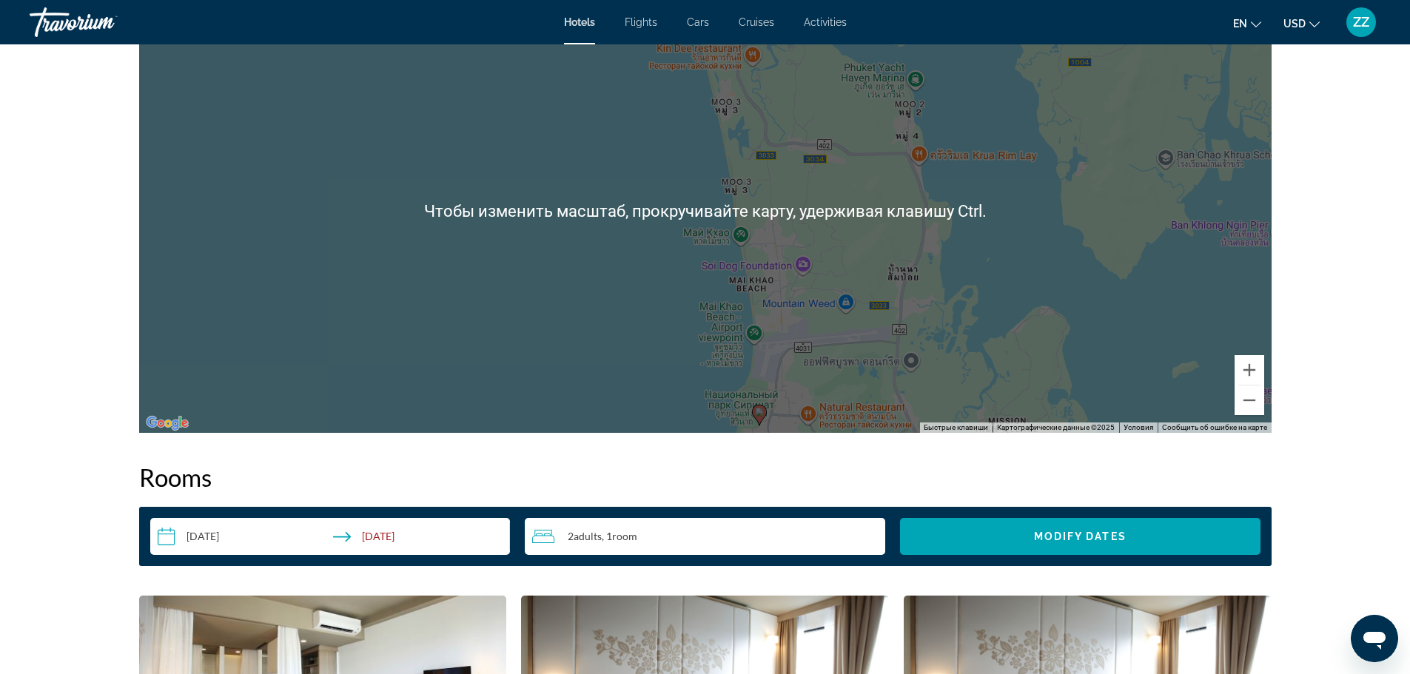
scroll to position [1554, 0]
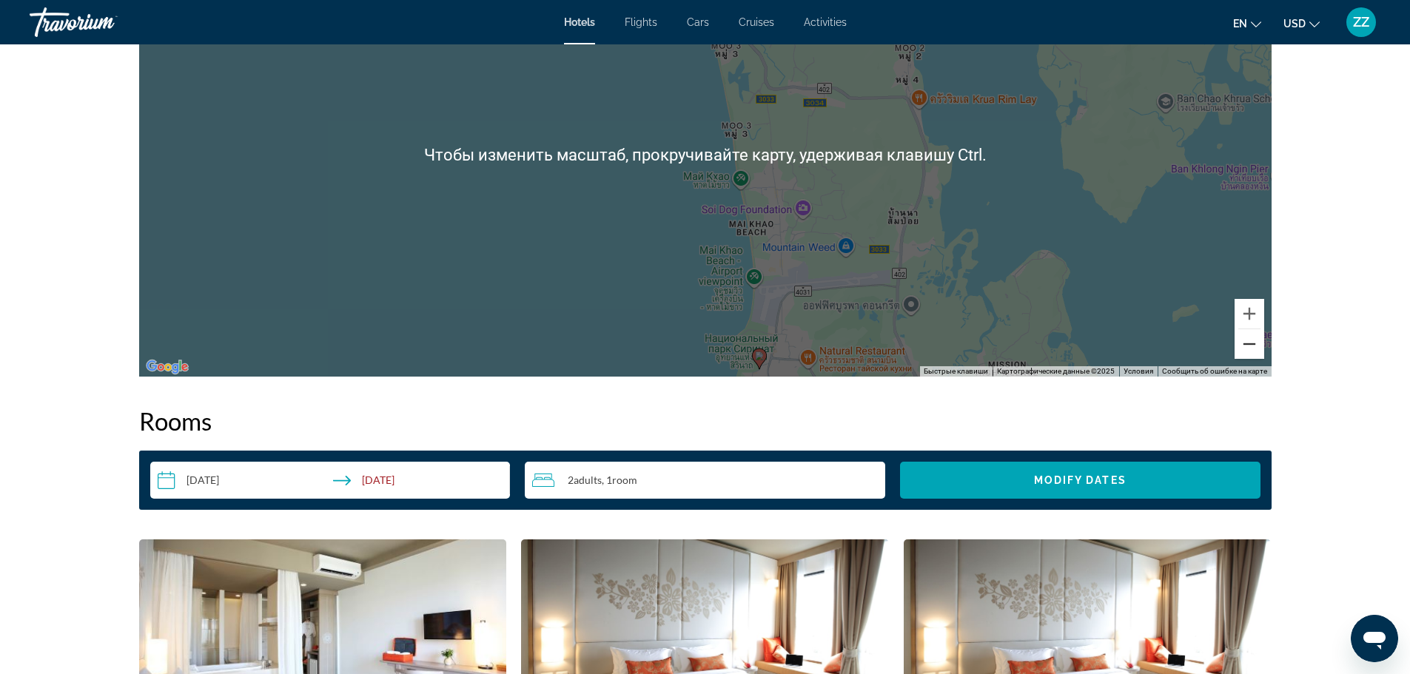
click at [1250, 349] on button "Уменьшить" at bounding box center [1249, 344] width 30 height 30
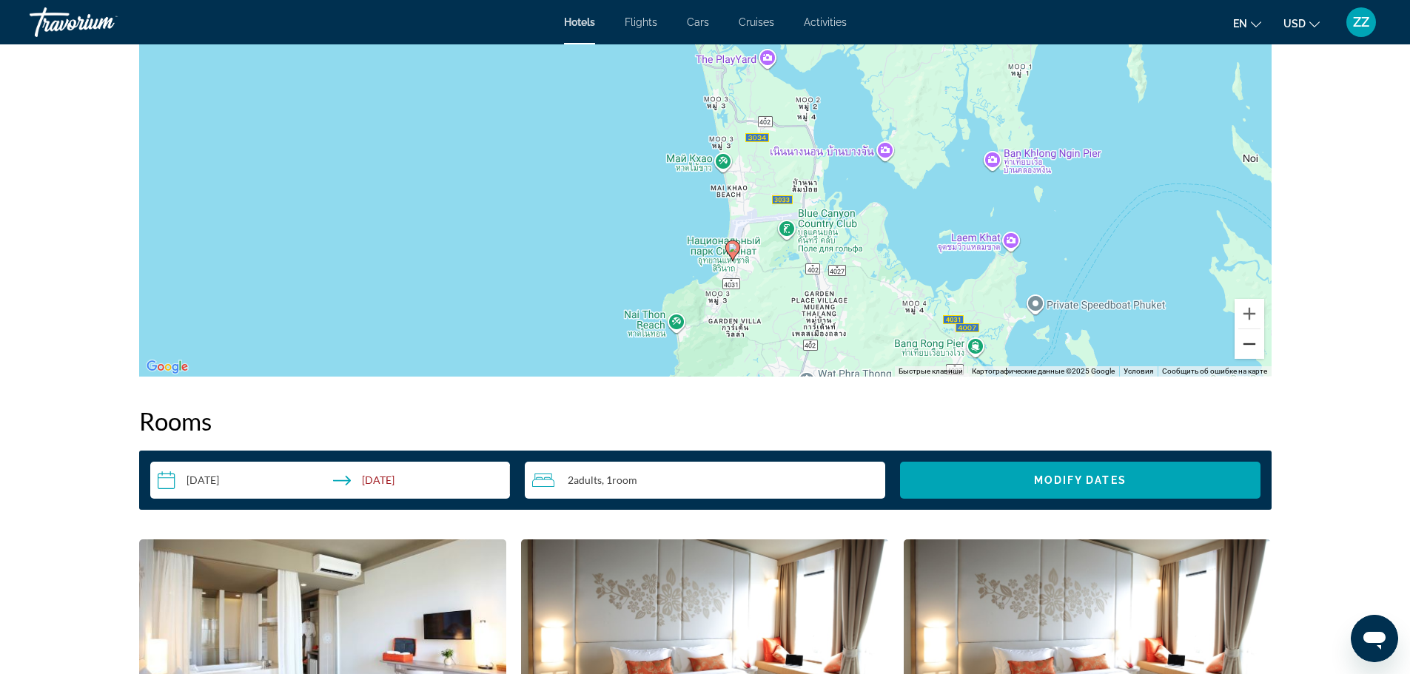
click at [1250, 349] on button "Уменьшить" at bounding box center [1249, 344] width 30 height 30
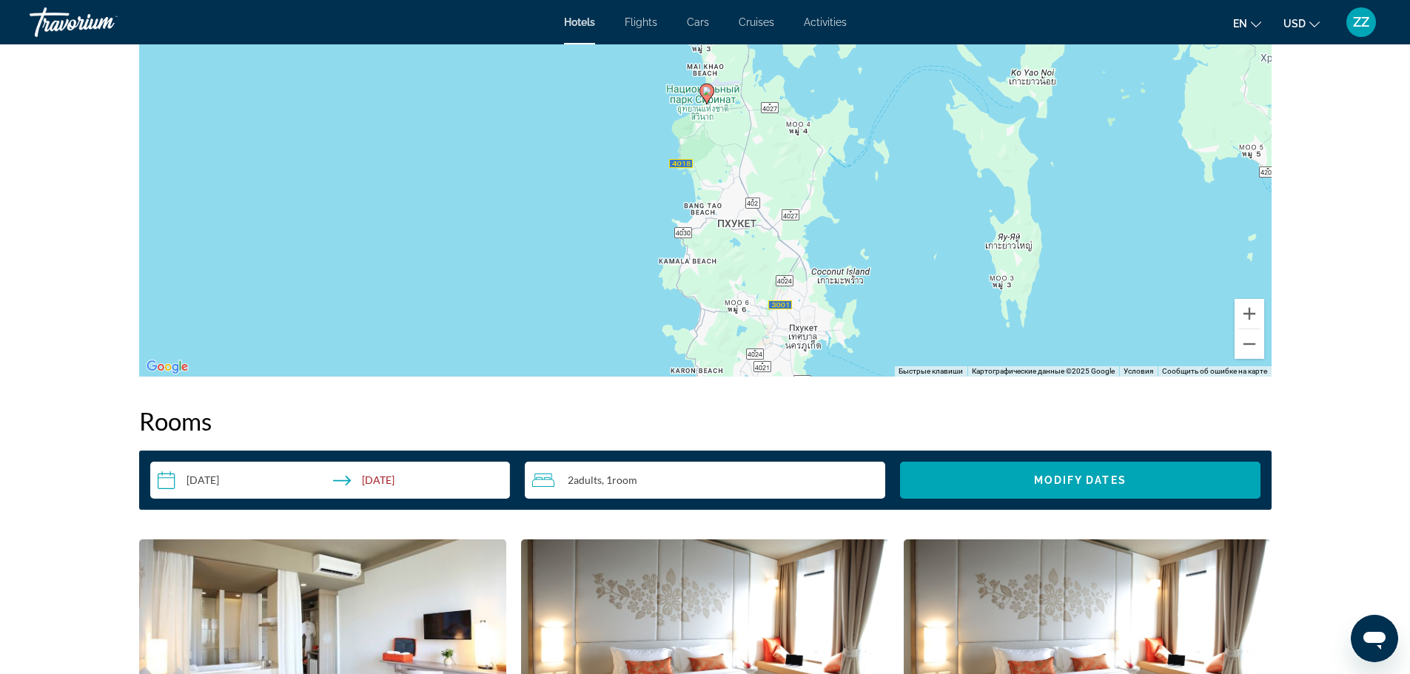
drag, startPoint x: 1159, startPoint y: 294, endPoint x: 1148, endPoint y: 189, distance: 105.7
click at [1148, 189] on div "Чтобы активировать перетаскивание с помощью клавиатуры, нажмите Alt + Ввод. Пос…" at bounding box center [705, 155] width 1132 height 444
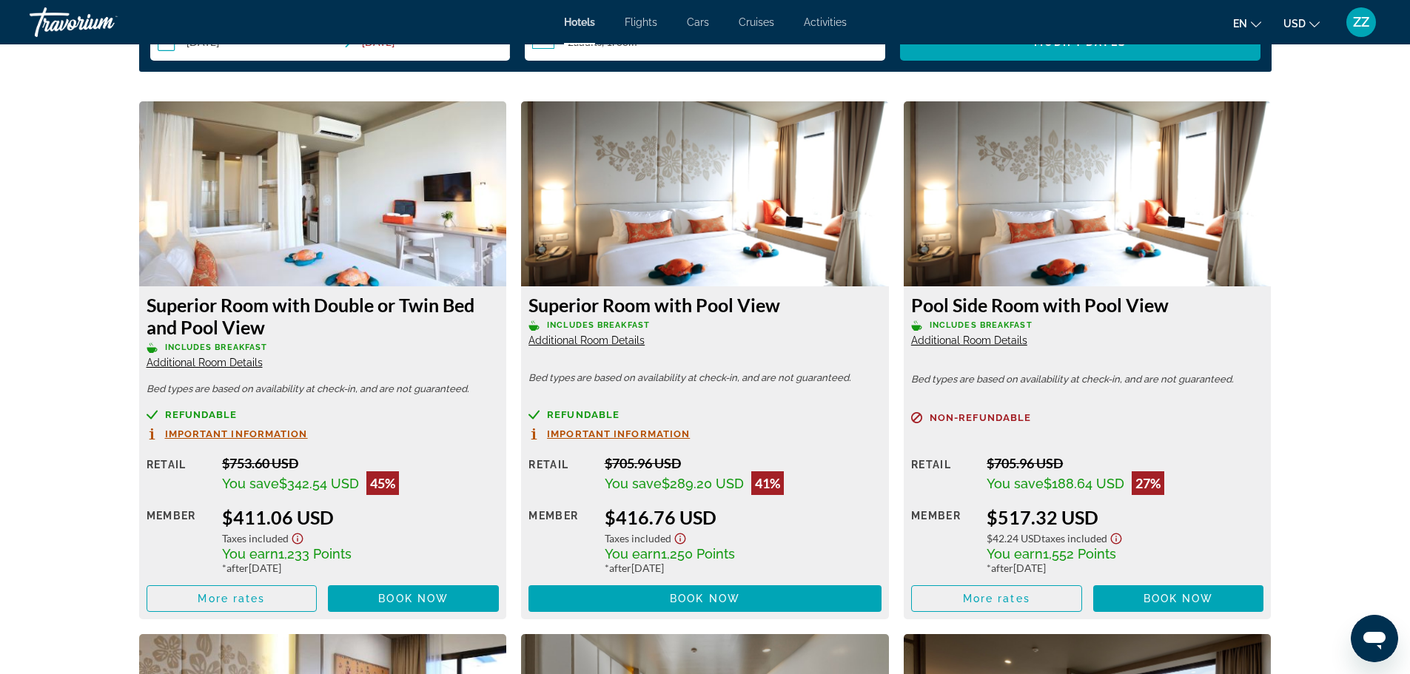
scroll to position [1998, 0]
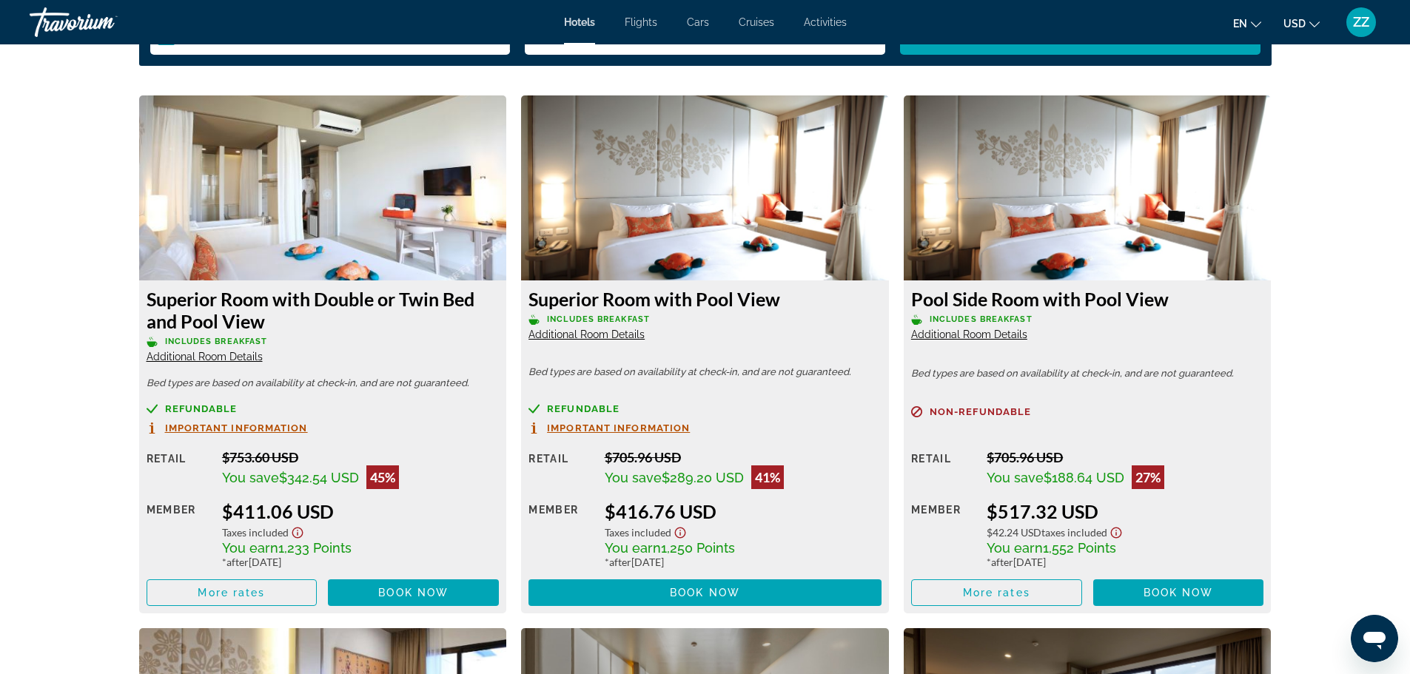
click at [203, 355] on span "Additional Room Details" at bounding box center [205, 357] width 116 height 12
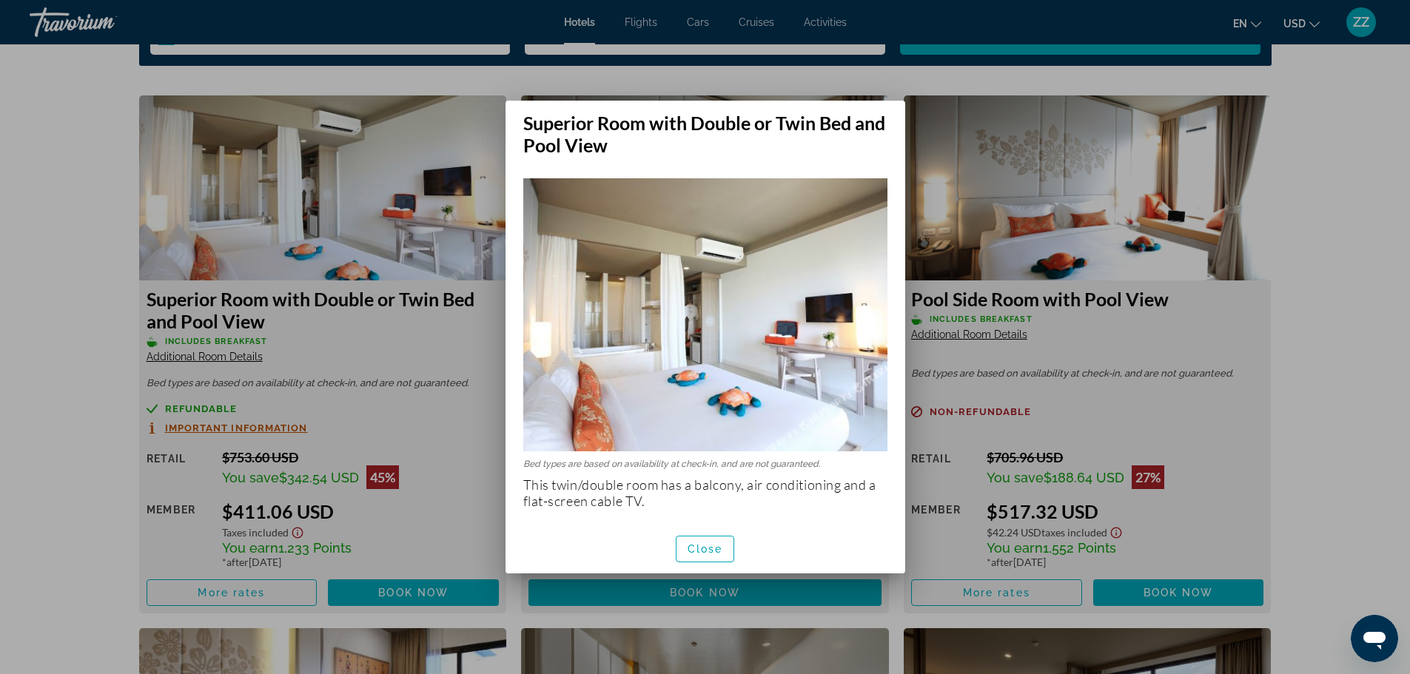
click at [85, 343] on div at bounding box center [705, 337] width 1410 height 674
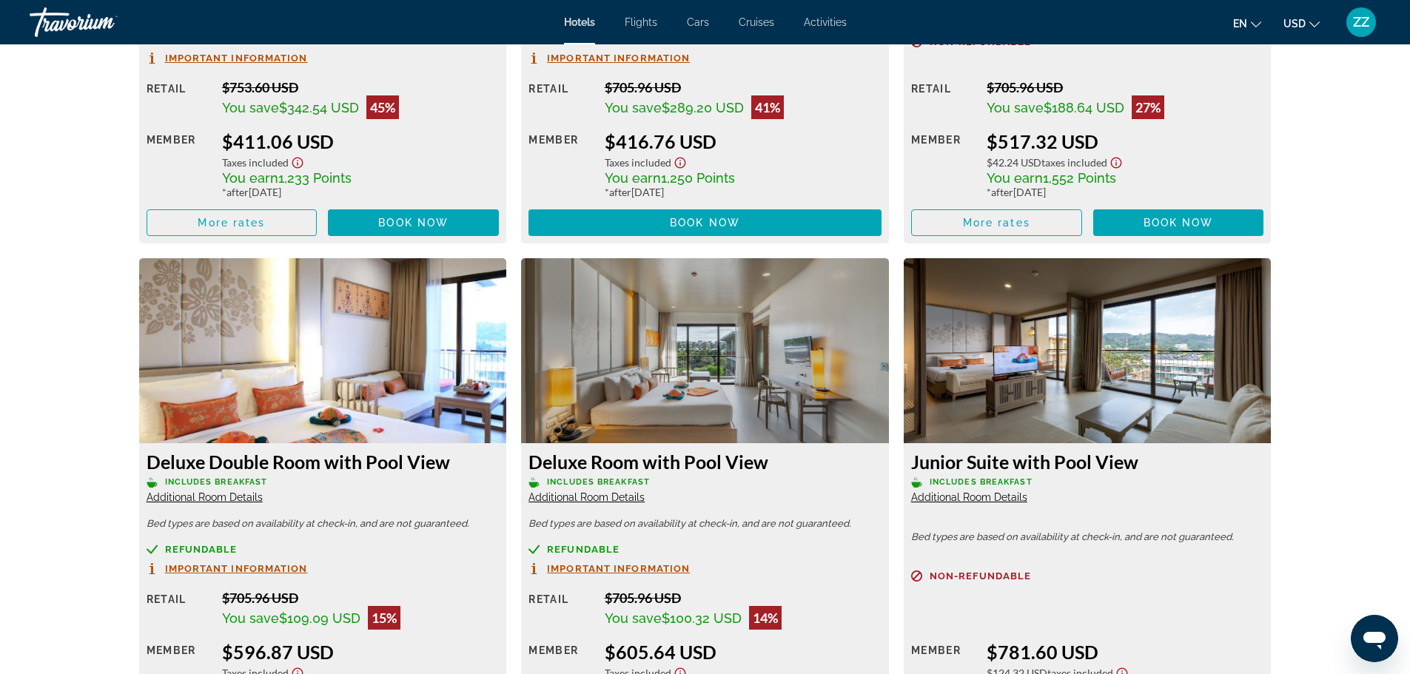
scroll to position [2516, 0]
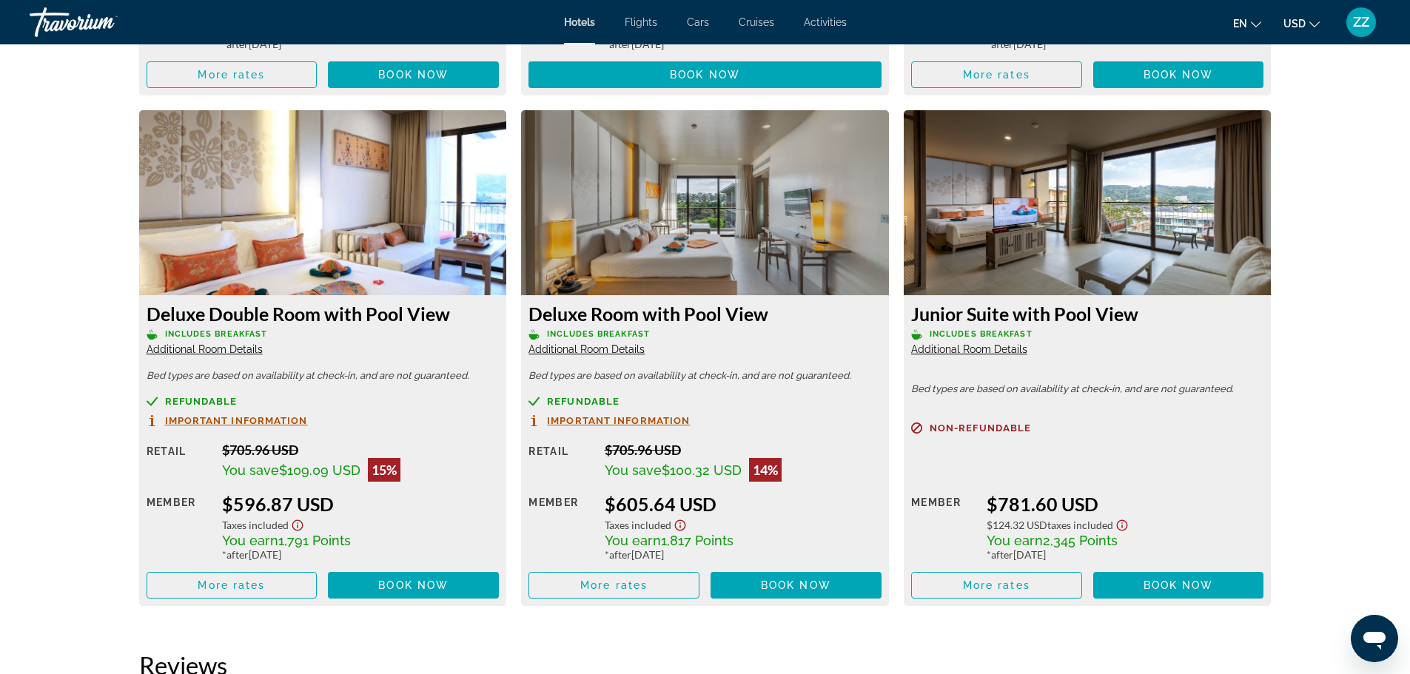
click at [217, 354] on span "Additional Room Details" at bounding box center [205, 349] width 116 height 12
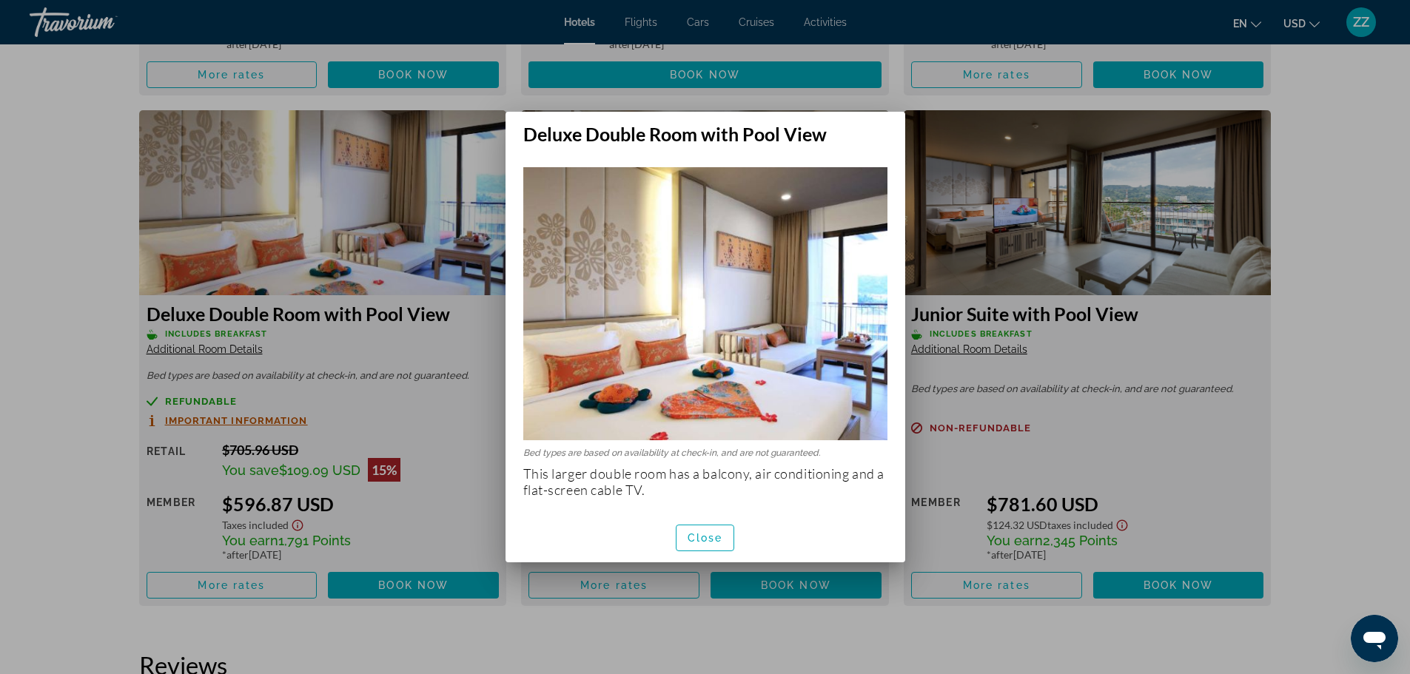
scroll to position [0, 0]
click at [84, 368] on div at bounding box center [705, 337] width 1410 height 674
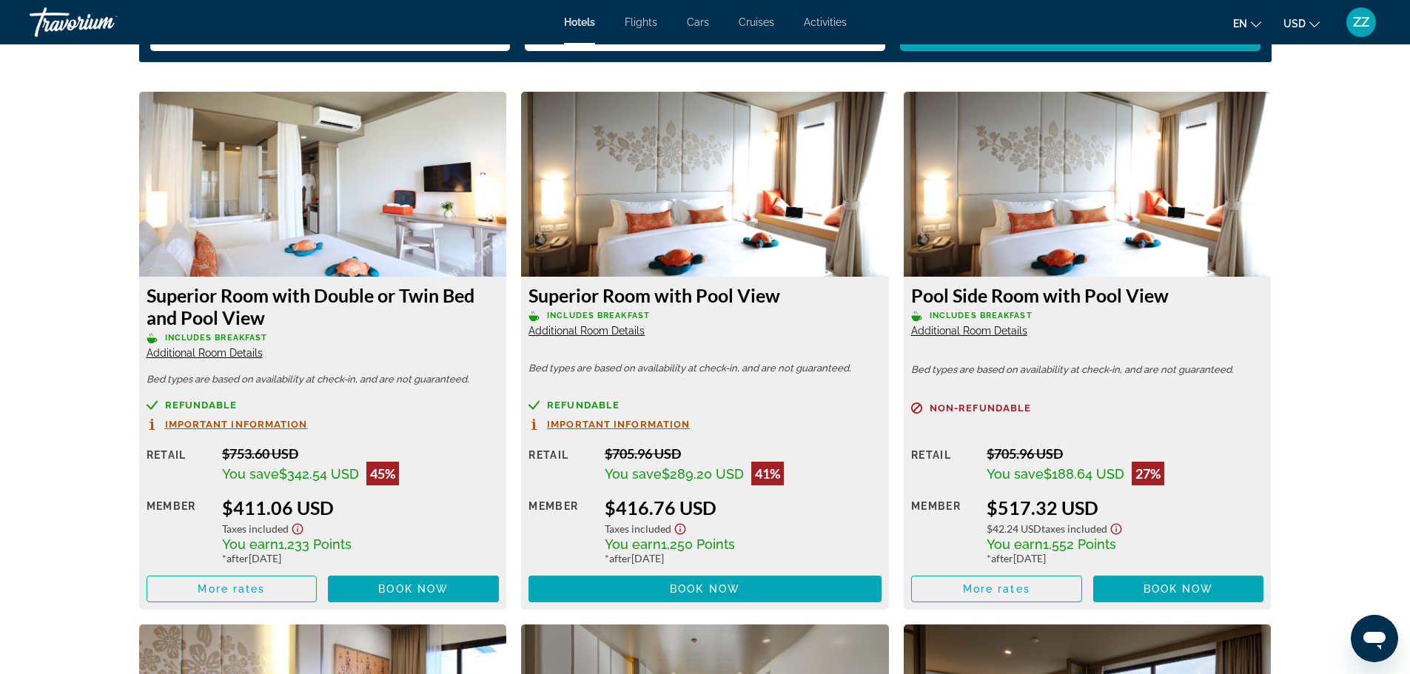
scroll to position [1998, 0]
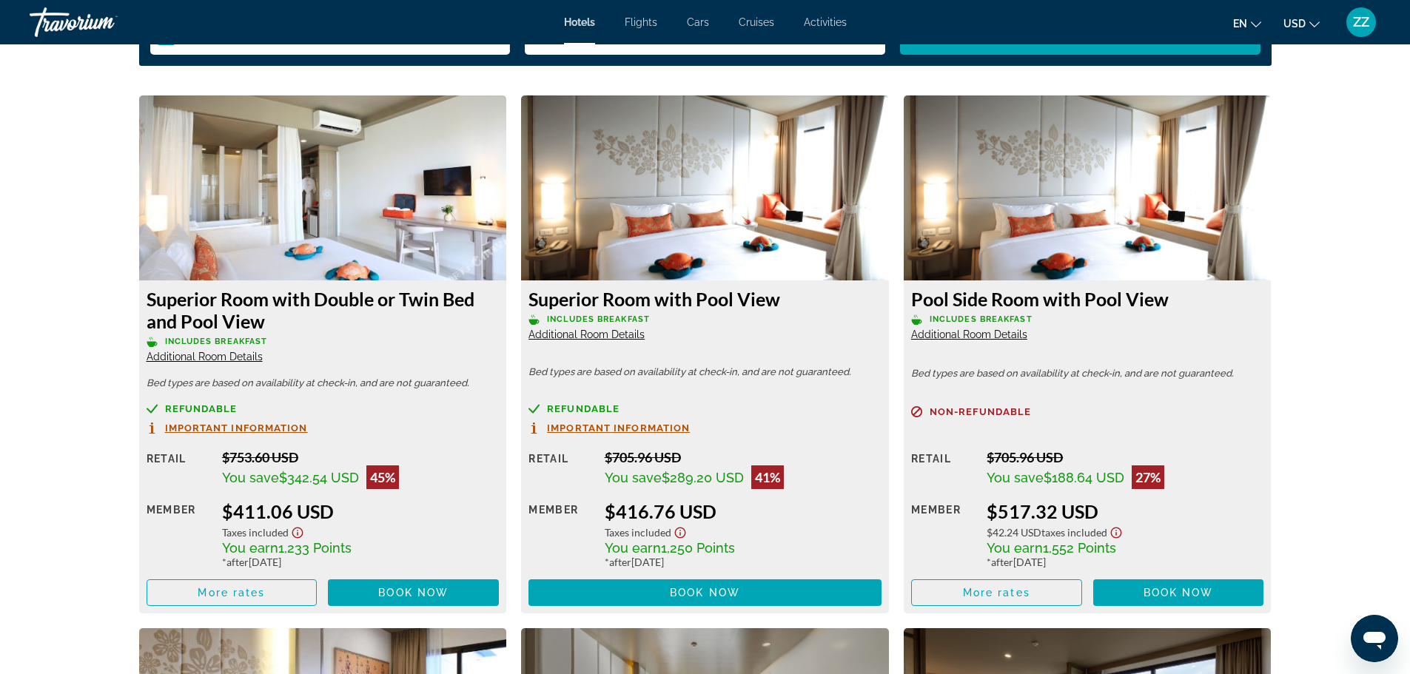
click at [301, 228] on img "Main content" at bounding box center [323, 187] width 368 height 185
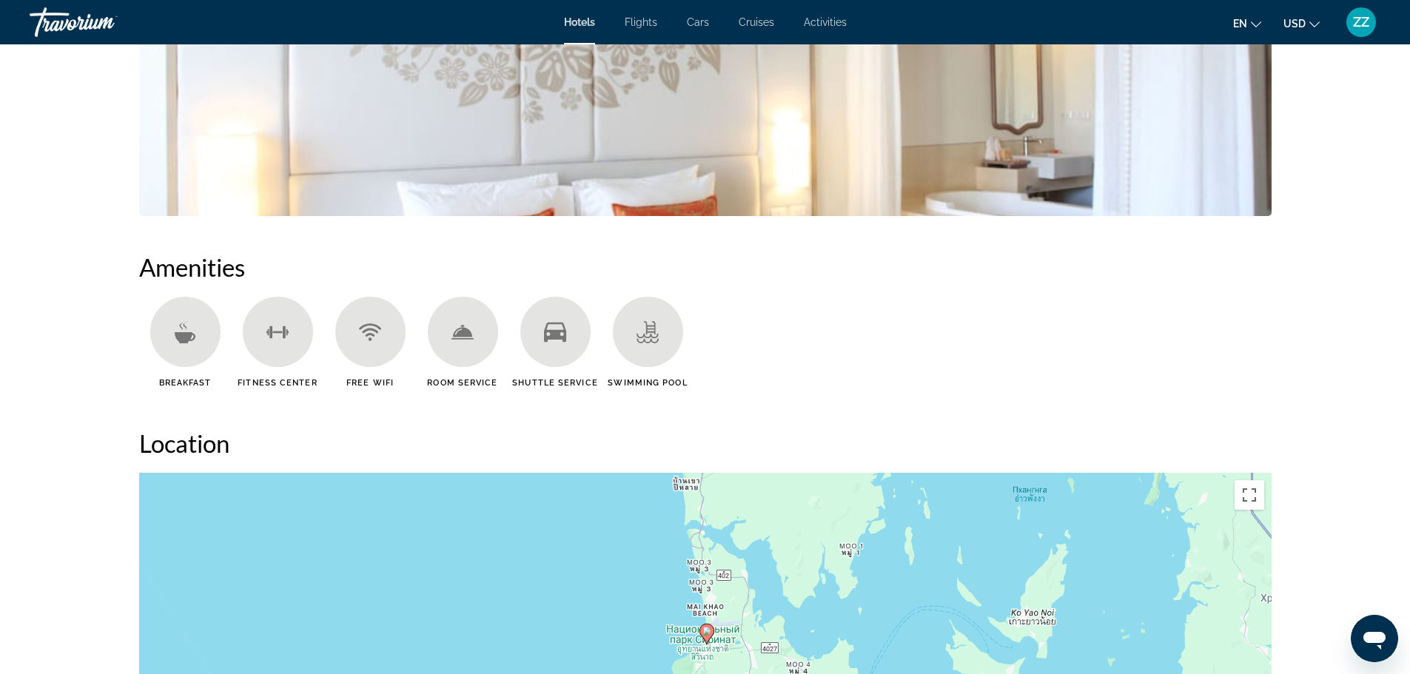
scroll to position [740, 0]
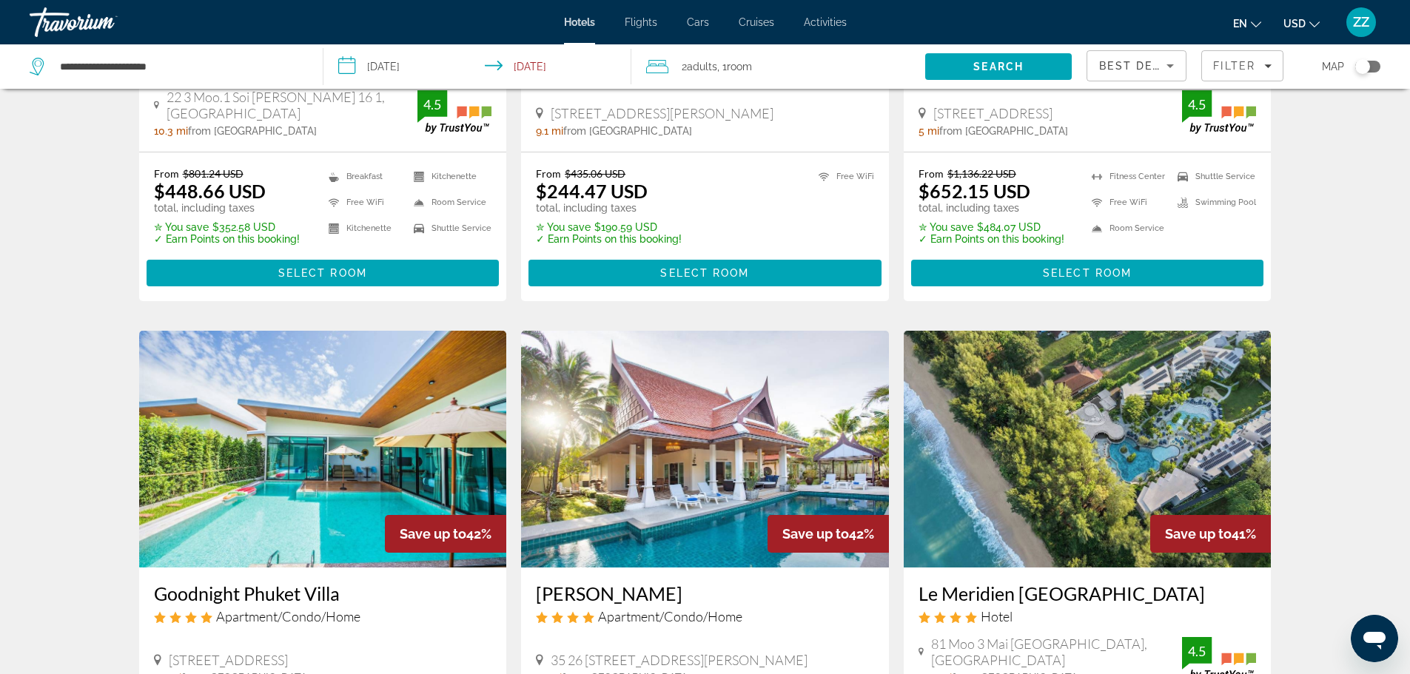
scroll to position [1175, 0]
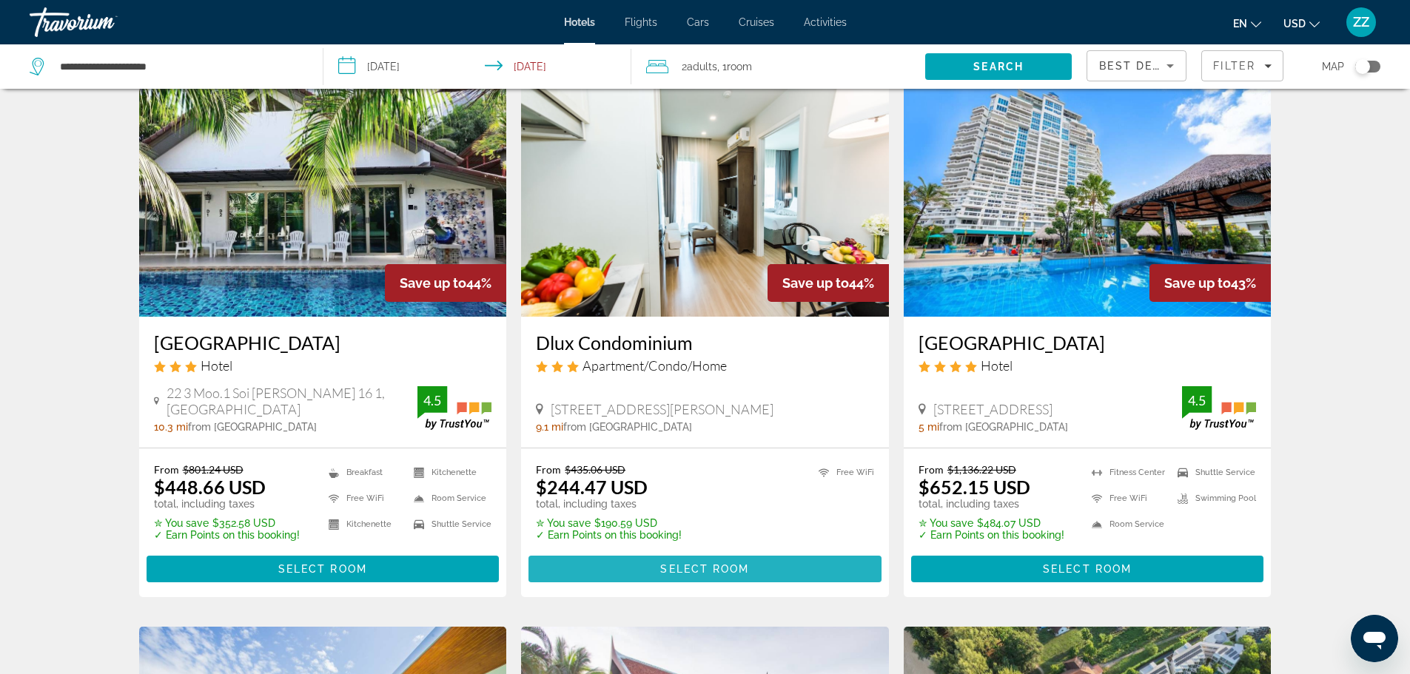
click at [673, 551] on span "Main content" at bounding box center [704, 569] width 353 height 36
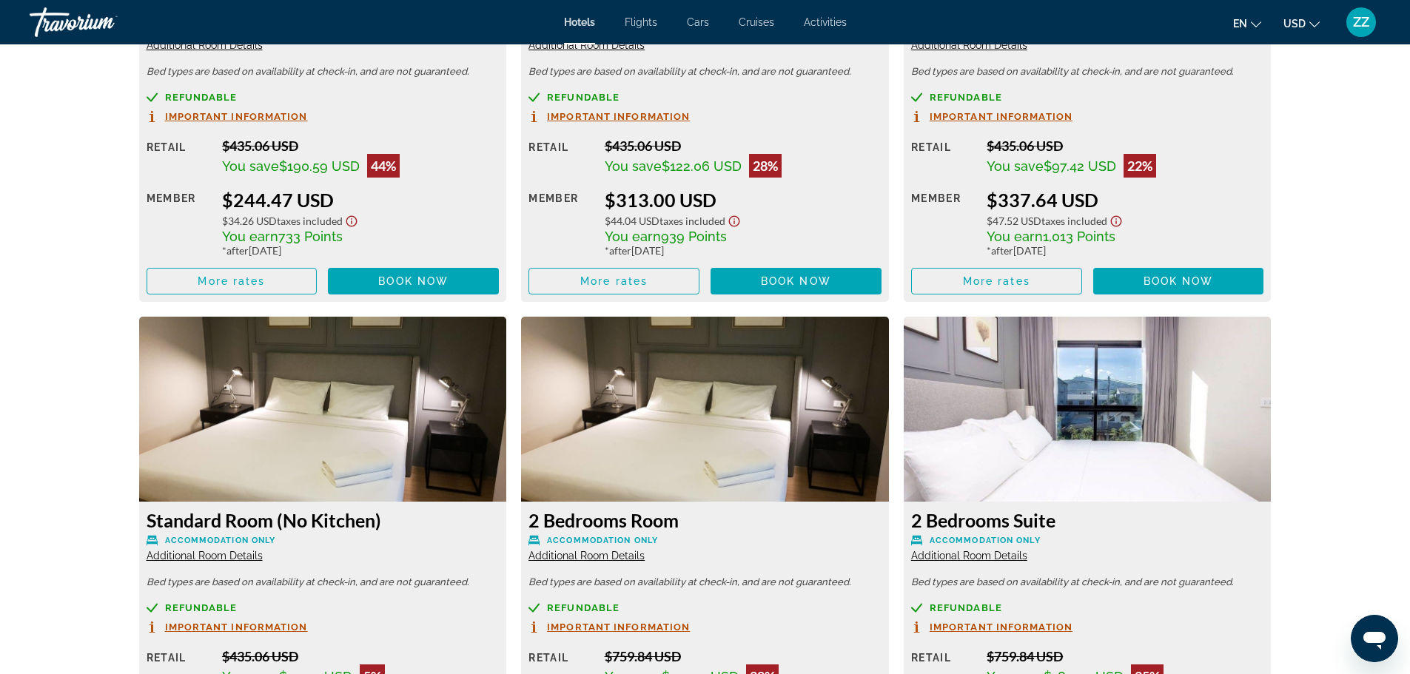
scroll to position [2294, 0]
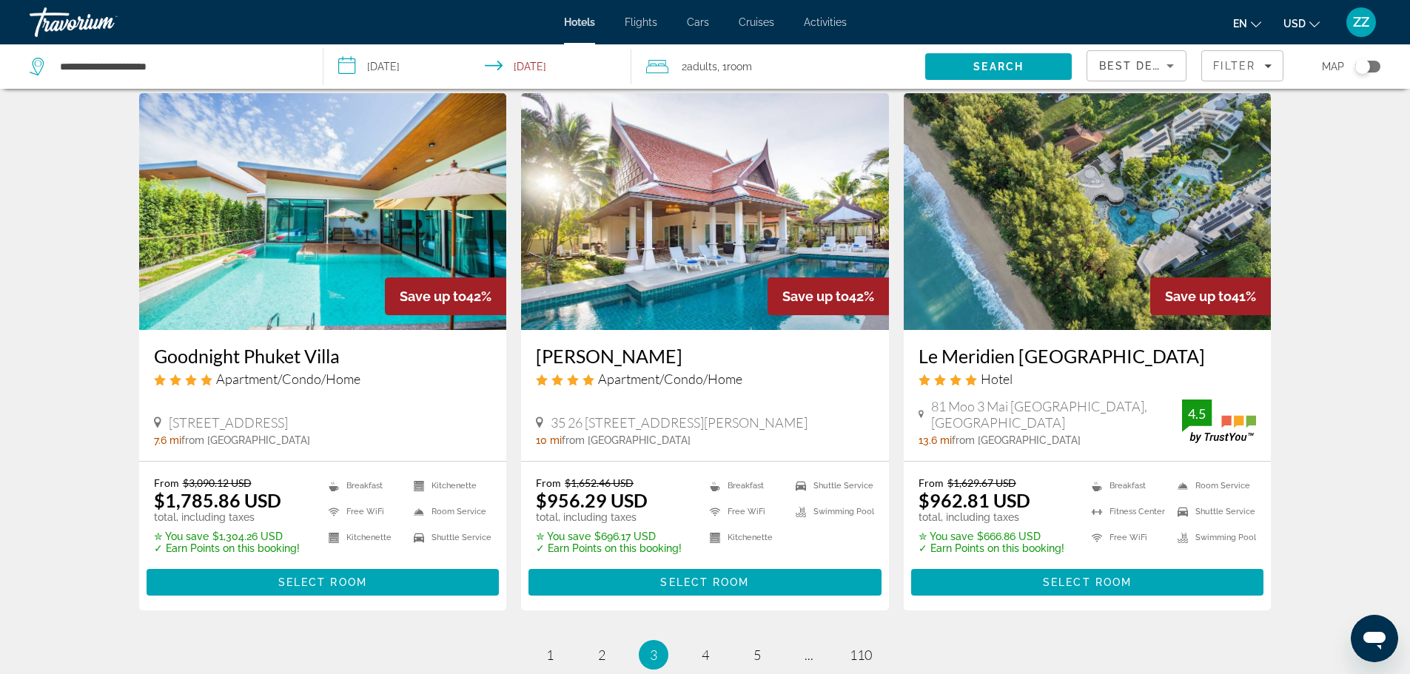
scroll to position [1776, 0]
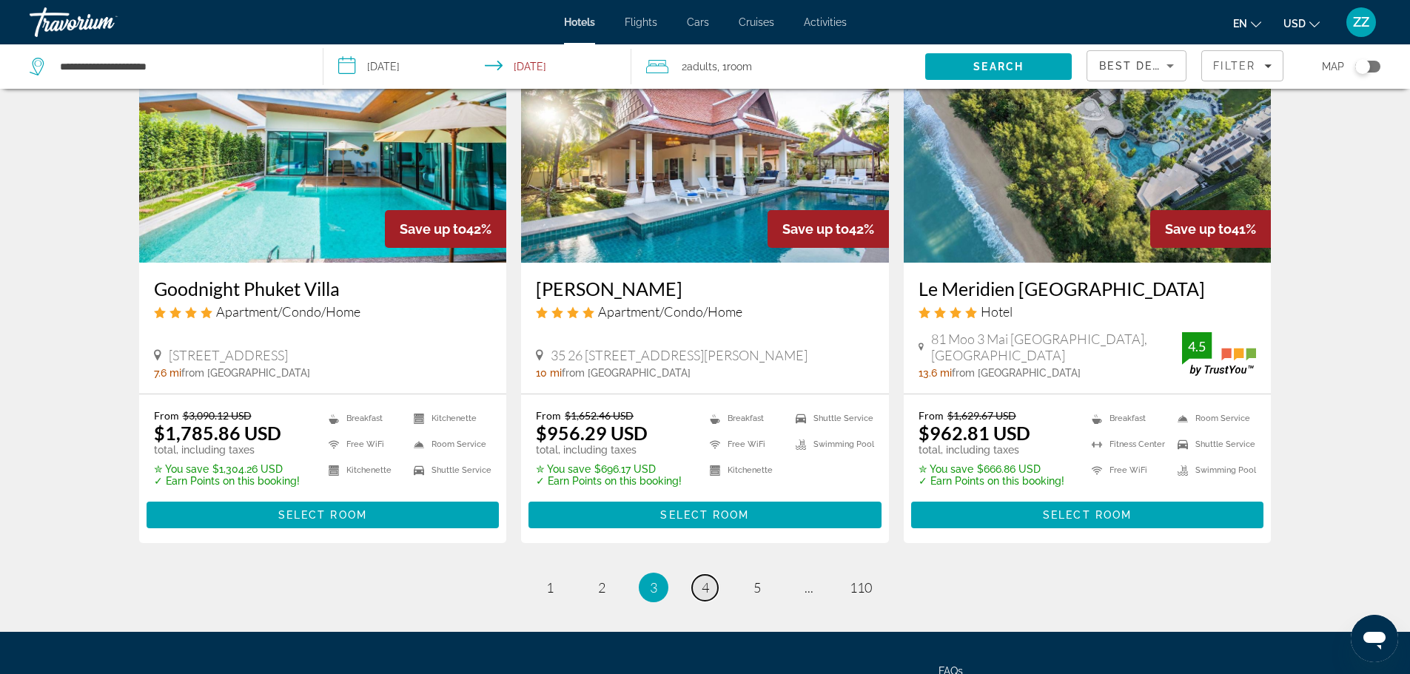
click at [707, 588] on span "4" at bounding box center [704, 587] width 7 height 16
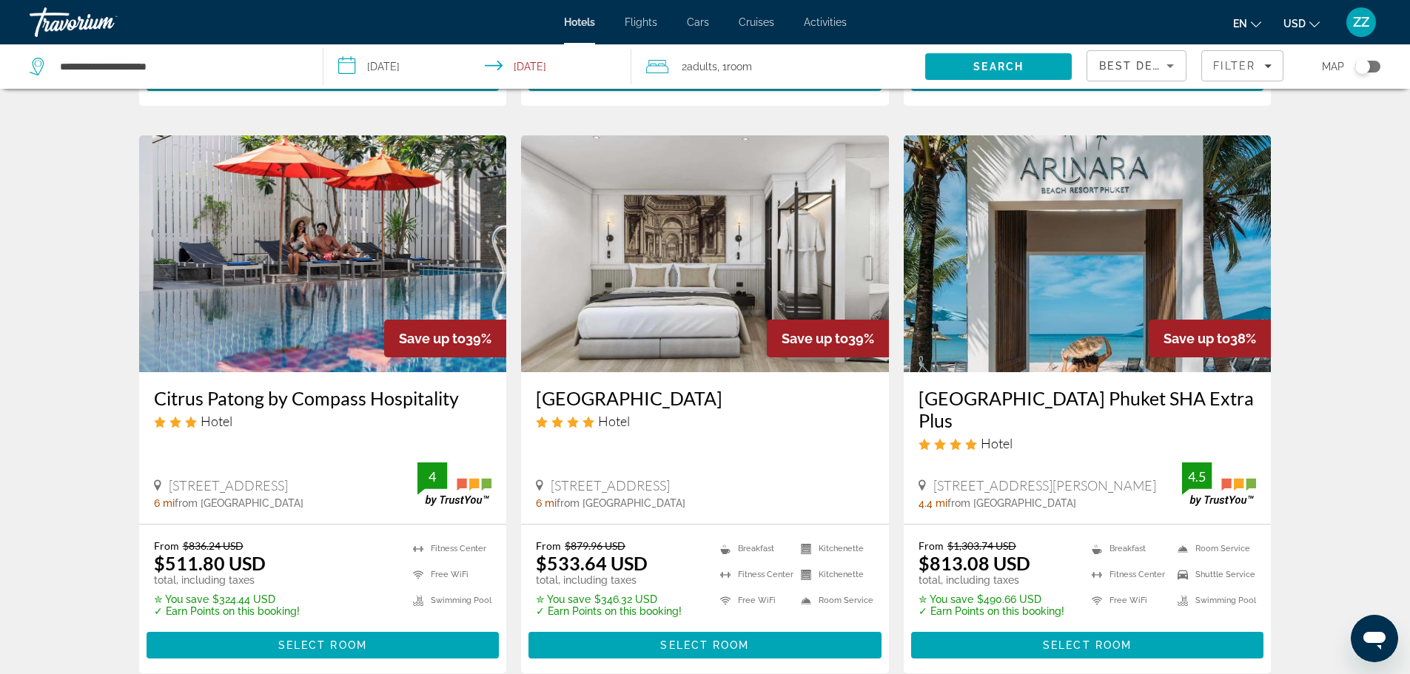
scroll to position [1110, 0]
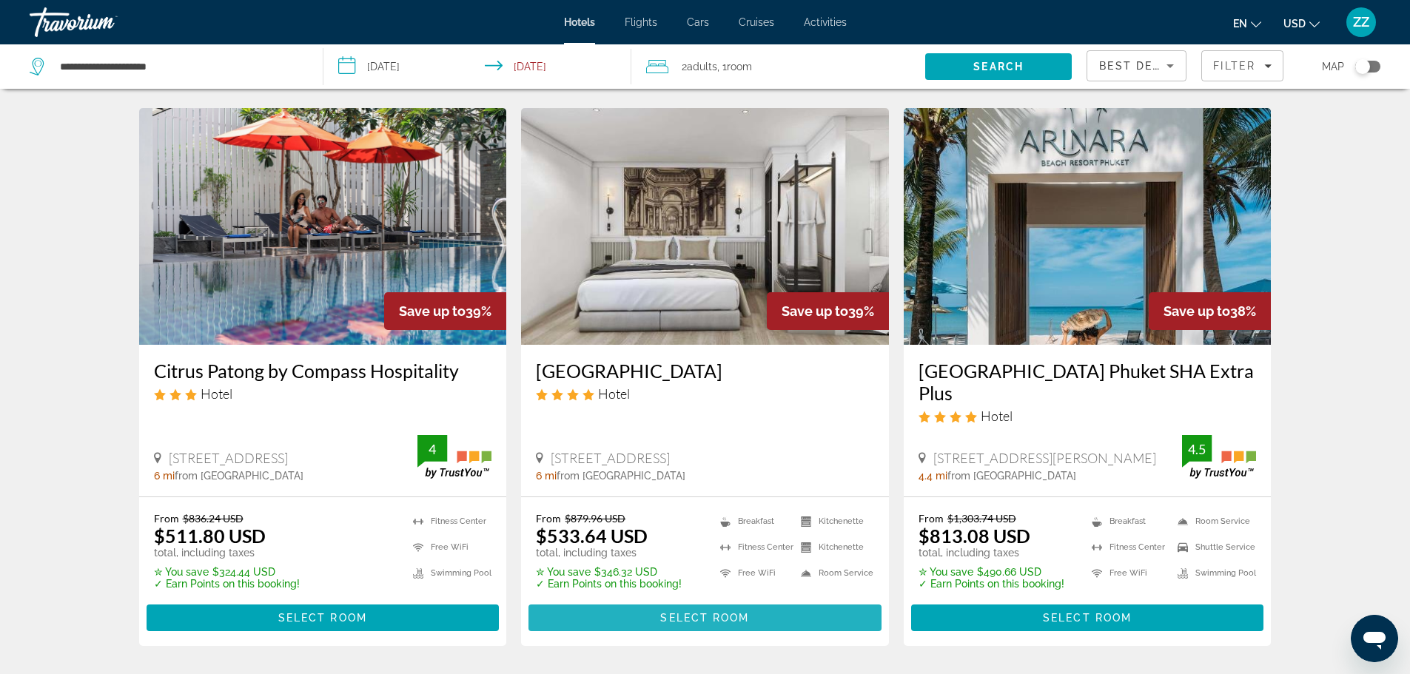
click at [676, 612] on span "Select Room" at bounding box center [704, 618] width 89 height 12
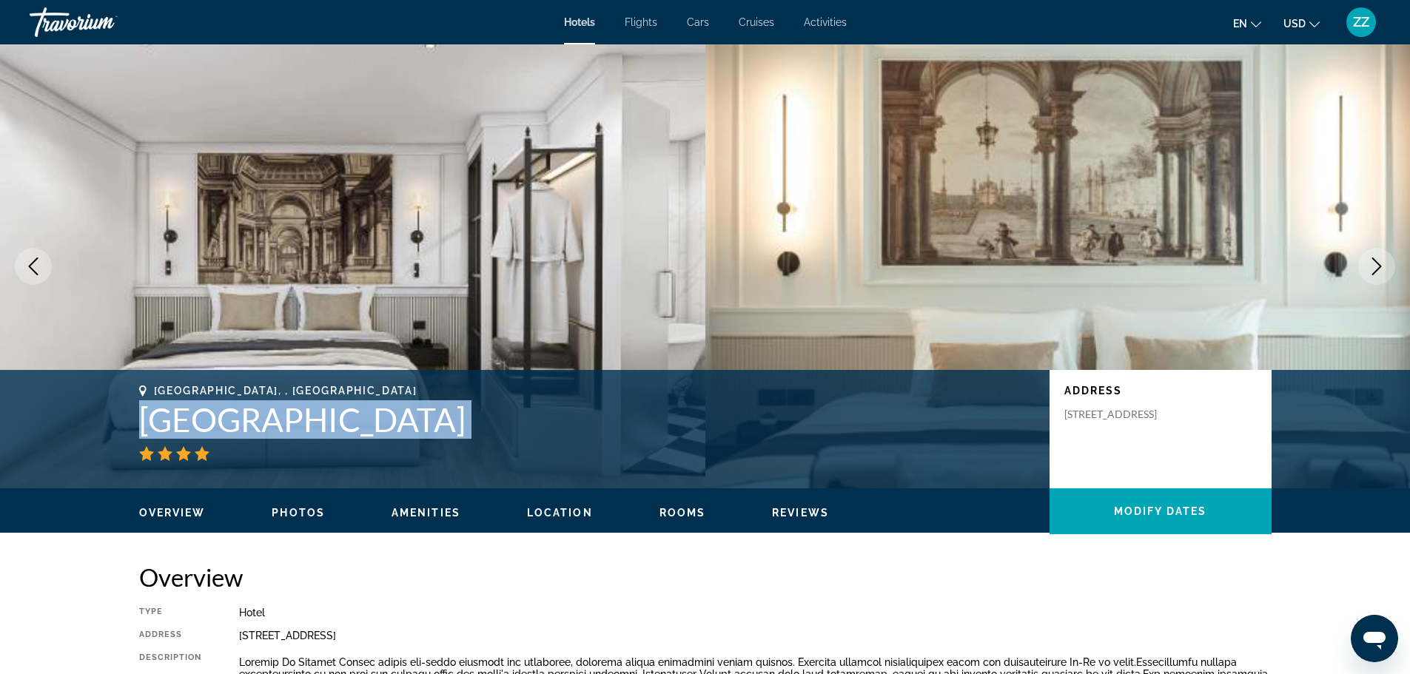
drag, startPoint x: 142, startPoint y: 418, endPoint x: 462, endPoint y: 448, distance: 321.8
click at [462, 448] on div "Phuket, , Thailand Chateau Du Village Patong" at bounding box center [586, 423] width 895 height 76
copy div "Chateau Du Village Patong"
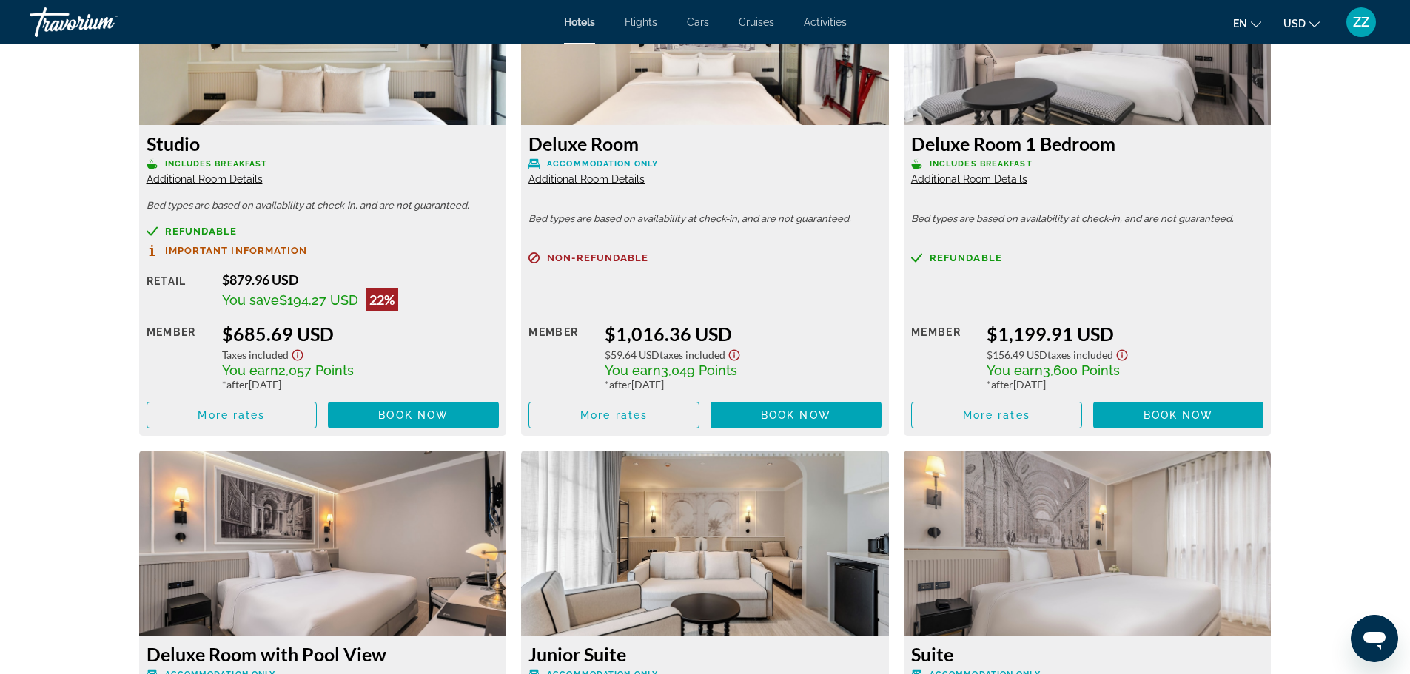
scroll to position [2738, 0]
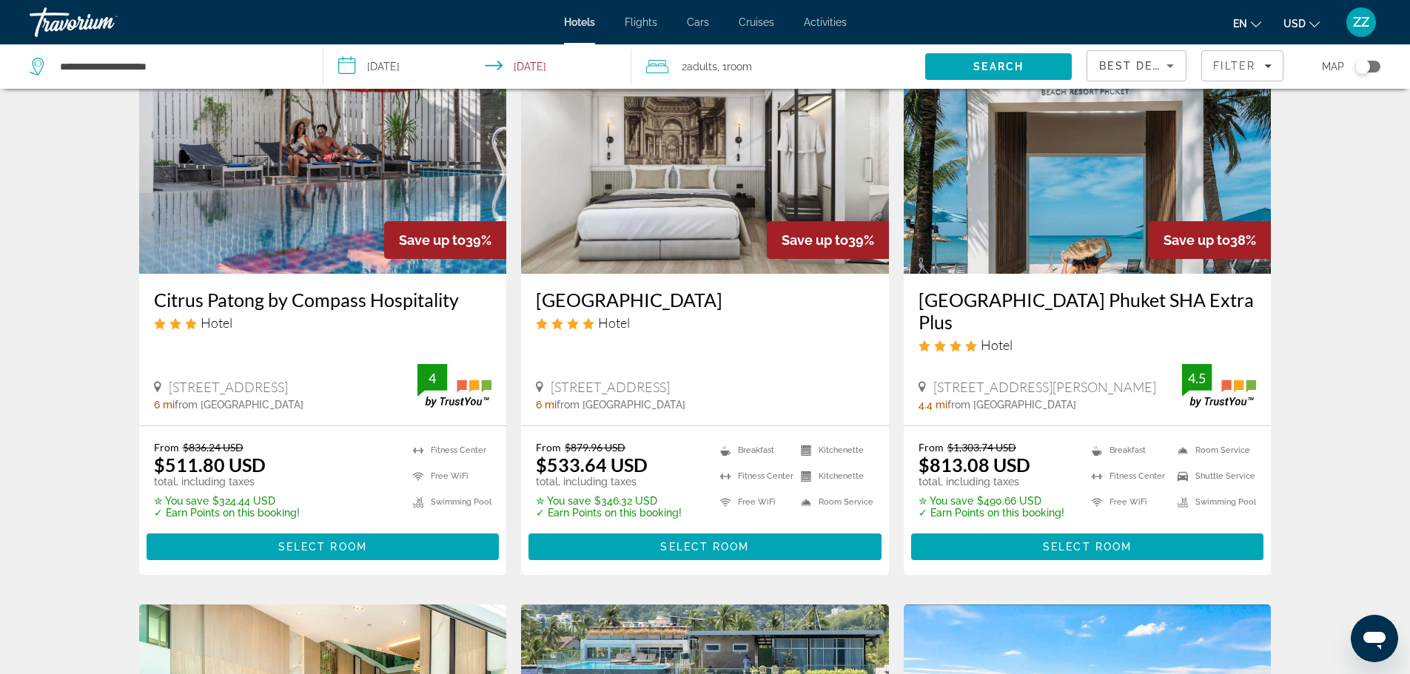
scroll to position [1184, 0]
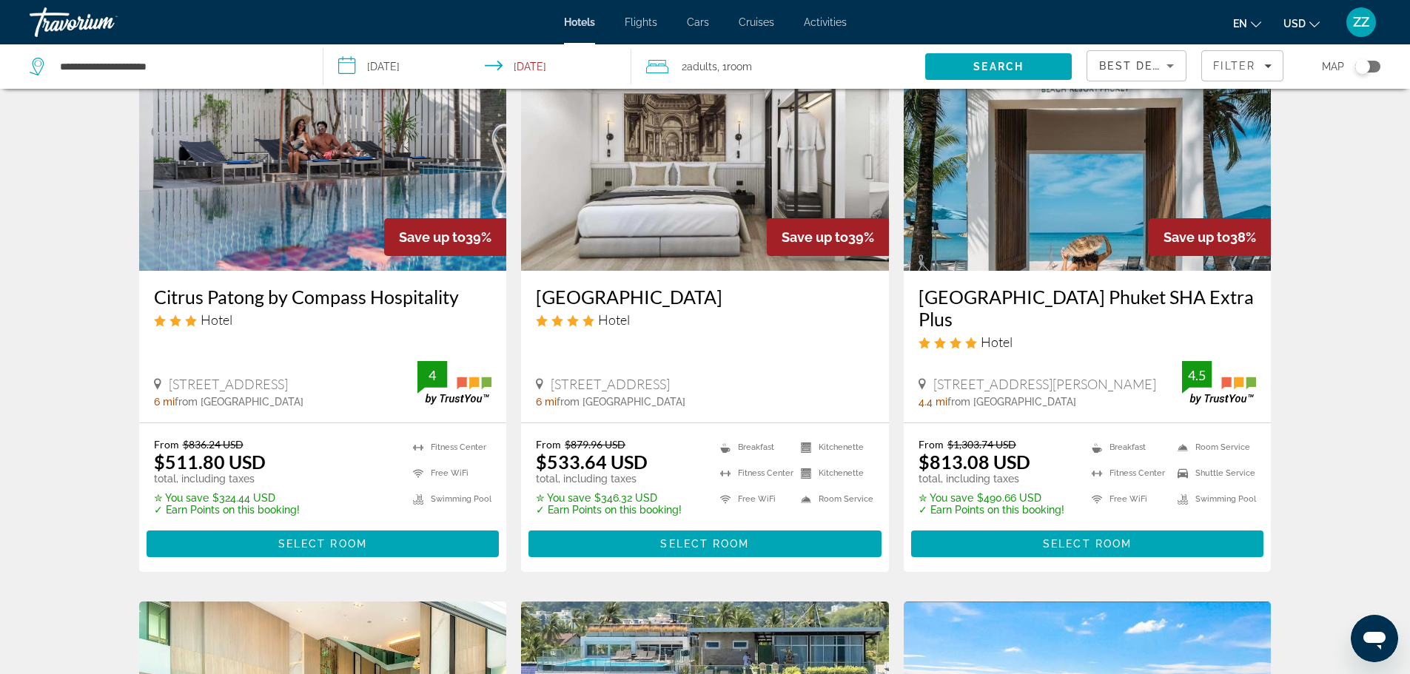
drag, startPoint x: 915, startPoint y: 294, endPoint x: 964, endPoint y: 323, distance: 56.4
click at [964, 323] on div "Arinara Beach Resort Phuket SHA Extra Plus Hotel 72/9 Moo 5 Cherng Talay, Phuke…" at bounding box center [1087, 347] width 368 height 152
copy h3 "Arinara Beach Resort Phuket SHA Extra Plus"
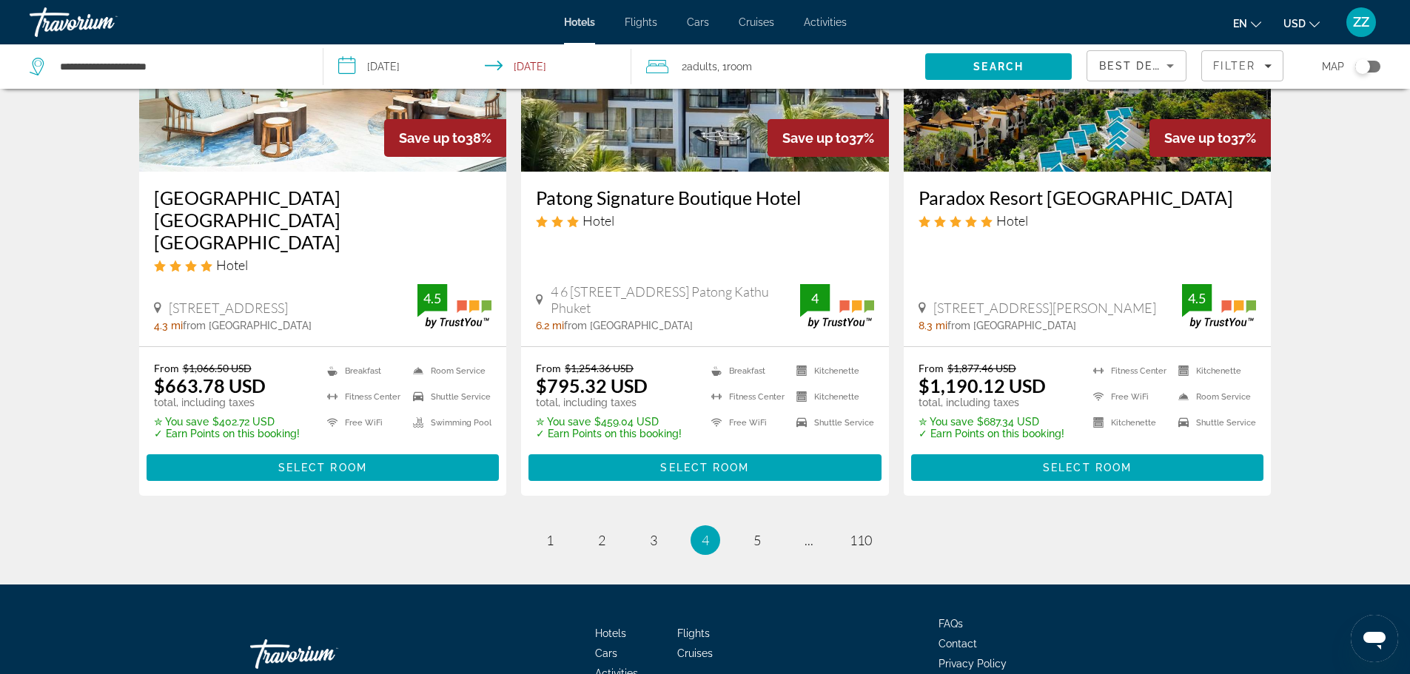
scroll to position [1896, 0]
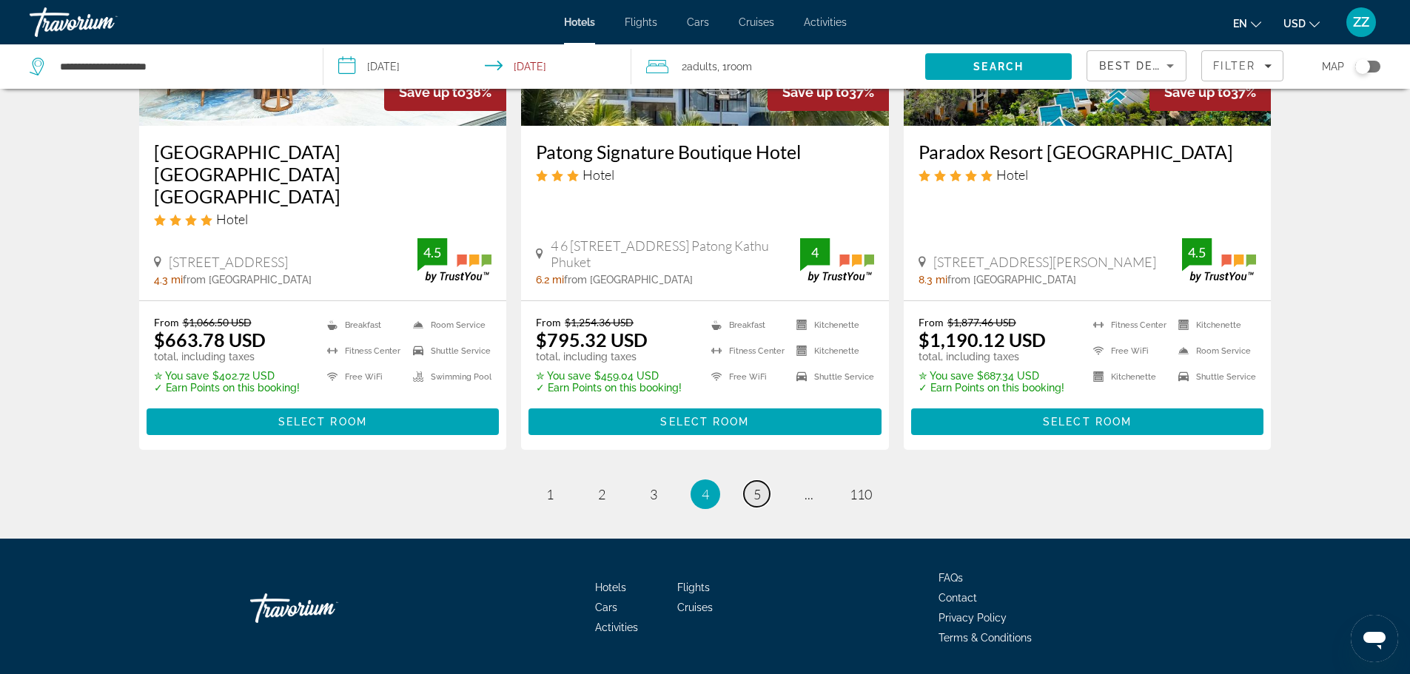
click at [760, 486] on span "5" at bounding box center [756, 494] width 7 height 16
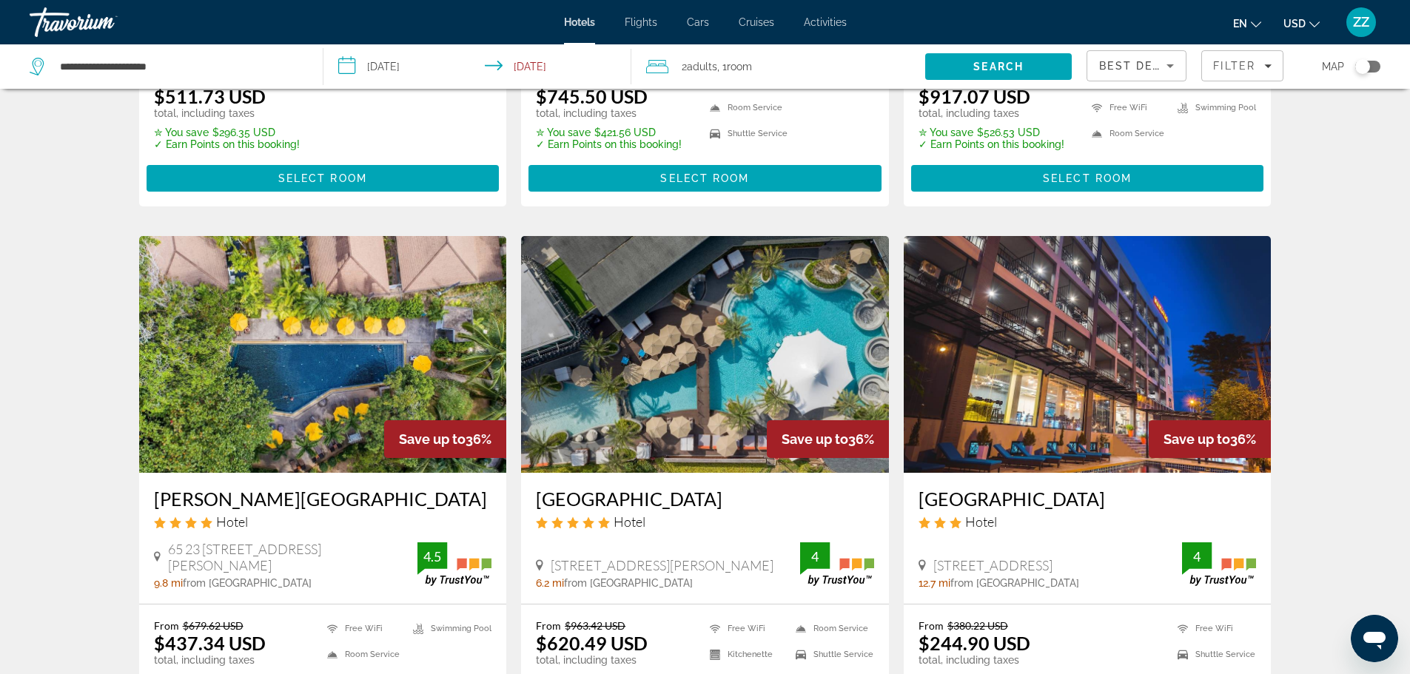
scroll to position [518, 0]
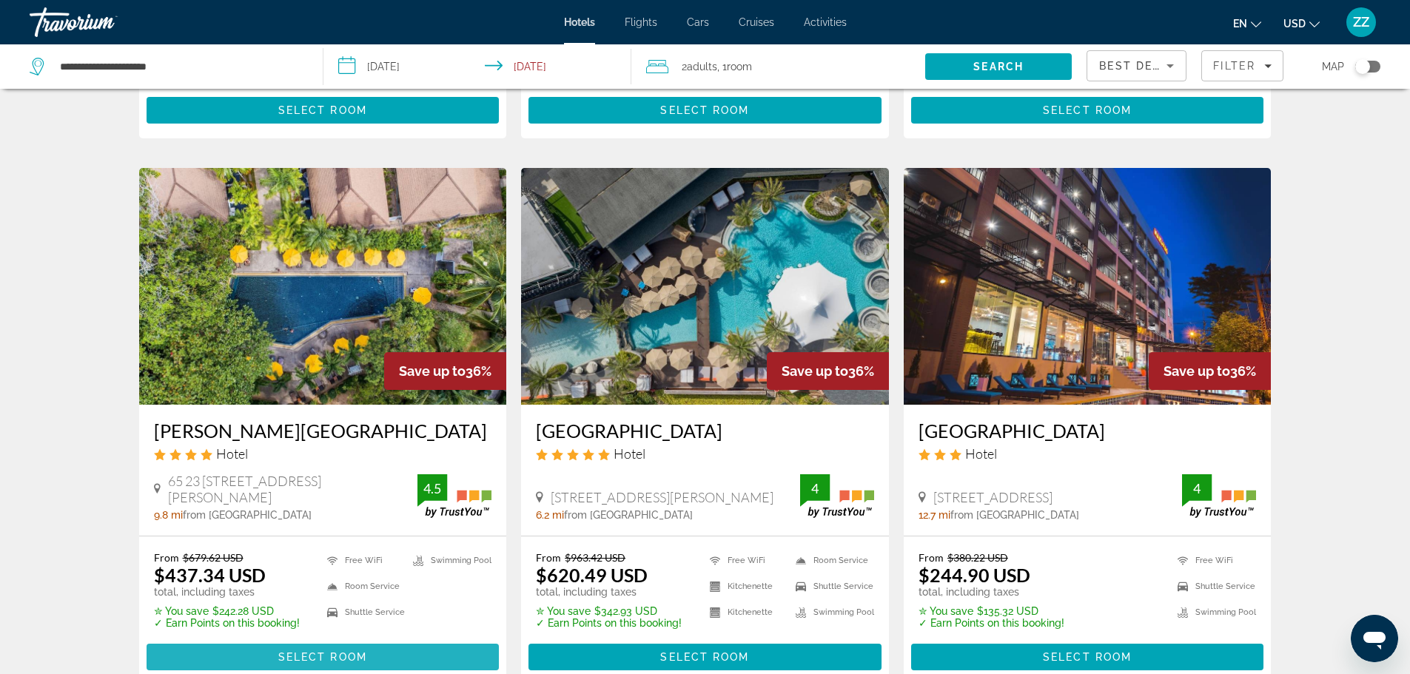
click at [320, 653] on span "Select Room" at bounding box center [322, 657] width 89 height 12
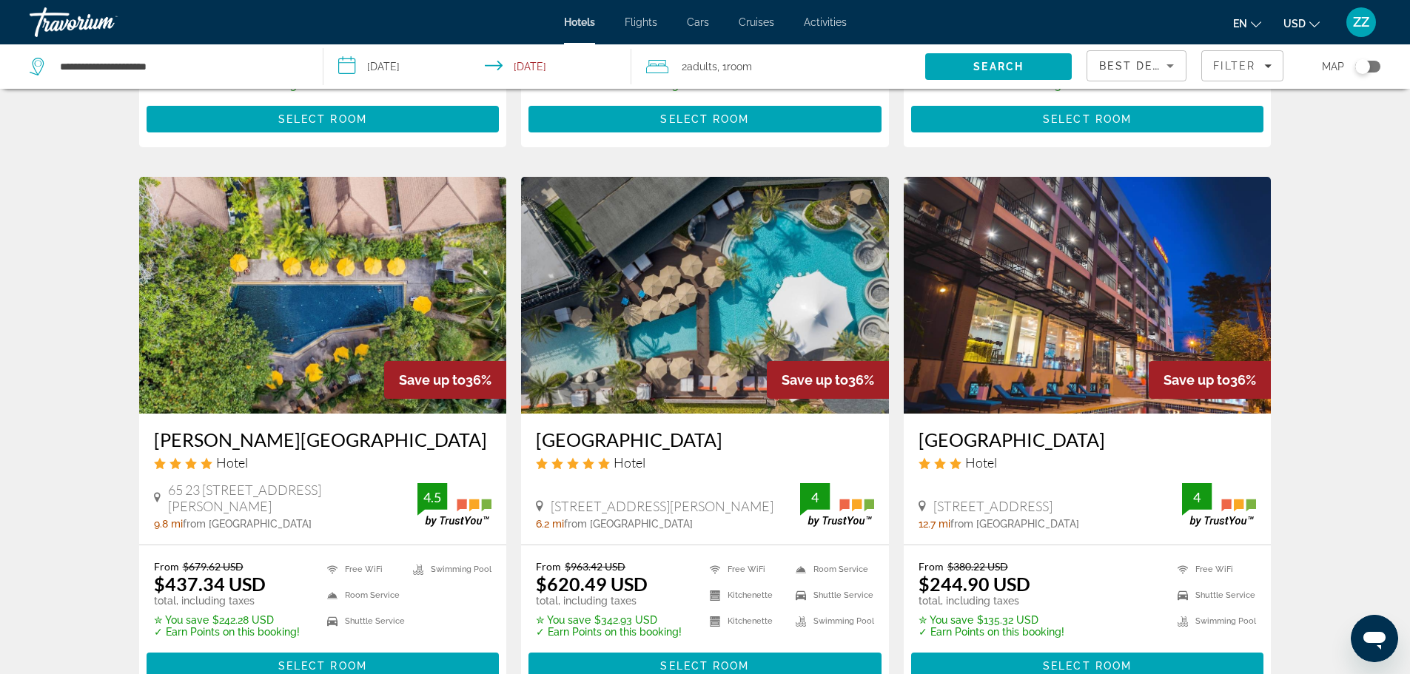
scroll to position [592, 0]
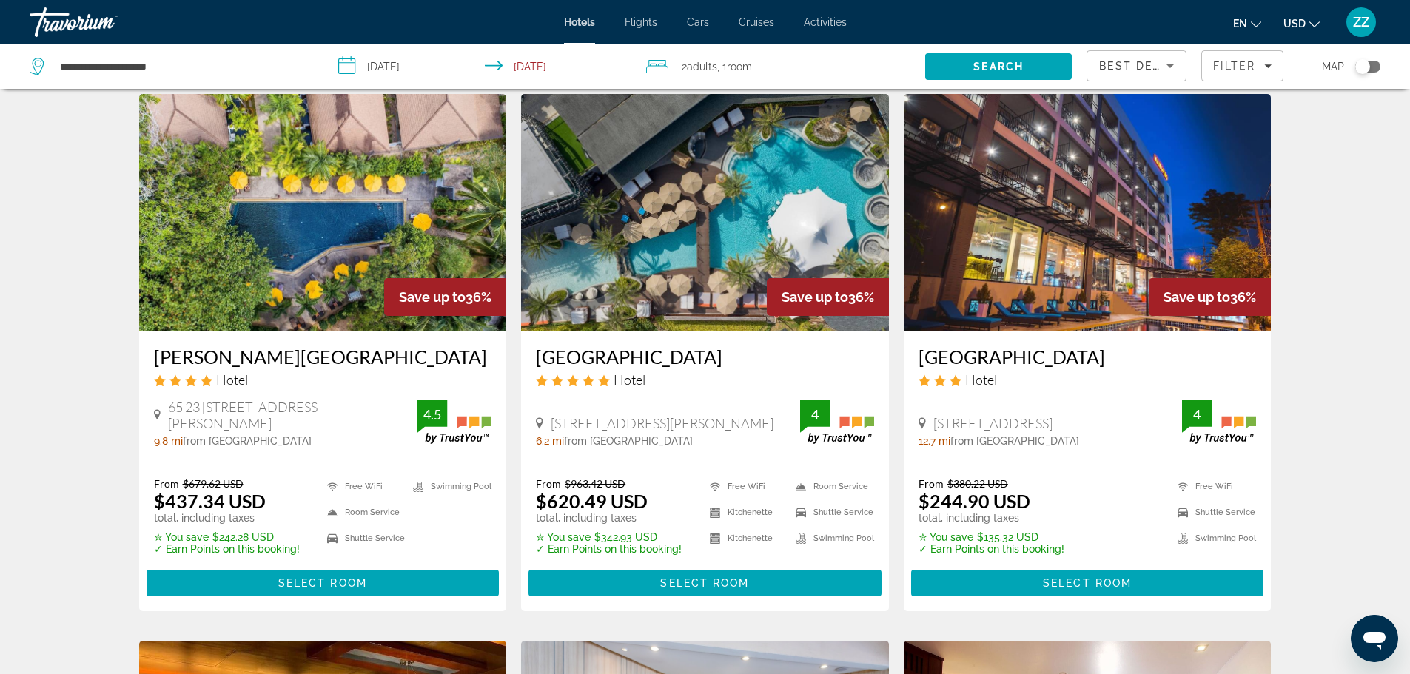
click at [446, 226] on img "Main content" at bounding box center [323, 212] width 368 height 237
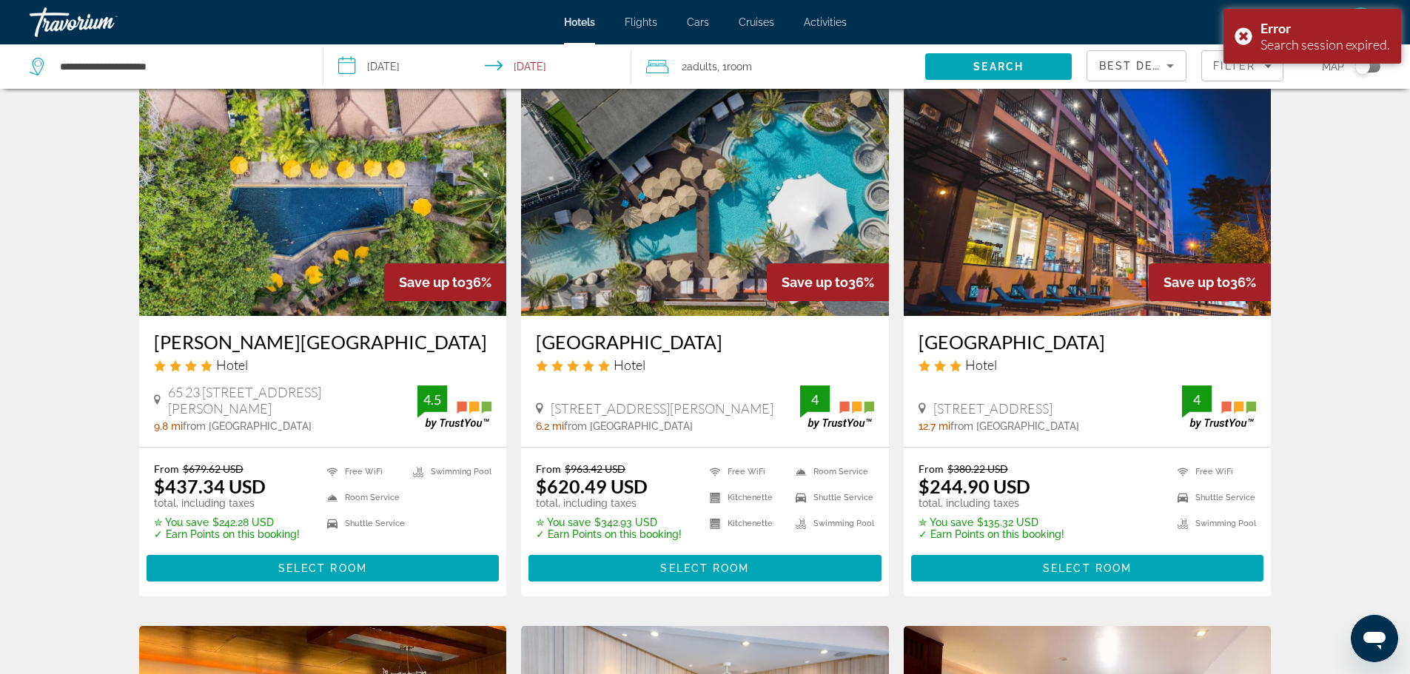
scroll to position [814, 0]
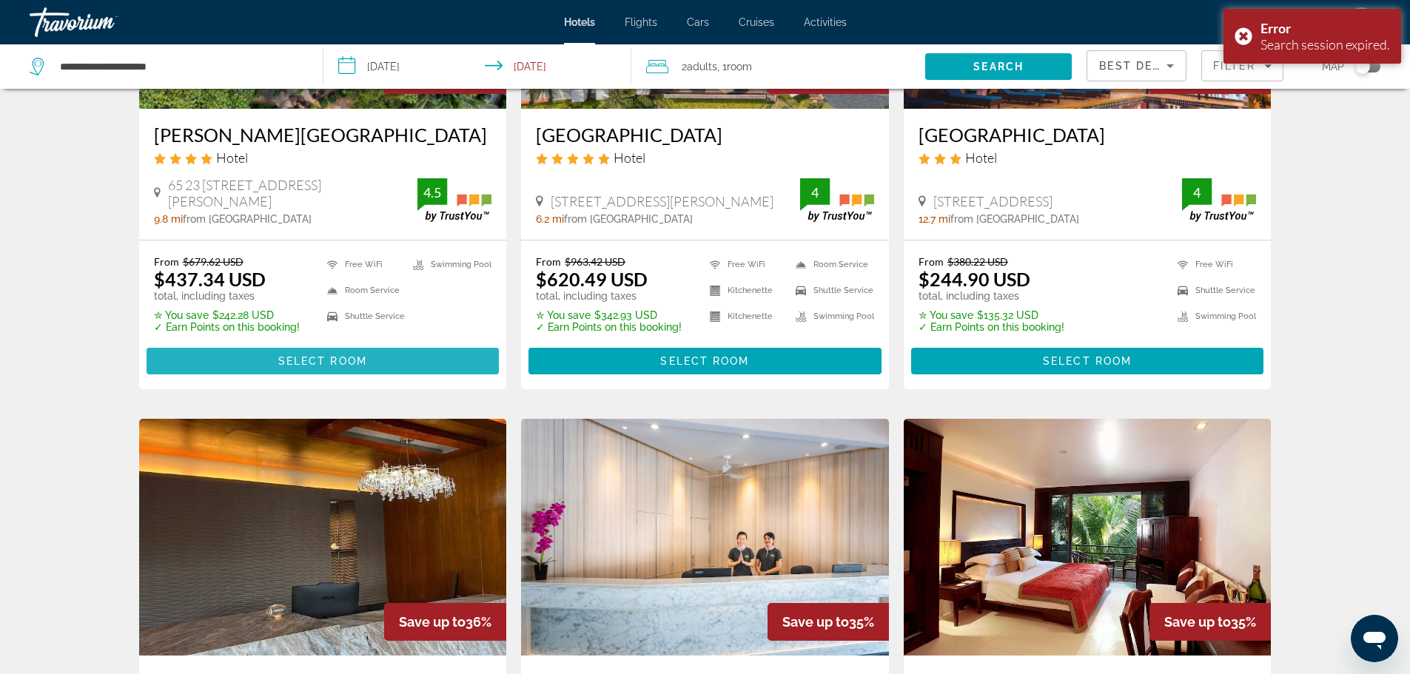
click at [297, 352] on span "Main content" at bounding box center [323, 361] width 353 height 36
